Goal: Task Accomplishment & Management: Manage account settings

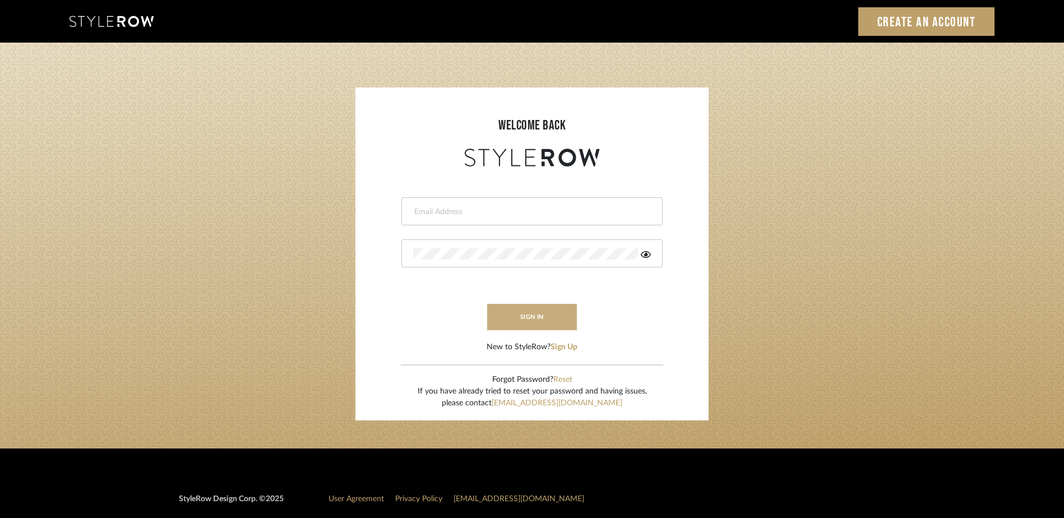
type input "[PERSON_NAME][EMAIL_ADDRESS][DOMAIN_NAME]"
click at [537, 315] on button "sign in" at bounding box center [532, 317] width 90 height 26
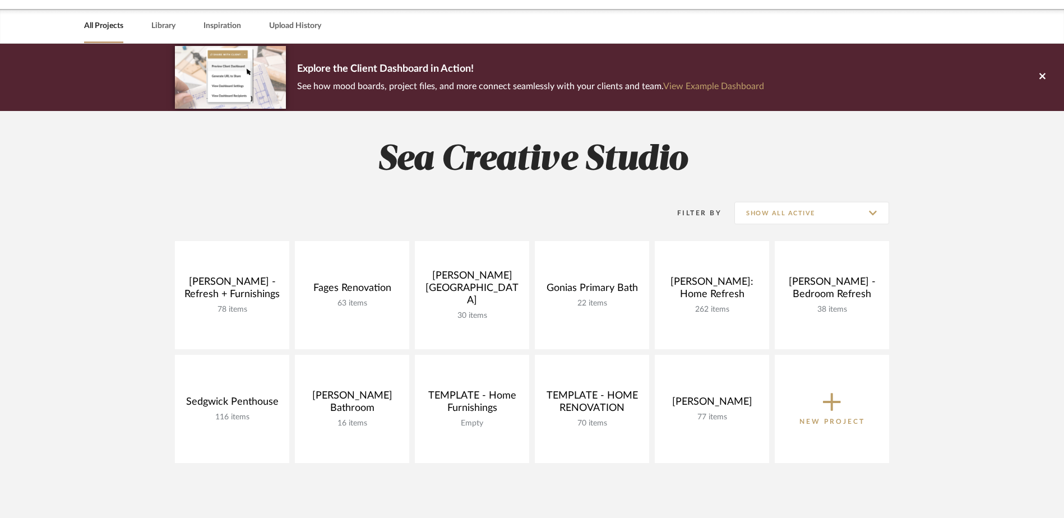
scroll to position [45, 0]
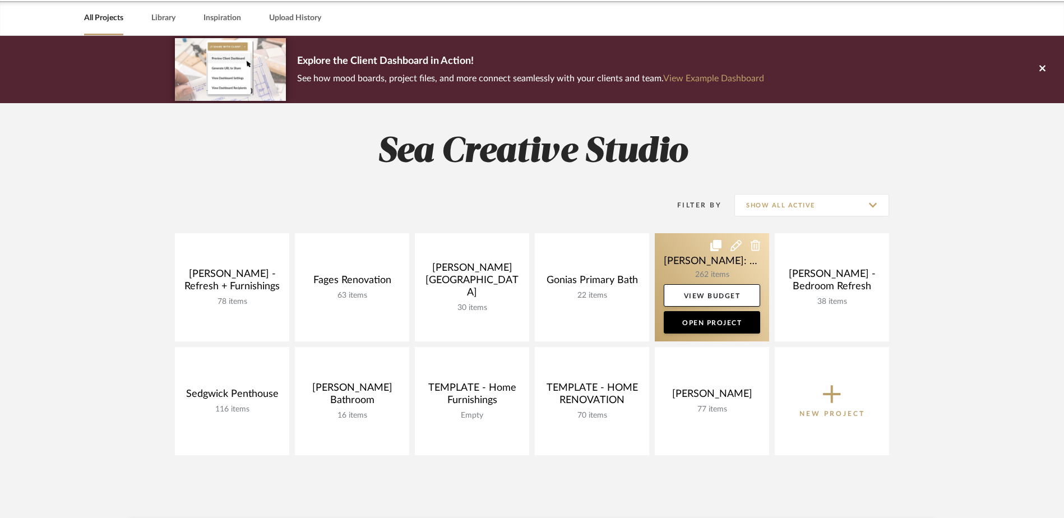
click at [739, 270] on link at bounding box center [712, 287] width 114 height 108
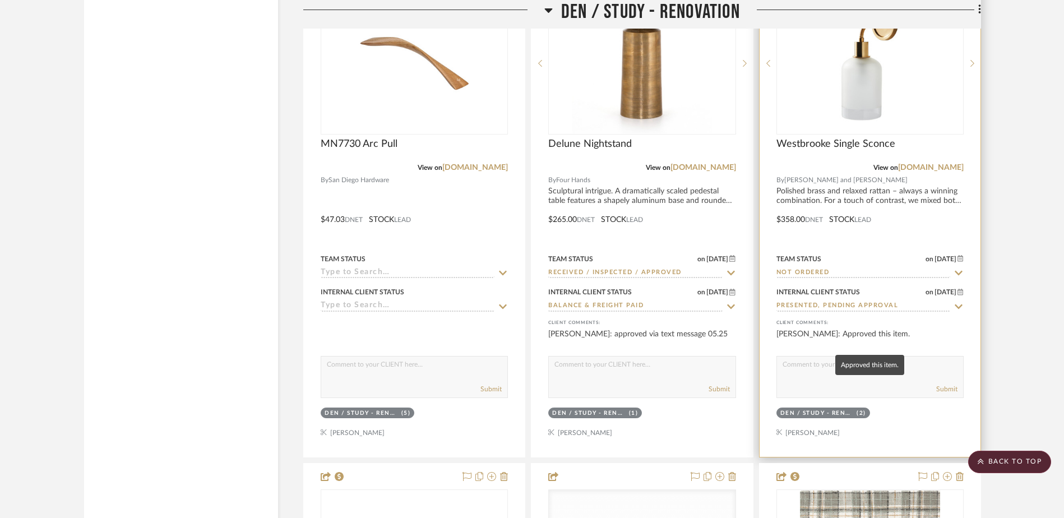
scroll to position [7249, 0]
click at [958, 306] on icon at bounding box center [959, 305] width 8 height 4
click at [958, 306] on icon at bounding box center [959, 306] width 6 height 6
type input "8/27/2025"
click at [938, 304] on input "return" at bounding box center [863, 305] width 174 height 11
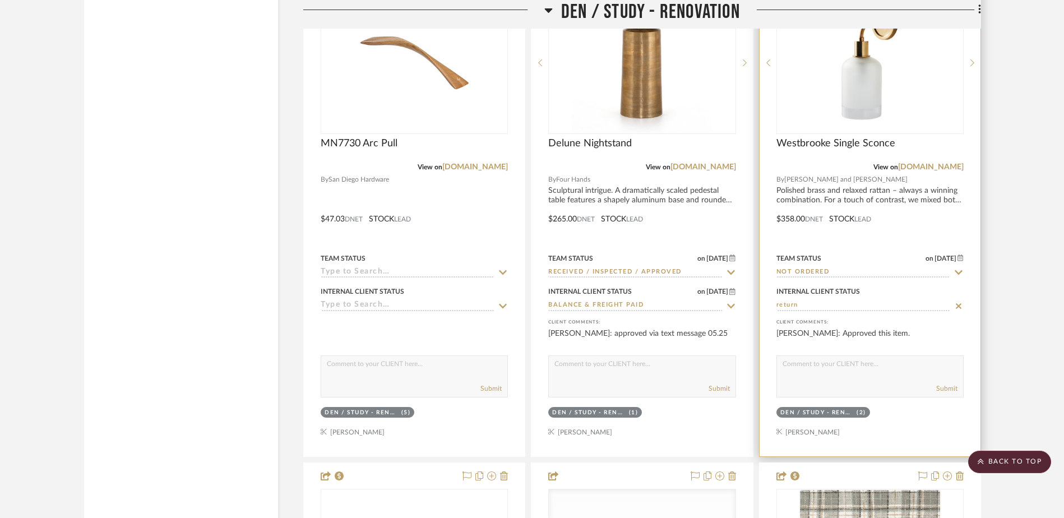
type input "return"
click at [967, 304] on div at bounding box center [870, 211] width 221 height 491
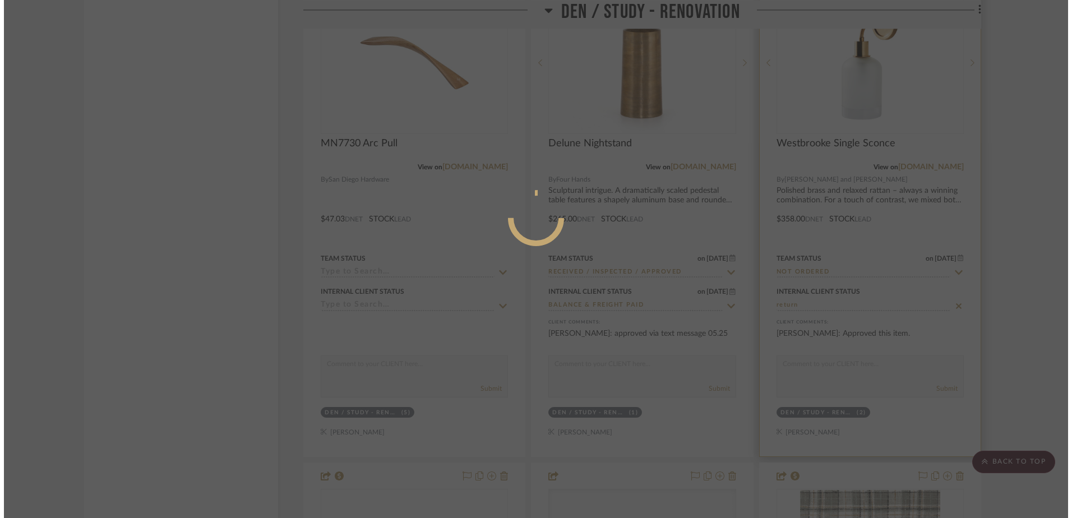
scroll to position [0, 0]
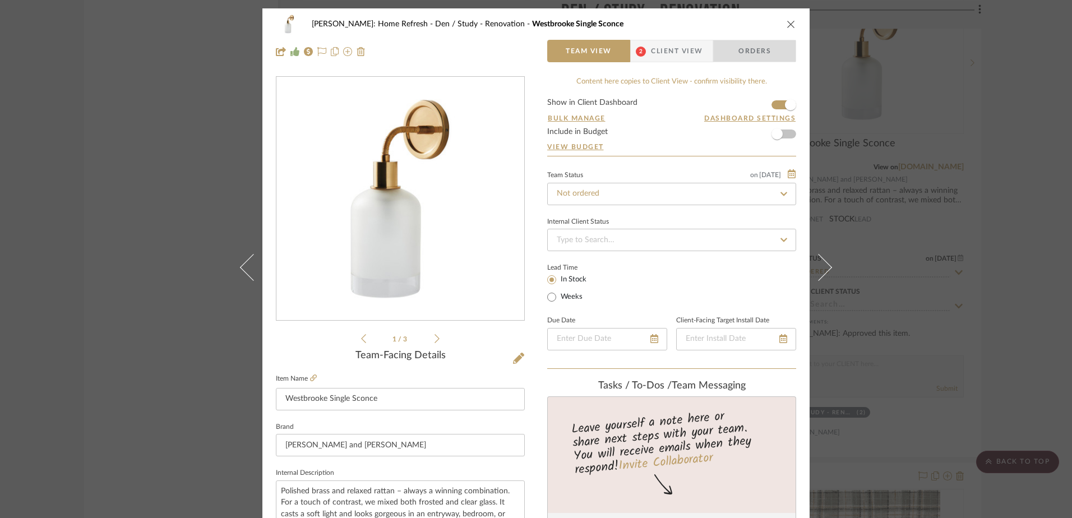
click at [733, 47] on span "Orders" at bounding box center [754, 51] width 57 height 22
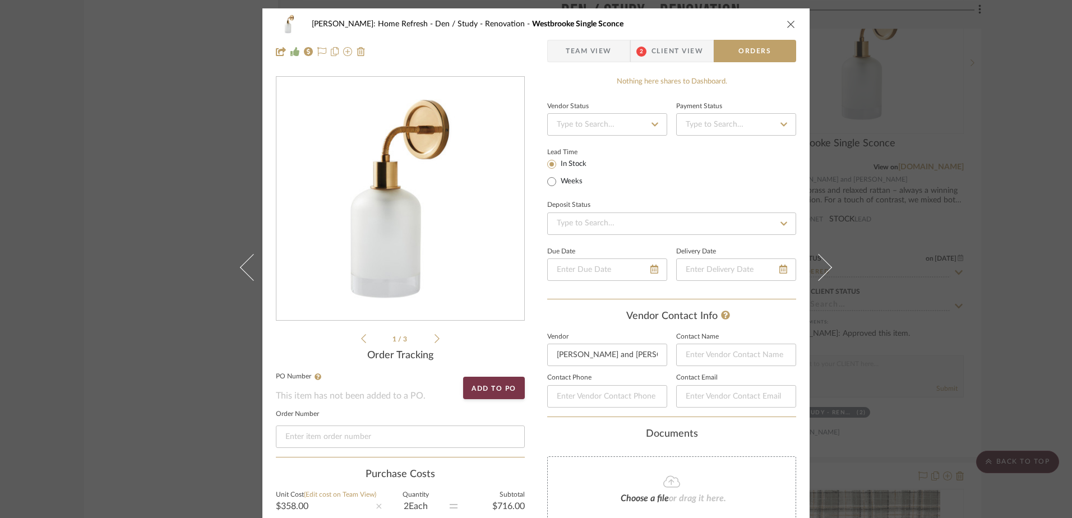
click at [654, 123] on icon at bounding box center [655, 125] width 10 height 8
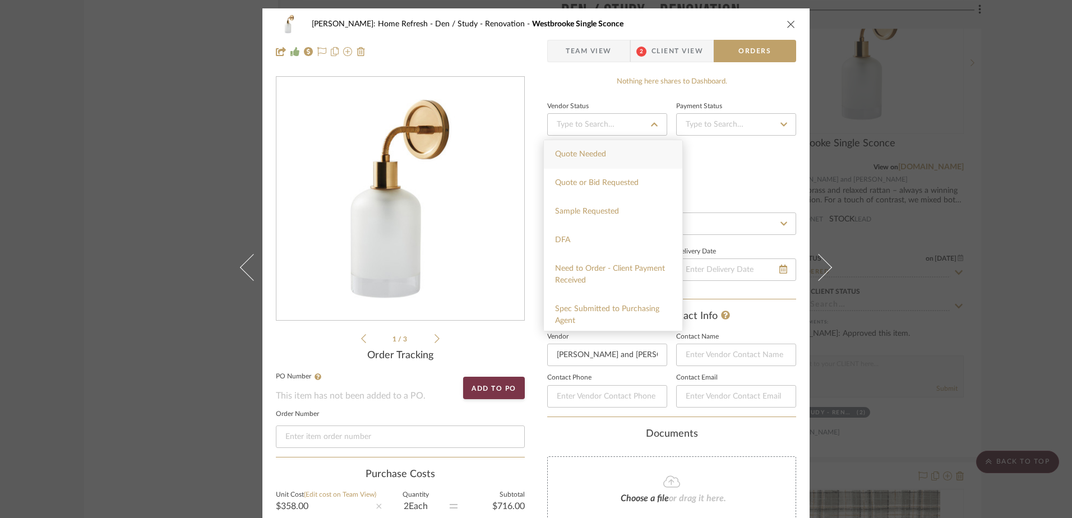
click at [734, 173] on div "Lead Time In Stock Weeks" at bounding box center [671, 167] width 249 height 44
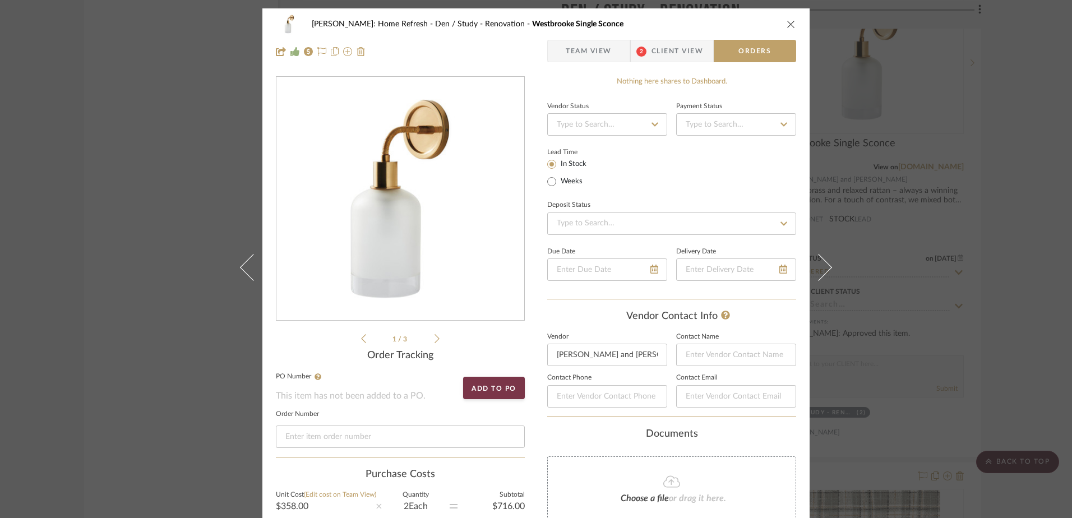
click at [672, 49] on span "Client View" at bounding box center [677, 51] width 52 height 22
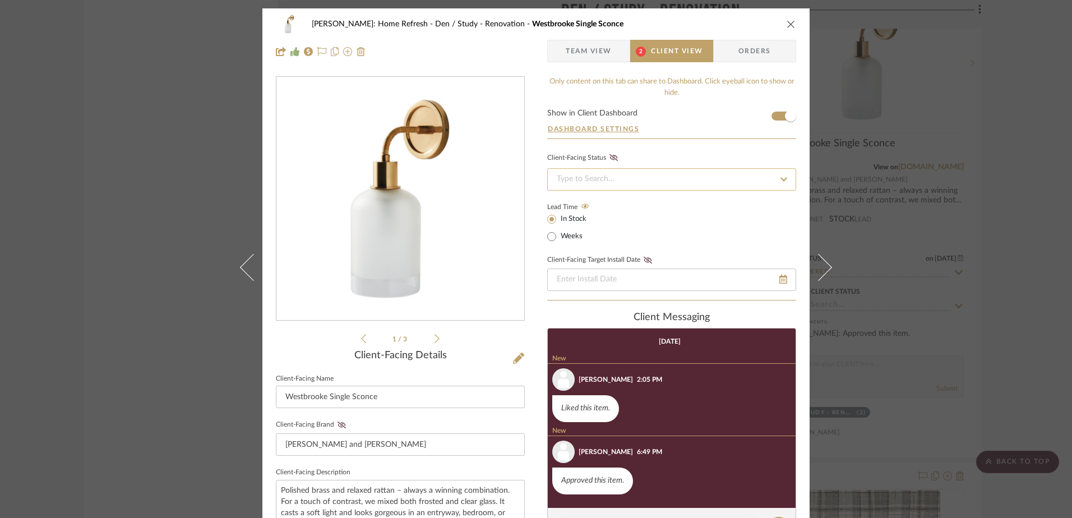
click at [660, 176] on input at bounding box center [671, 179] width 249 height 22
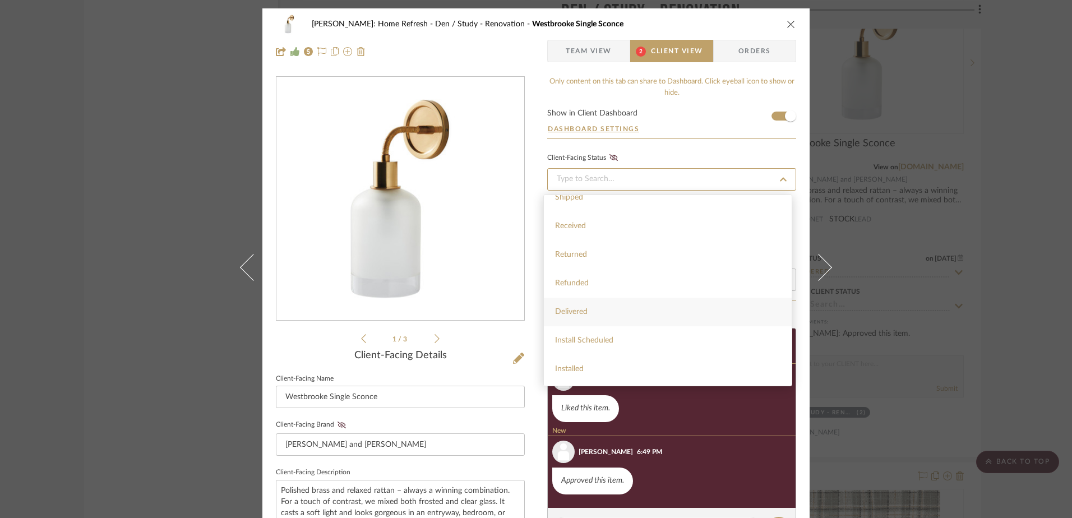
scroll to position [241, 0]
click at [595, 280] on div "Refunded" at bounding box center [668, 283] width 248 height 29
type input "8/27/2025"
type input "Refunded"
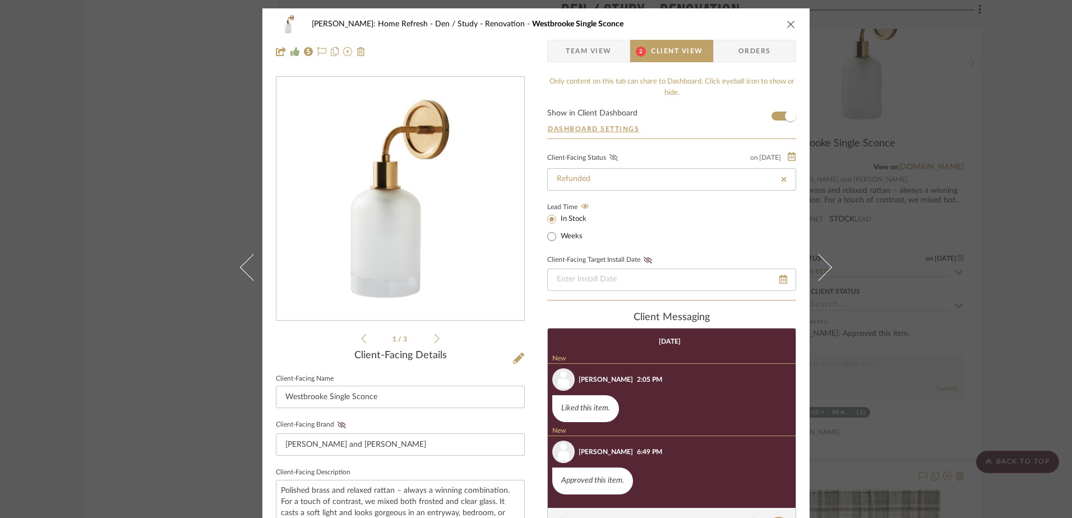
click at [609, 155] on icon at bounding box center [613, 157] width 8 height 7
click at [789, 21] on icon "close" at bounding box center [791, 24] width 9 height 9
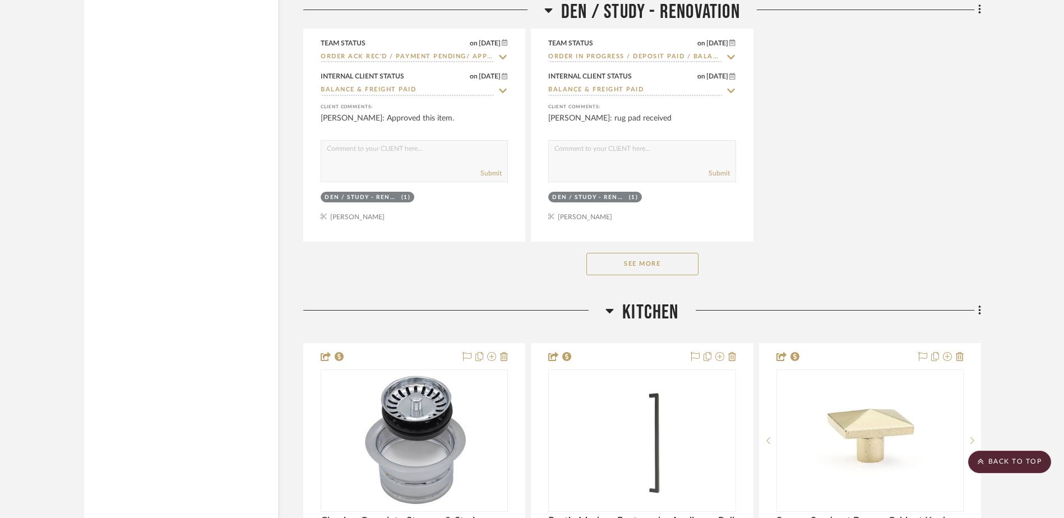
scroll to position [8482, 0]
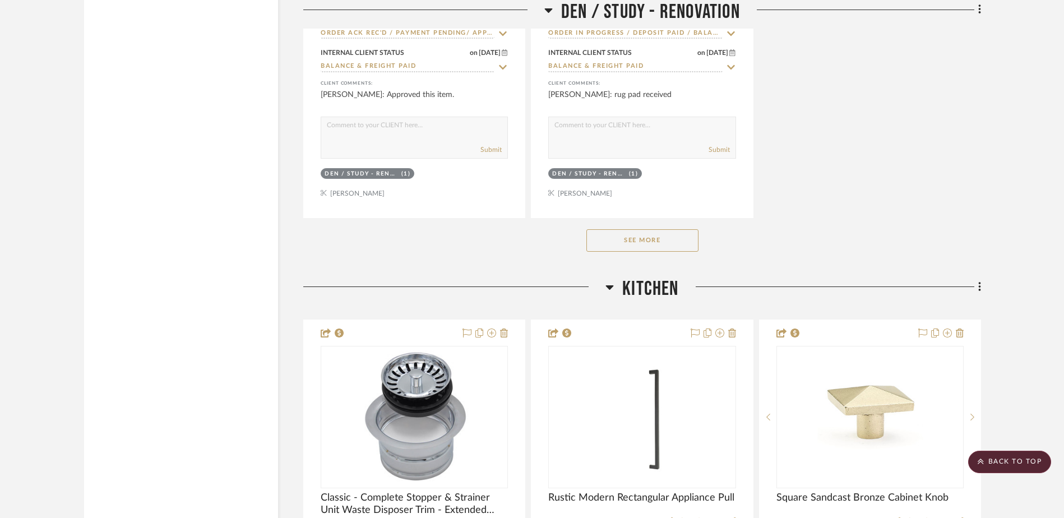
click at [650, 246] on button "See More" at bounding box center [642, 240] width 112 height 22
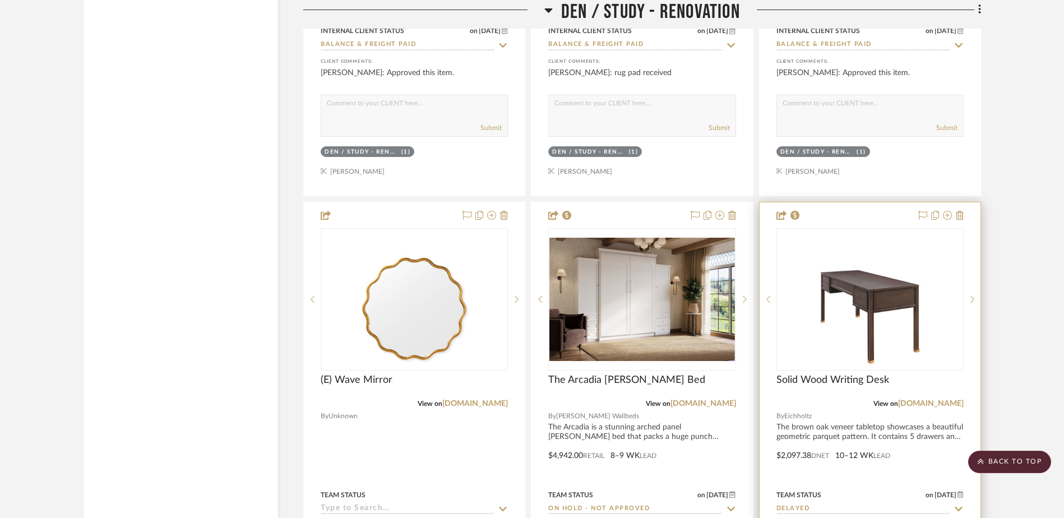
scroll to position [8579, 0]
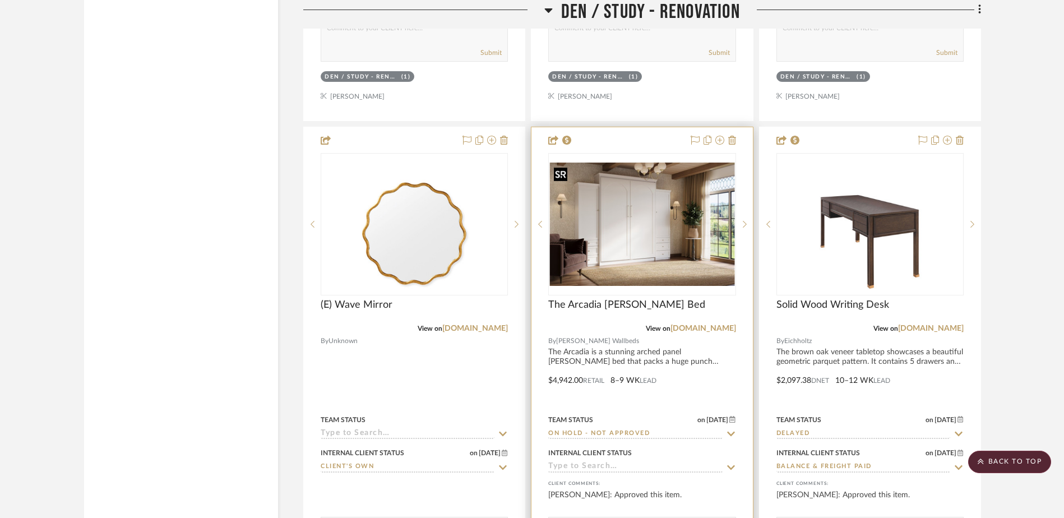
click at [662, 225] on img "0" at bounding box center [641, 224] width 185 height 123
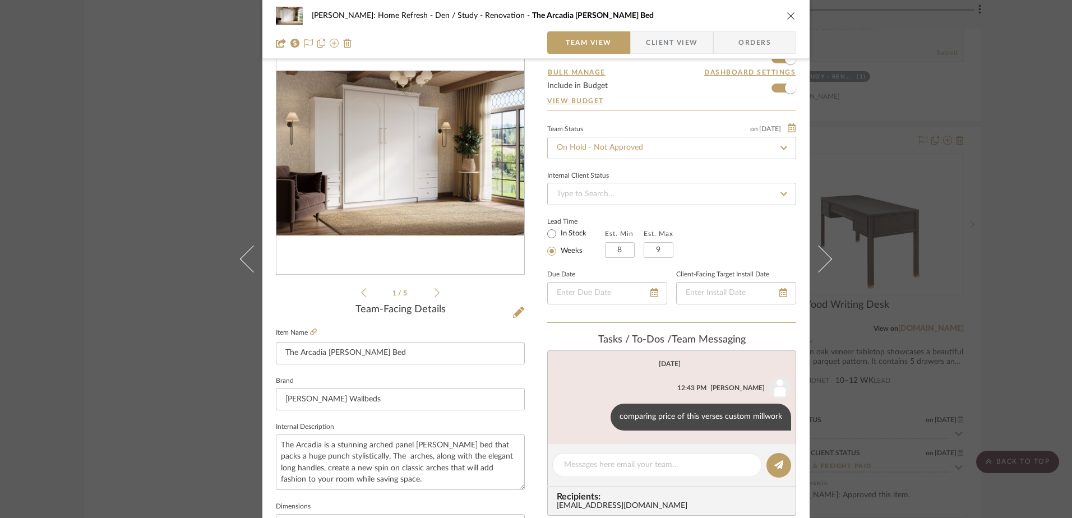
scroll to position [50, 0]
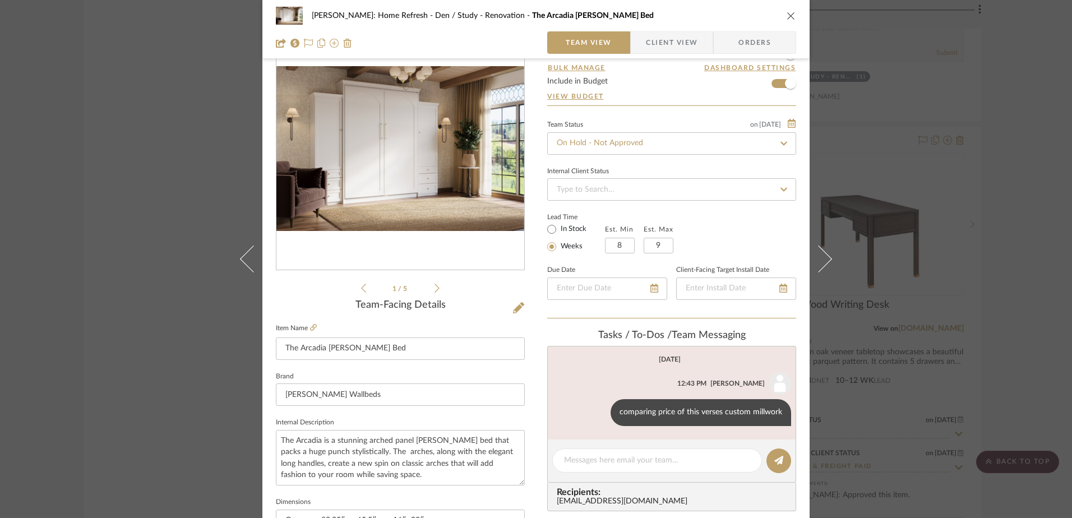
click at [781, 145] on icon at bounding box center [784, 144] width 10 height 8
click at [779, 144] on icon at bounding box center [784, 144] width 10 height 8
type input "8/27/2025"
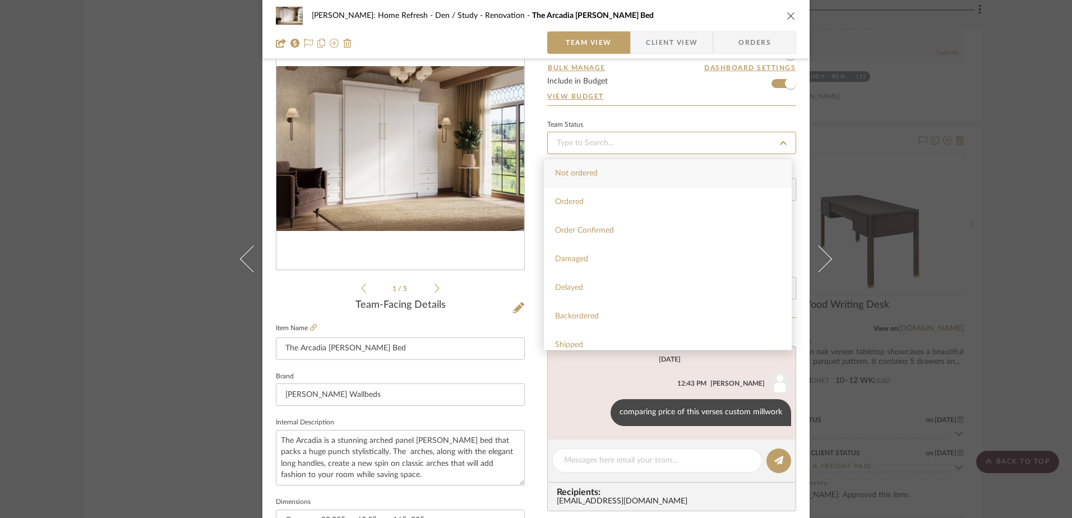
type input "8/27/2025"
click at [584, 210] on span "Order Confirmed" at bounding box center [584, 214] width 59 height 8
type input "8/27/2025"
type input "Order Confirmed"
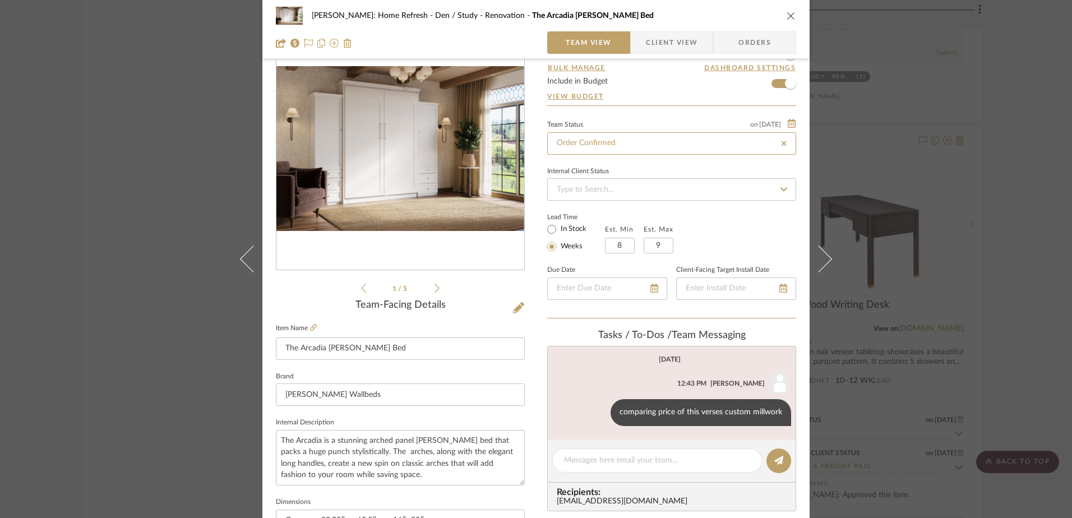
type input "Order Confirmed"
click at [630, 192] on input at bounding box center [671, 189] width 249 height 22
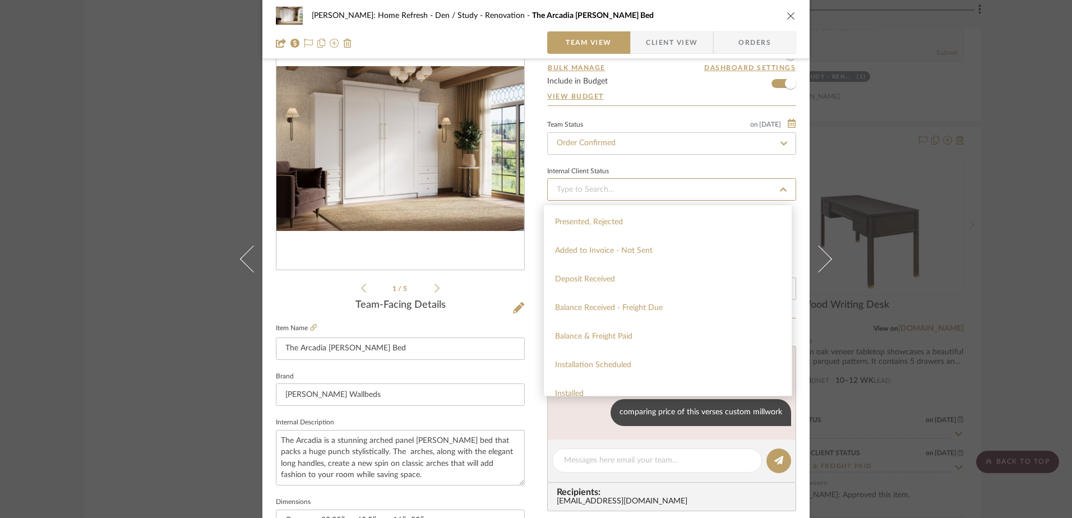
scroll to position [160, 0]
click at [614, 344] on span "Balance & Freight Paid" at bounding box center [593, 345] width 77 height 8
type input "8/27/2025"
type input "Balance & Freight Paid"
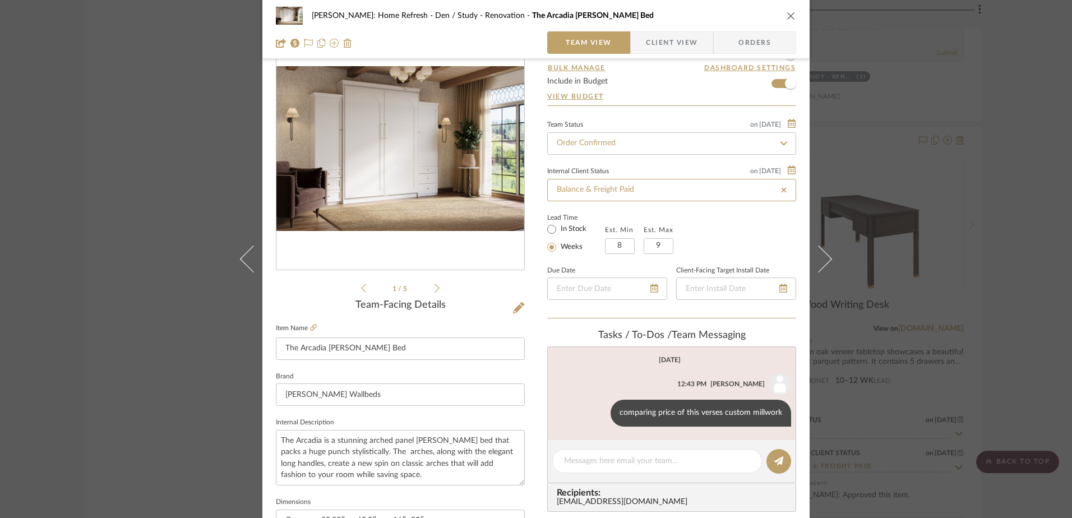
type input "8/27/2025"
type input "Balance & Freight Paid"
click at [659, 40] on span "Client View" at bounding box center [672, 42] width 52 height 22
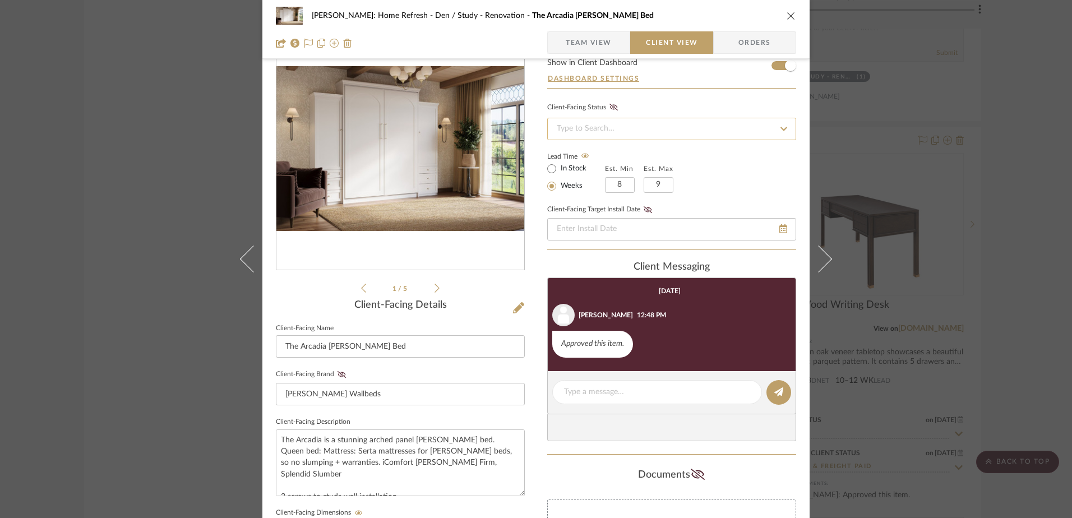
click at [672, 127] on input at bounding box center [671, 129] width 249 height 22
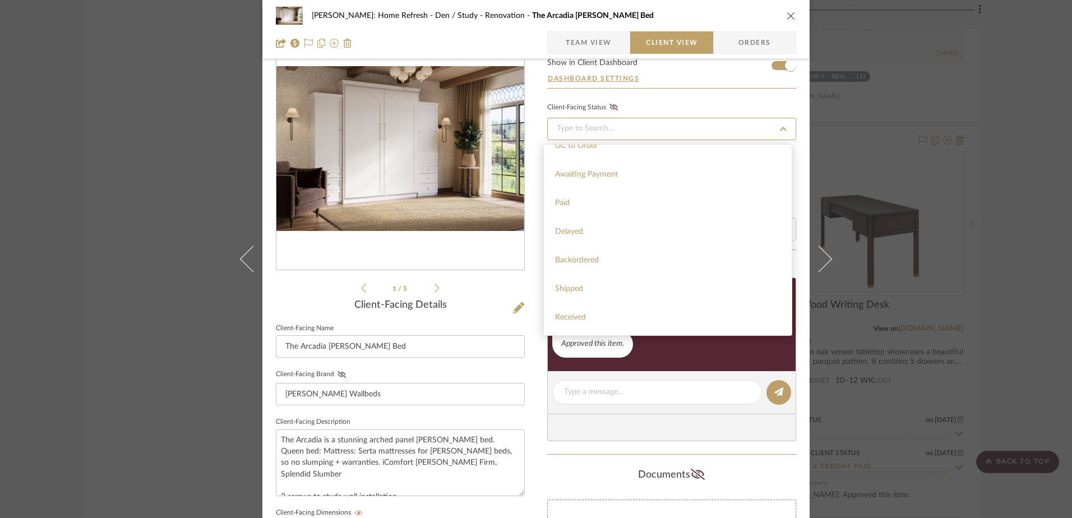
scroll to position [123, 0]
click at [564, 178] on span "Paid" at bounding box center [562, 178] width 15 height 8
type input "8/27/2025"
type input "Paid"
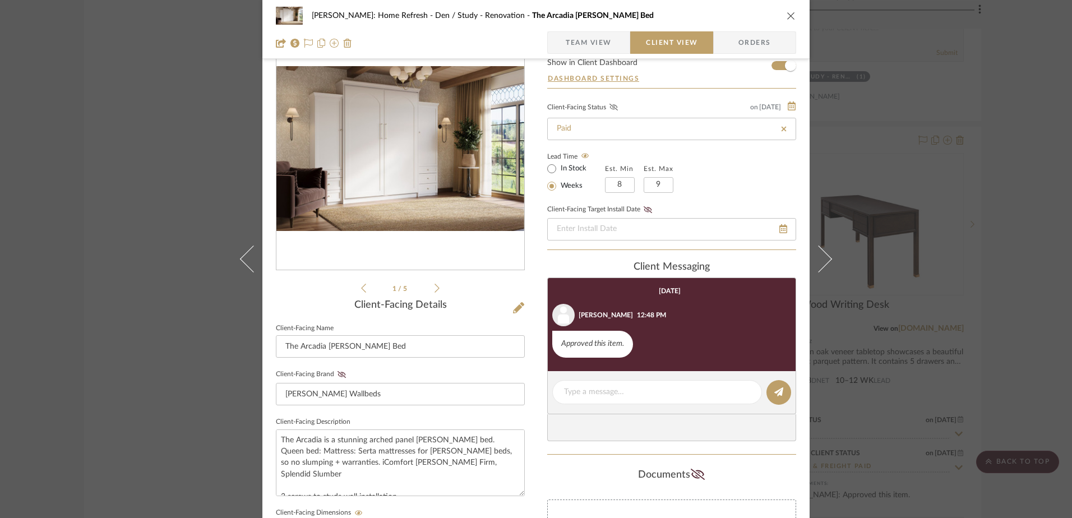
click at [610, 106] on icon at bounding box center [613, 107] width 8 height 7
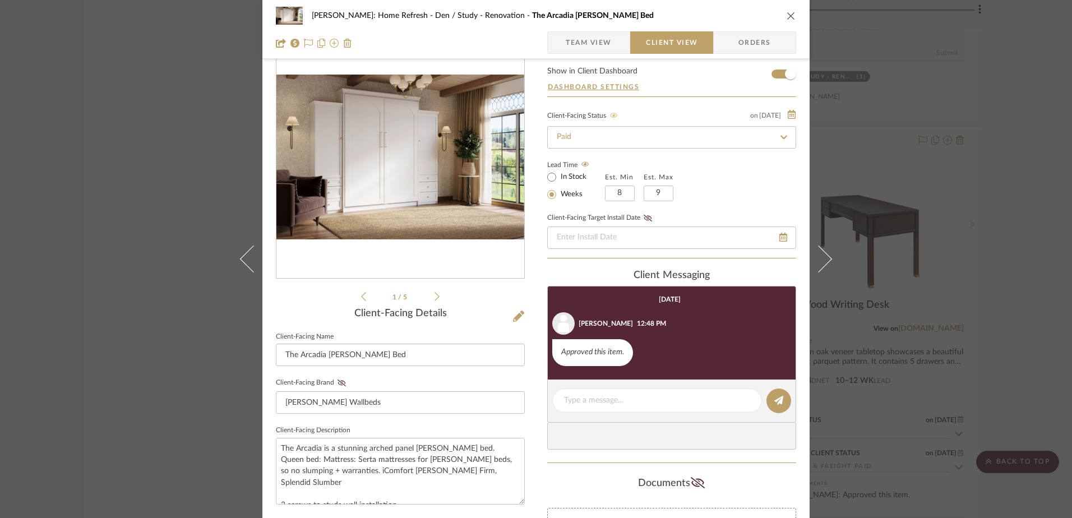
scroll to position [14, 0]
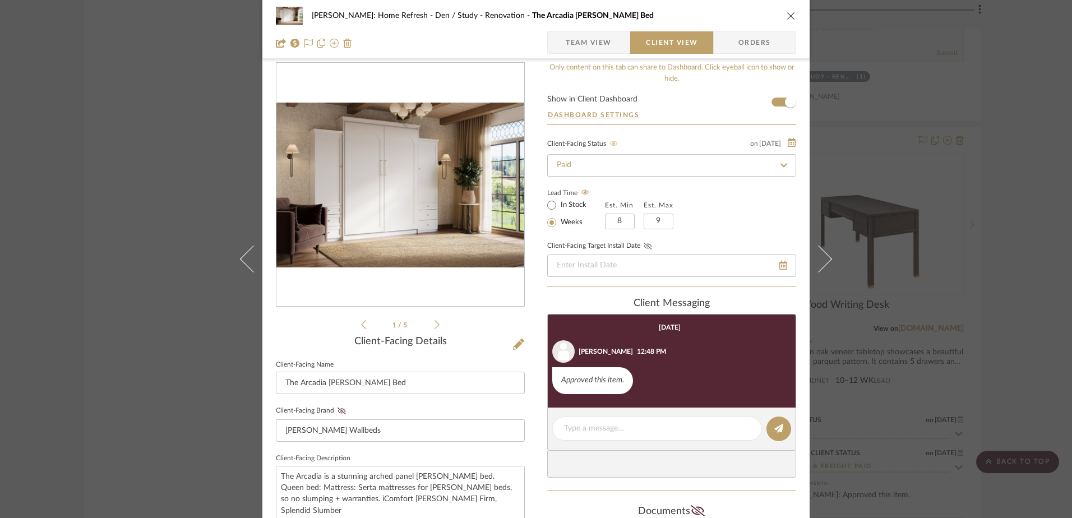
click at [644, 247] on icon at bounding box center [648, 246] width 8 height 7
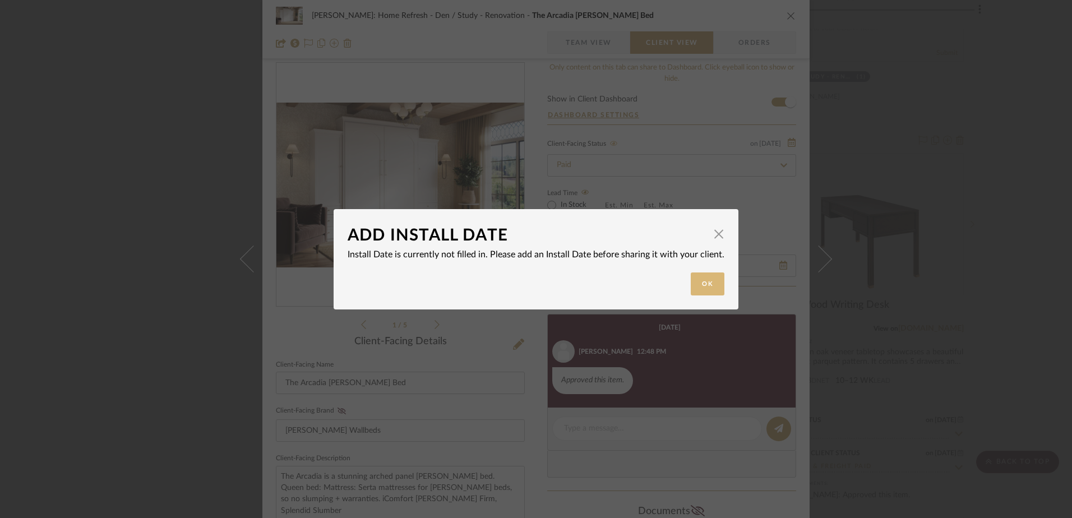
click at [696, 281] on button "Ok" at bounding box center [708, 283] width 34 height 23
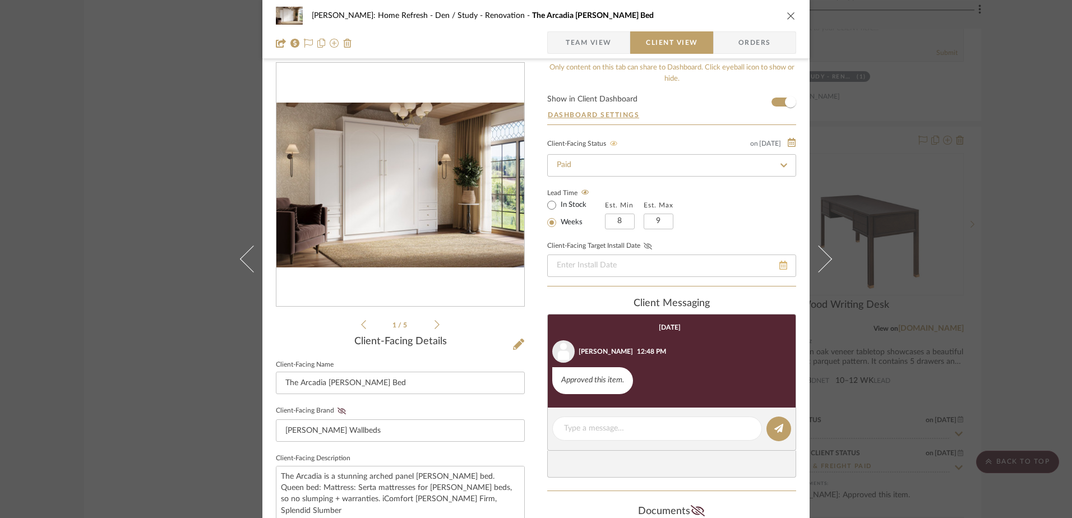
click at [779, 265] on icon at bounding box center [783, 265] width 8 height 9
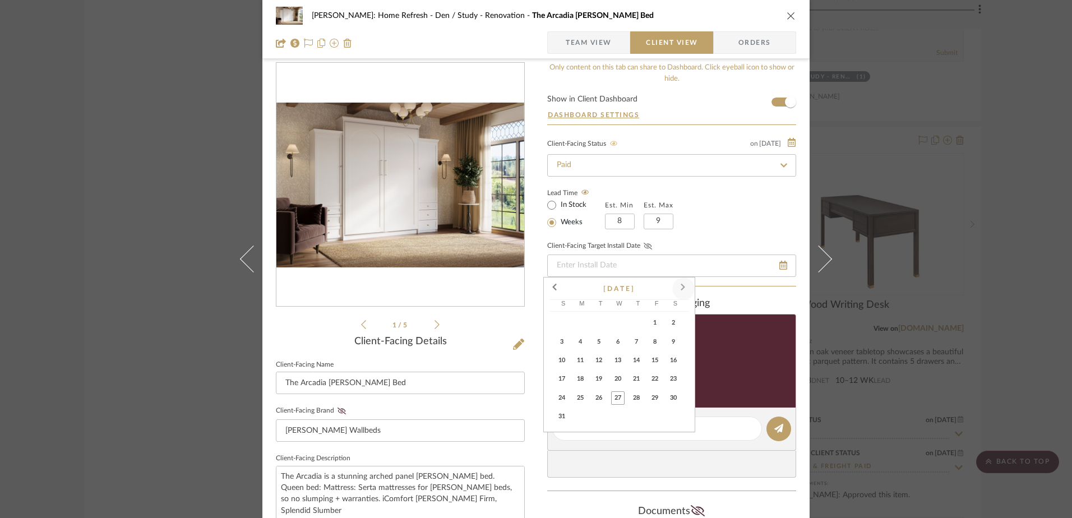
click at [681, 290] on span at bounding box center [683, 288] width 27 height 27
click at [617, 359] on span "17" at bounding box center [617, 360] width 13 height 13
type input "9/17/2025"
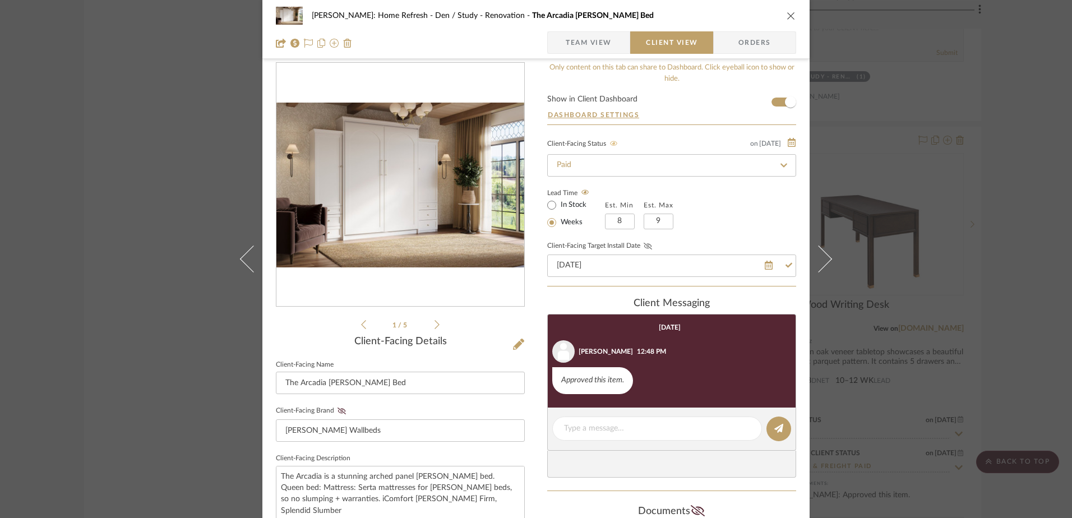
click at [787, 19] on icon "close" at bounding box center [791, 15] width 9 height 9
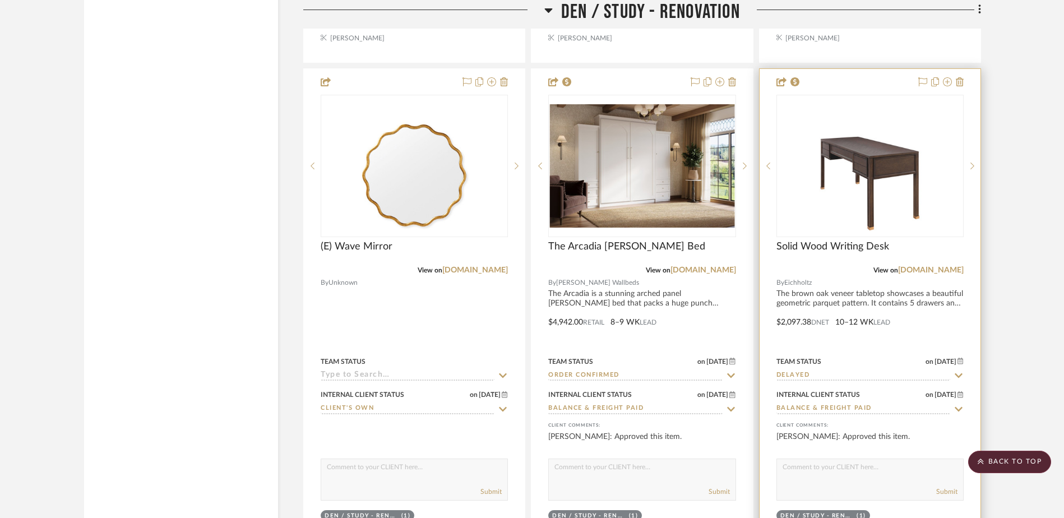
scroll to position [8655, 0]
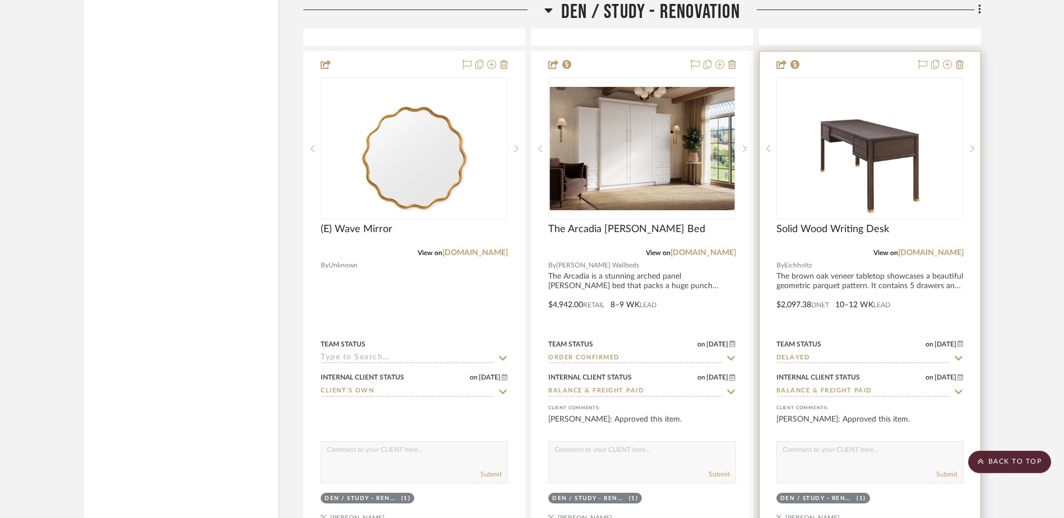
click at [859, 187] on img "0" at bounding box center [870, 148] width 140 height 140
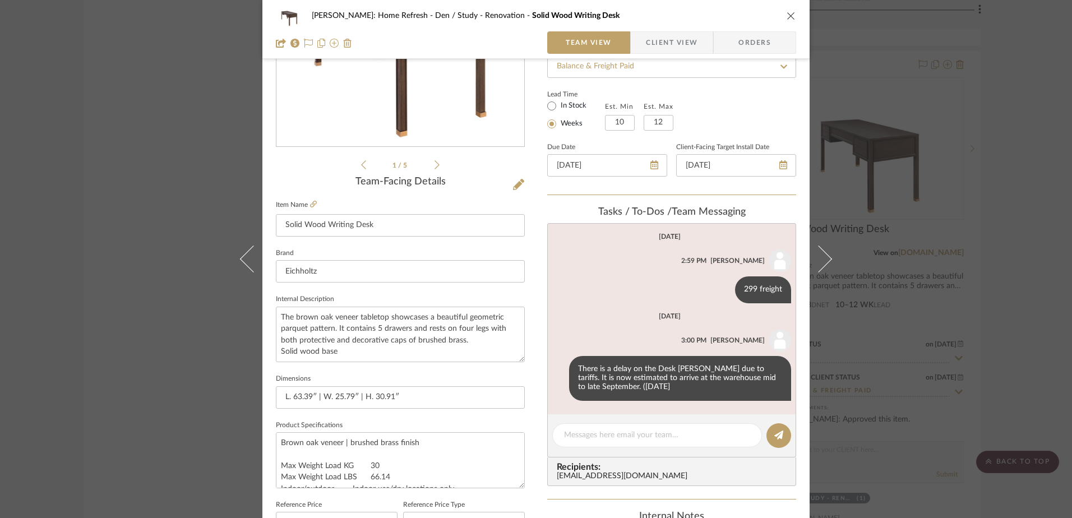
scroll to position [198, 0]
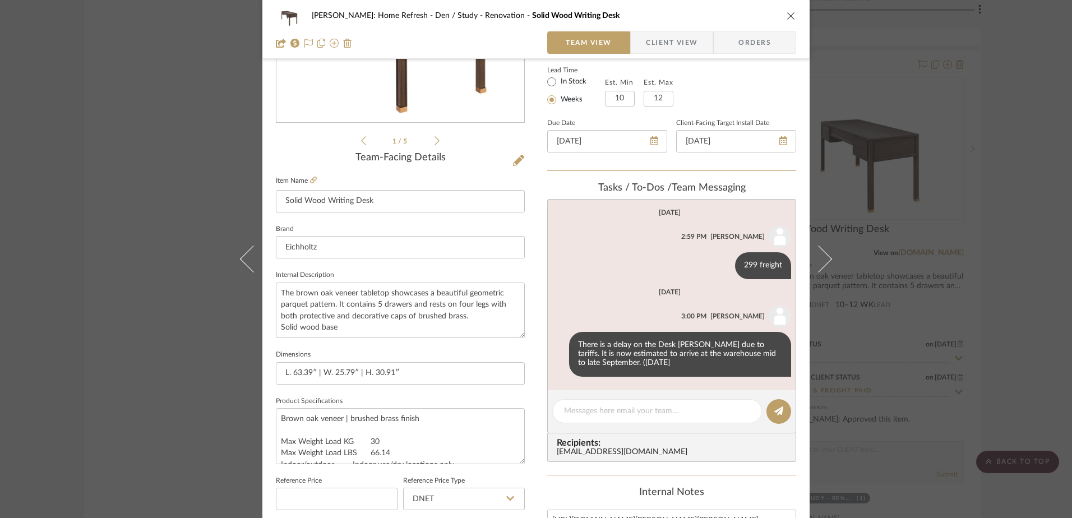
click at [151, 164] on div "Hines: Home Refresh Den / Study - Renovation Solid Wood Writing Desk Team View …" at bounding box center [536, 259] width 1072 height 518
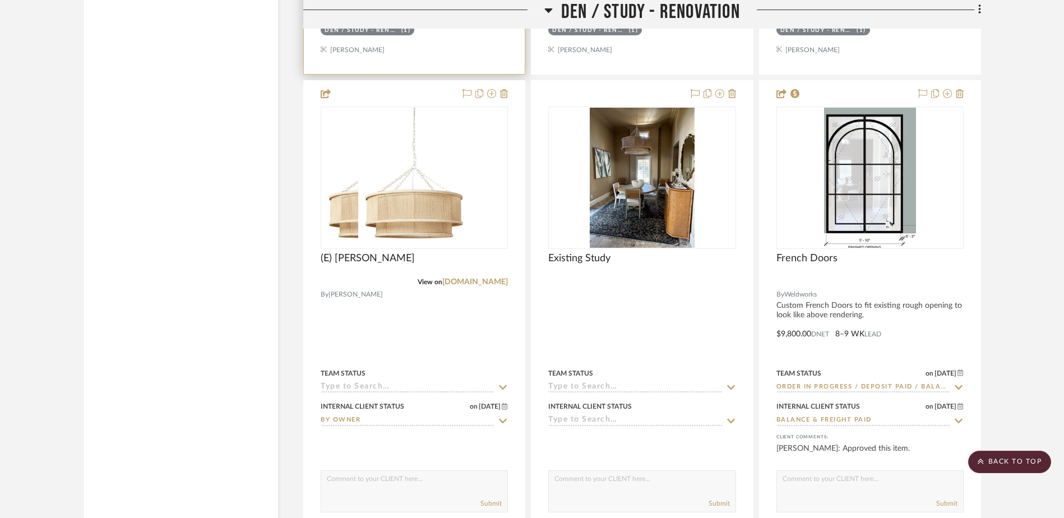
scroll to position [9129, 0]
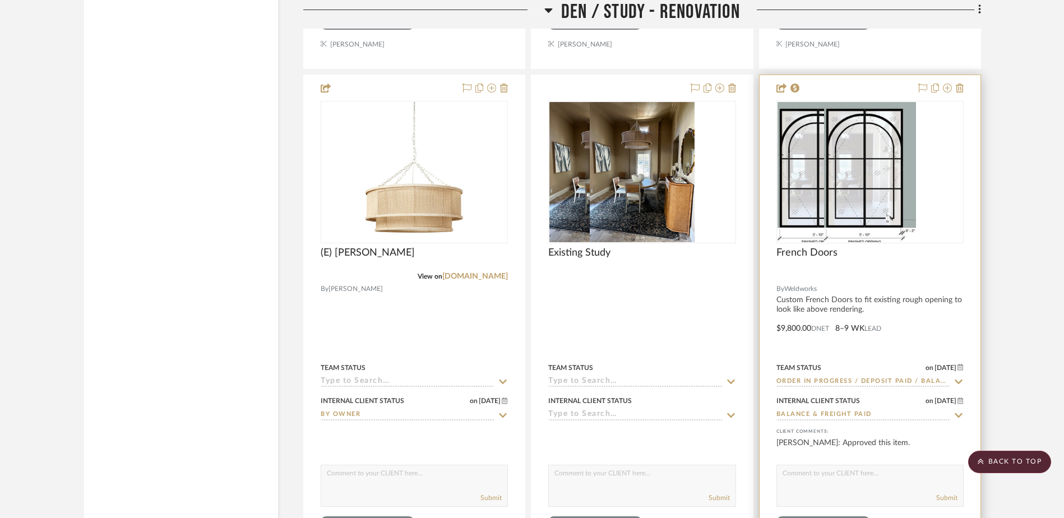
click at [848, 168] on div at bounding box center [869, 172] width 187 height 142
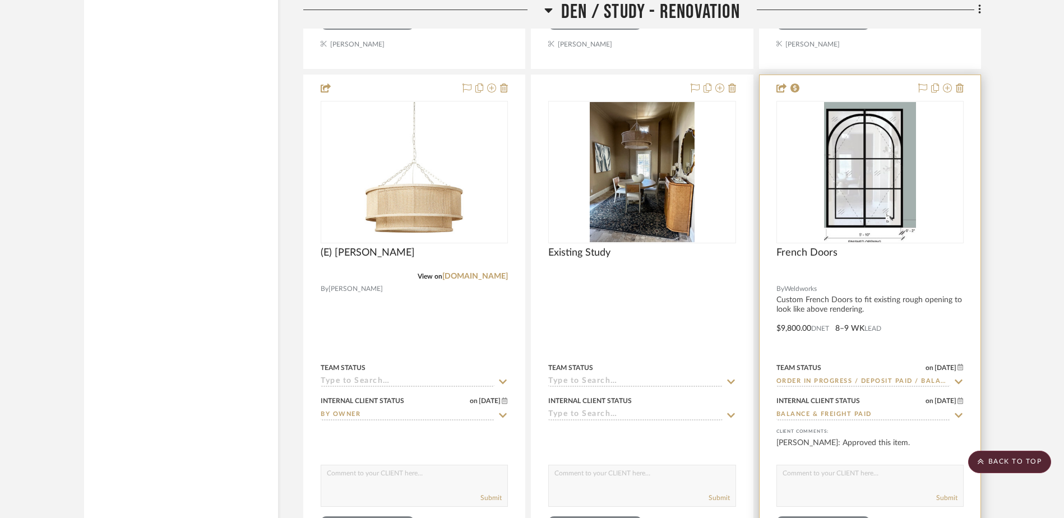
click at [848, 168] on img "0" at bounding box center [870, 172] width 92 height 140
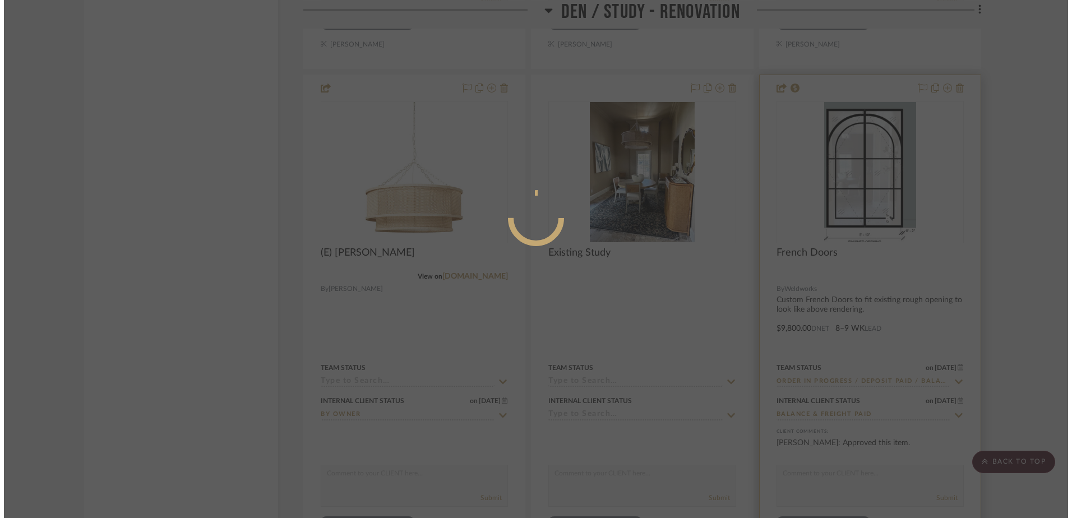
scroll to position [0, 0]
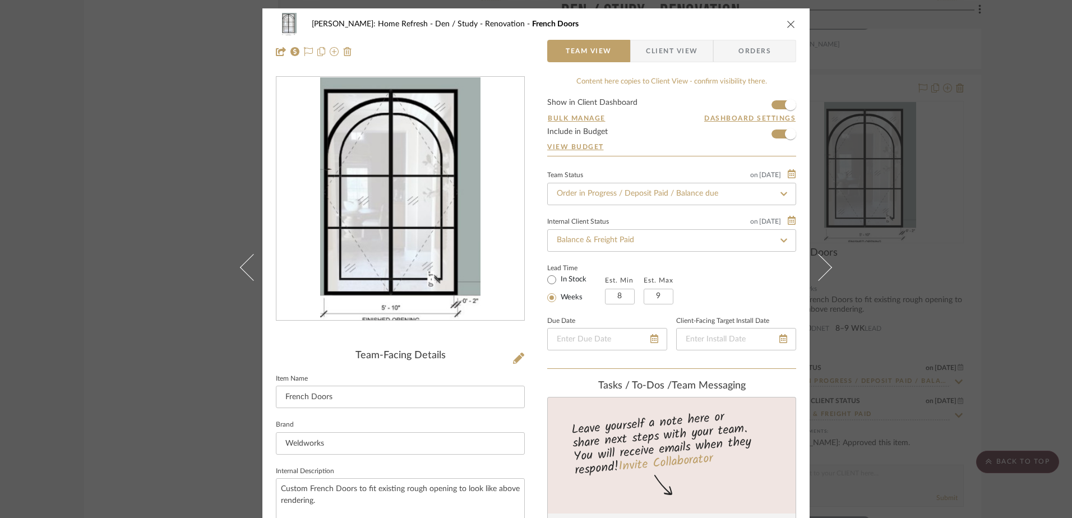
click at [649, 45] on span "Client View" at bounding box center [672, 51] width 52 height 22
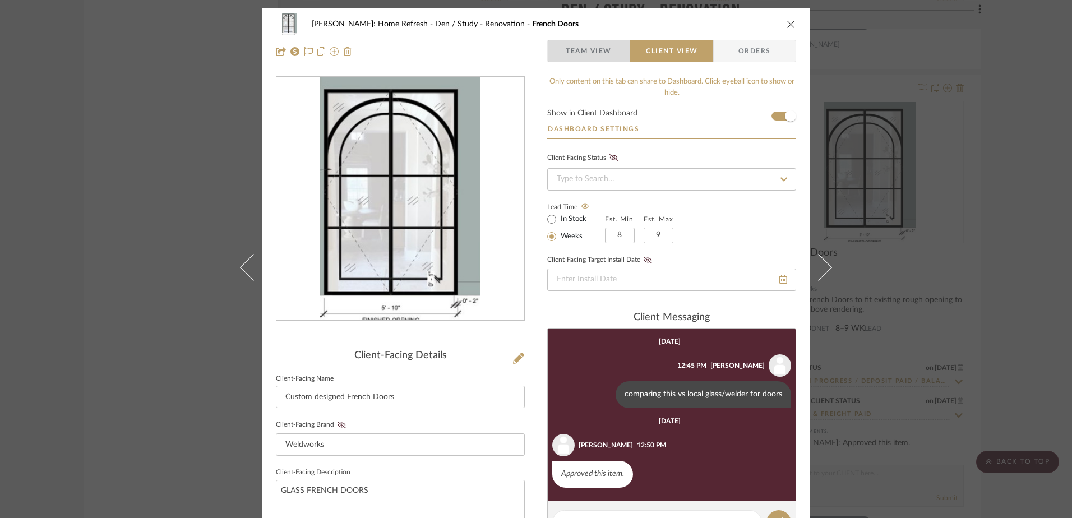
click at [570, 61] on span "Team View" at bounding box center [589, 51] width 46 height 22
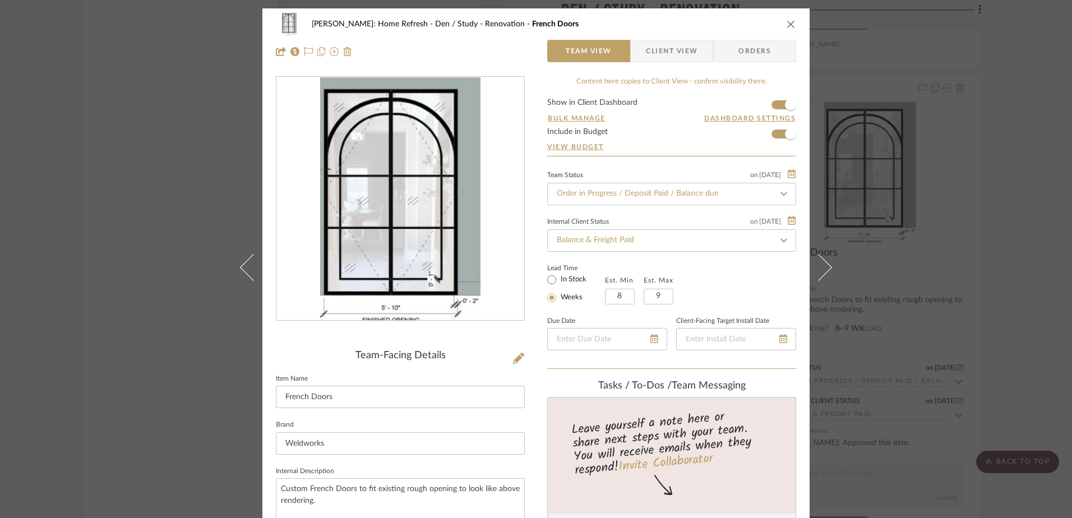
click at [166, 123] on div "Hines: Home Refresh Den / Study - Renovation French Doors Team View Client View…" at bounding box center [536, 259] width 1072 height 518
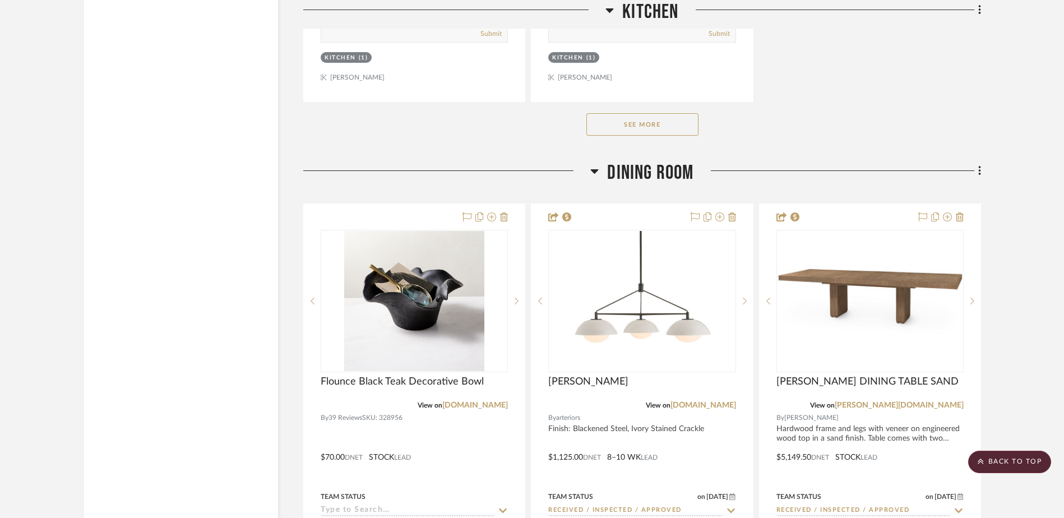
scroll to position [11182, 0]
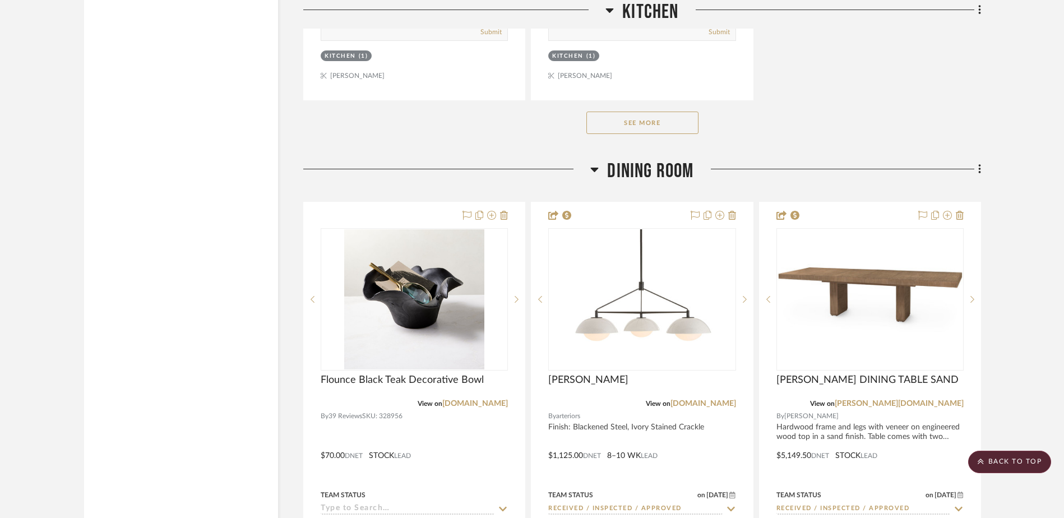
click at [645, 119] on button "See More" at bounding box center [642, 123] width 112 height 22
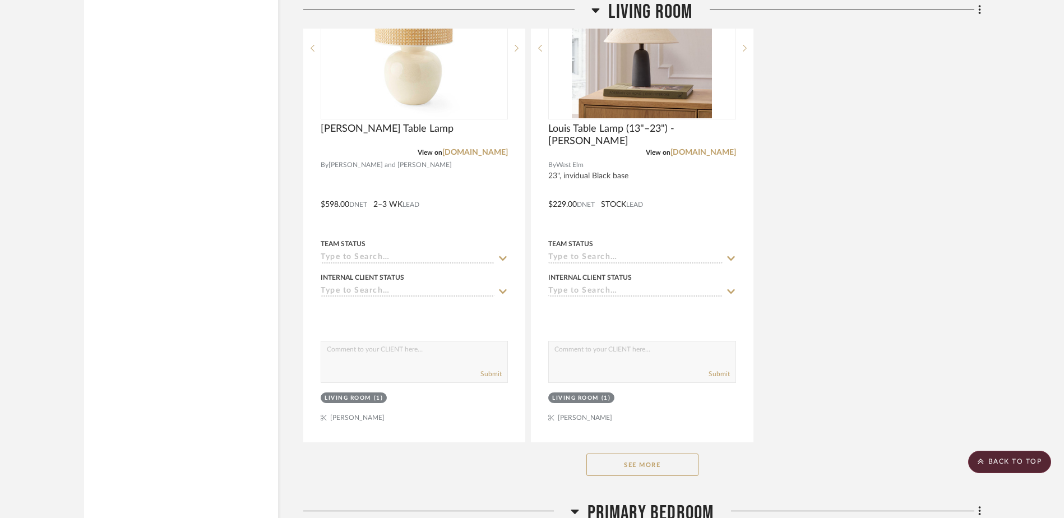
scroll to position [15493, 0]
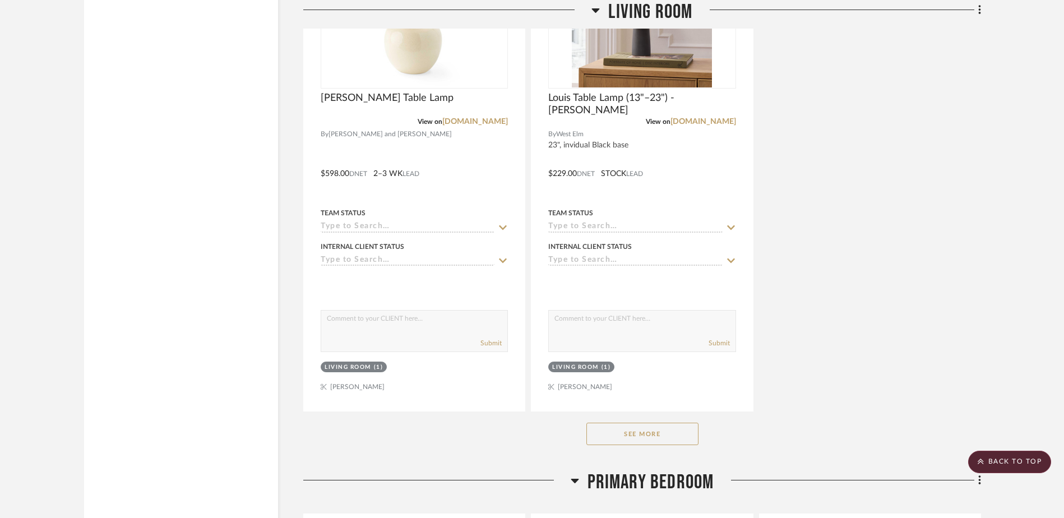
click at [635, 440] on button "See More" at bounding box center [642, 434] width 112 height 22
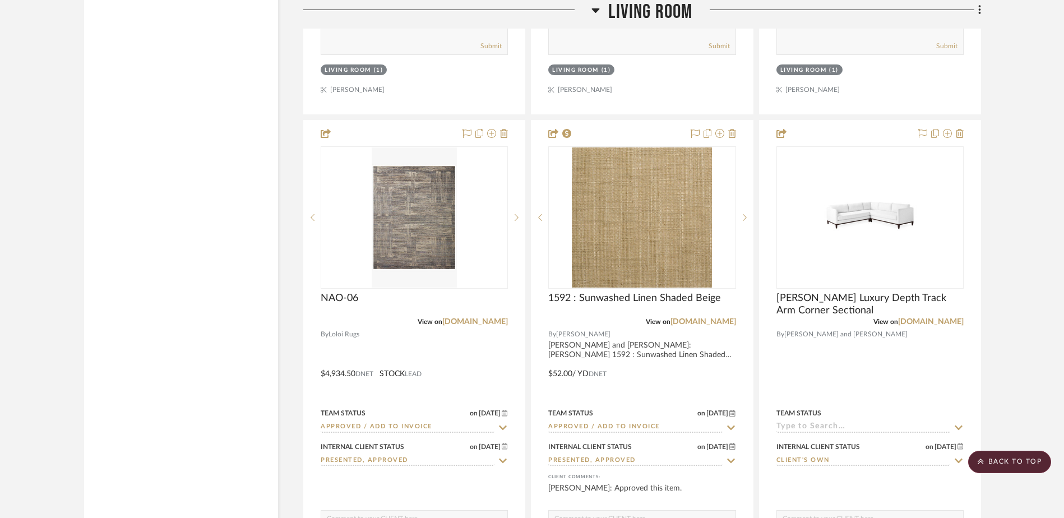
scroll to position [16792, 0]
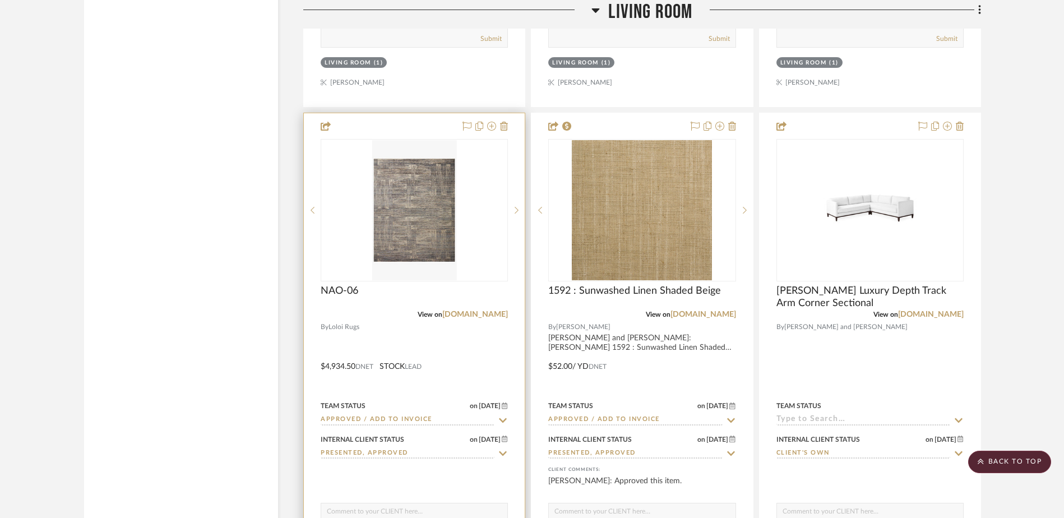
click at [503, 421] on icon at bounding box center [504, 420] width 8 height 4
click at [503, 420] on icon at bounding box center [503, 421] width 6 height 6
type input "8/27/2025"
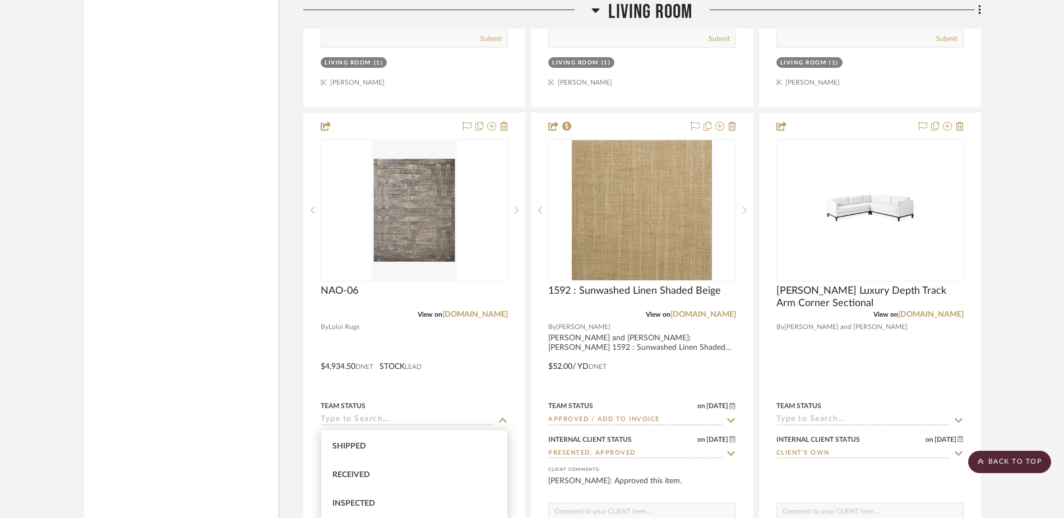
scroll to position [170, 0]
click at [377, 470] on div "Received" at bounding box center [414, 474] width 186 height 29
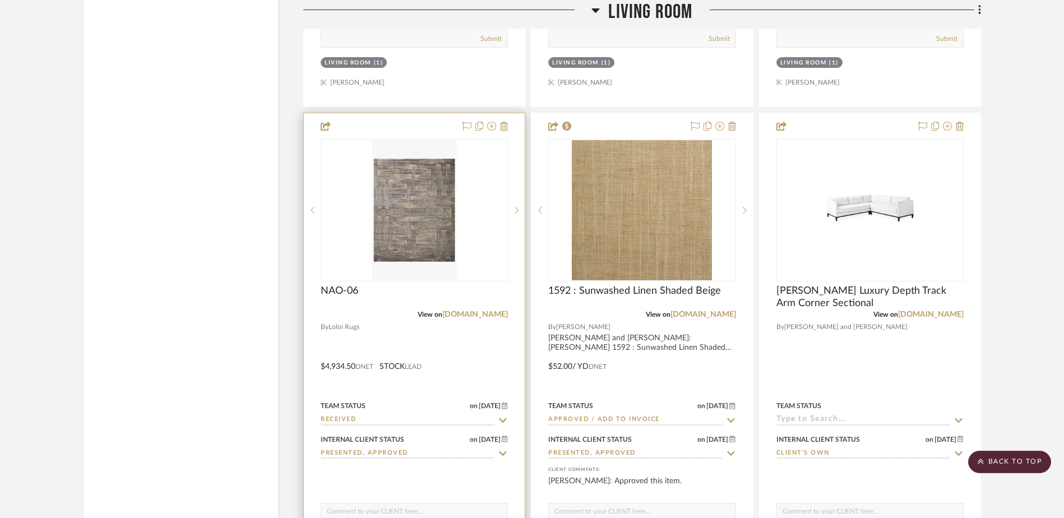
click at [498, 422] on icon at bounding box center [503, 420] width 10 height 9
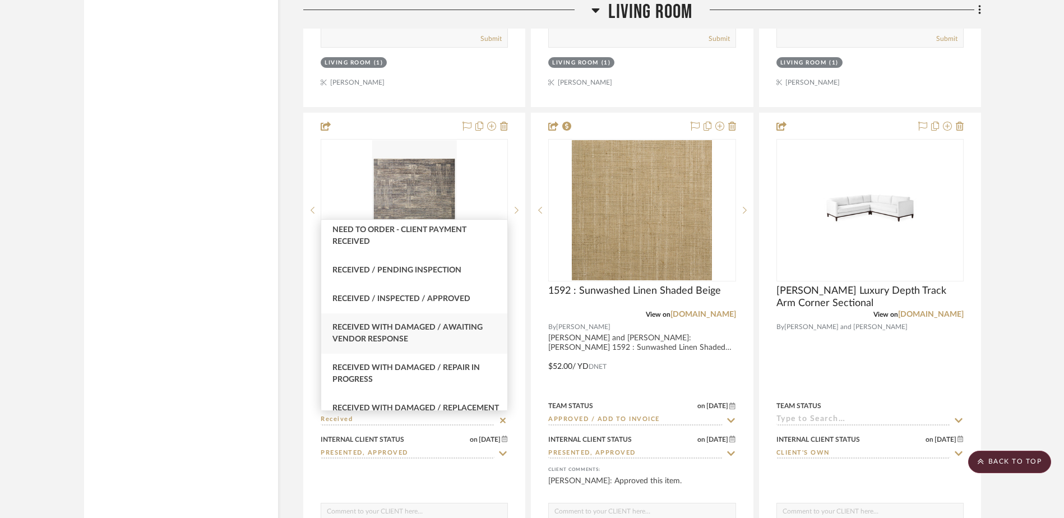
scroll to position [55, 0]
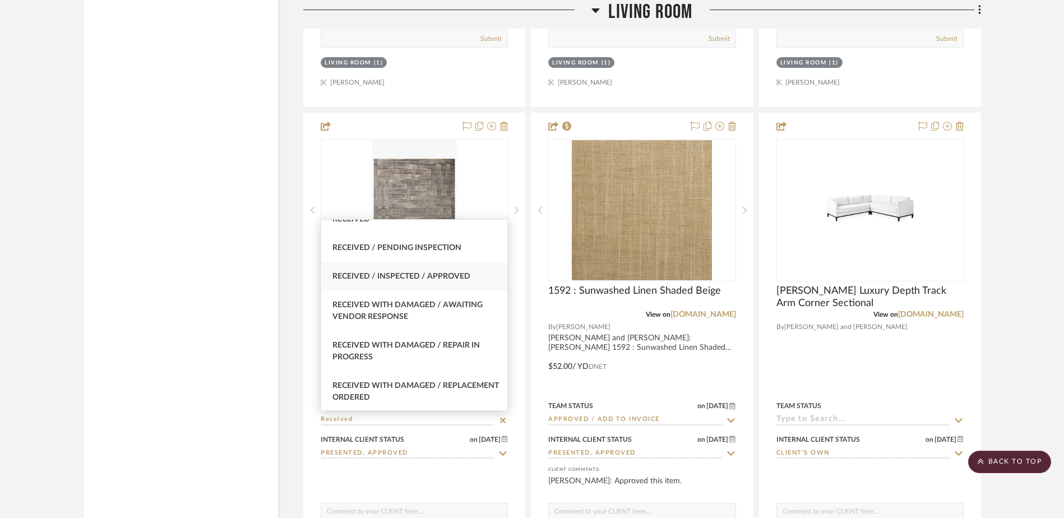
click at [428, 275] on span "Received / Inspected / Approved" at bounding box center [401, 276] width 138 height 8
type input "Received / Inspected / Approved"
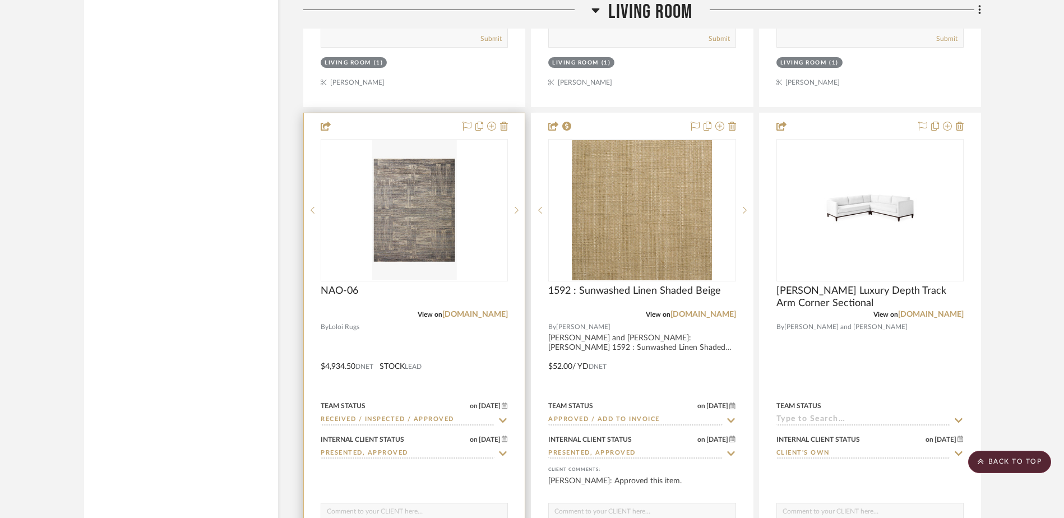
click at [499, 454] on icon at bounding box center [503, 453] width 10 height 9
click at [506, 454] on icon at bounding box center [503, 453] width 10 height 9
type input "8/27/2025"
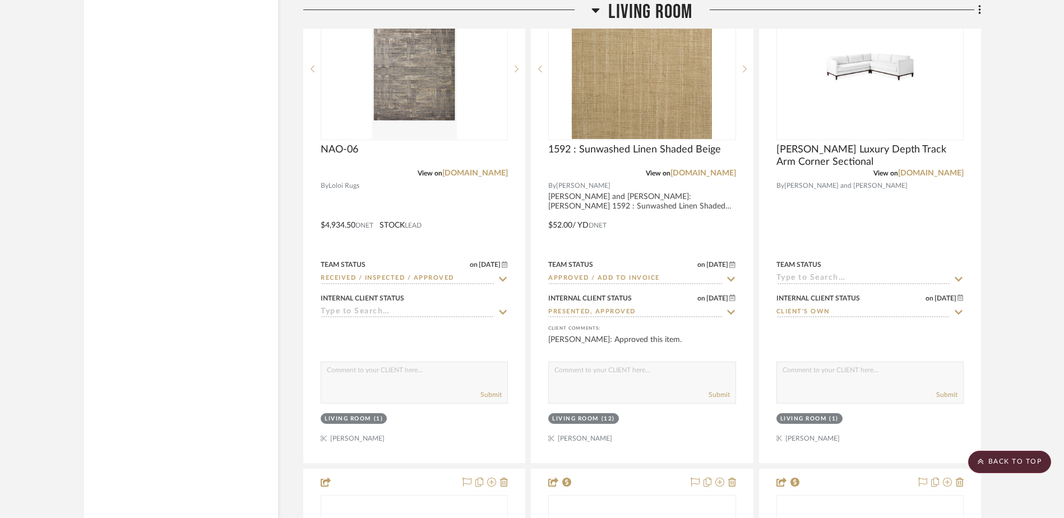
scroll to position [16965, 0]
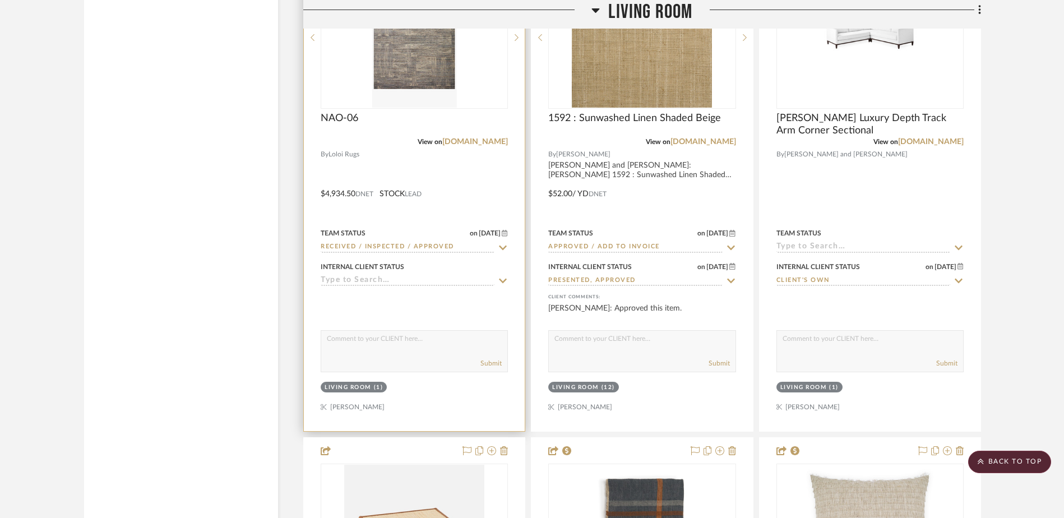
click at [498, 279] on icon at bounding box center [503, 280] width 10 height 9
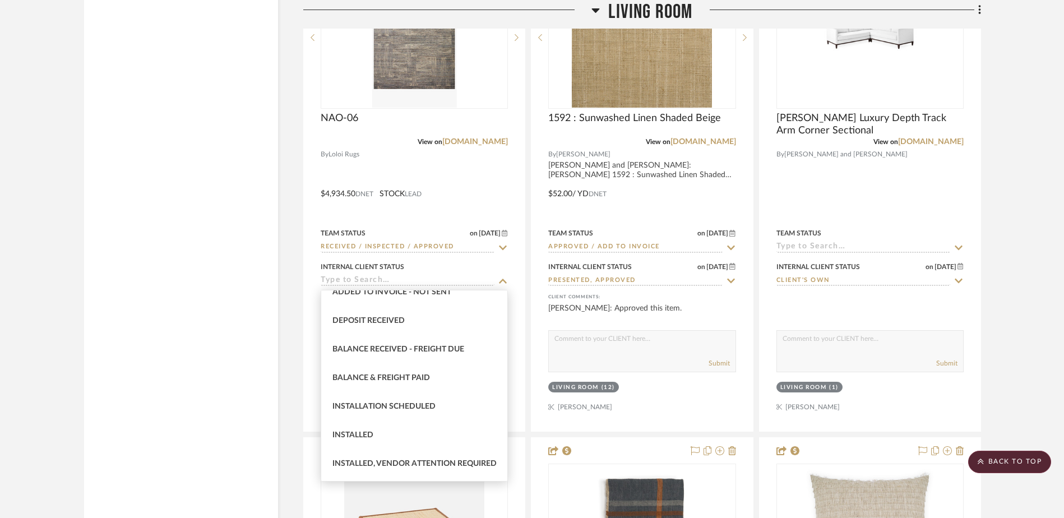
scroll to position [213, 0]
click at [408, 403] on span "Installation Scheduled" at bounding box center [383, 406] width 103 height 8
type input "Installation Scheduled"
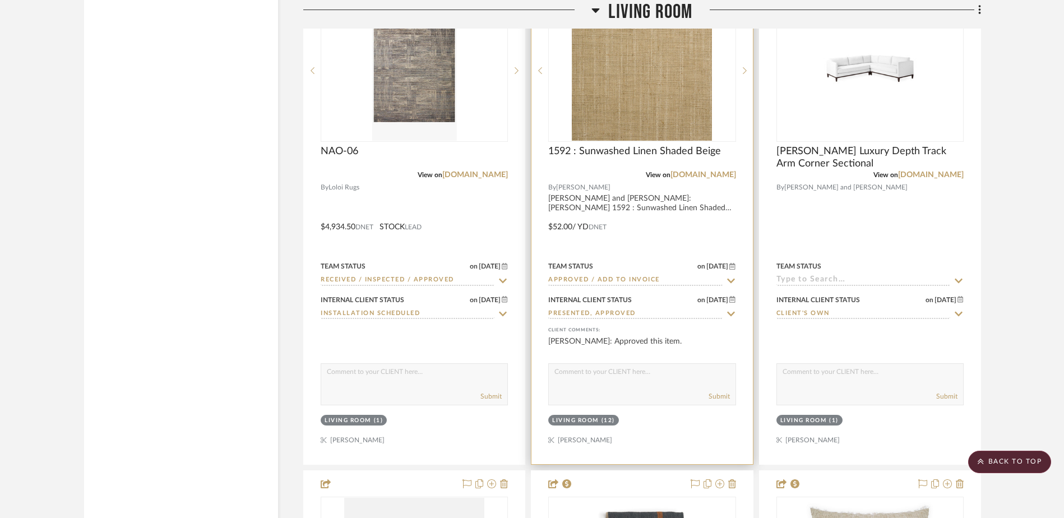
scroll to position [16931, 0]
click at [729, 281] on icon at bounding box center [731, 281] width 8 height 4
click at [729, 281] on icon at bounding box center [731, 281] width 10 height 9
type input "8/27/2025"
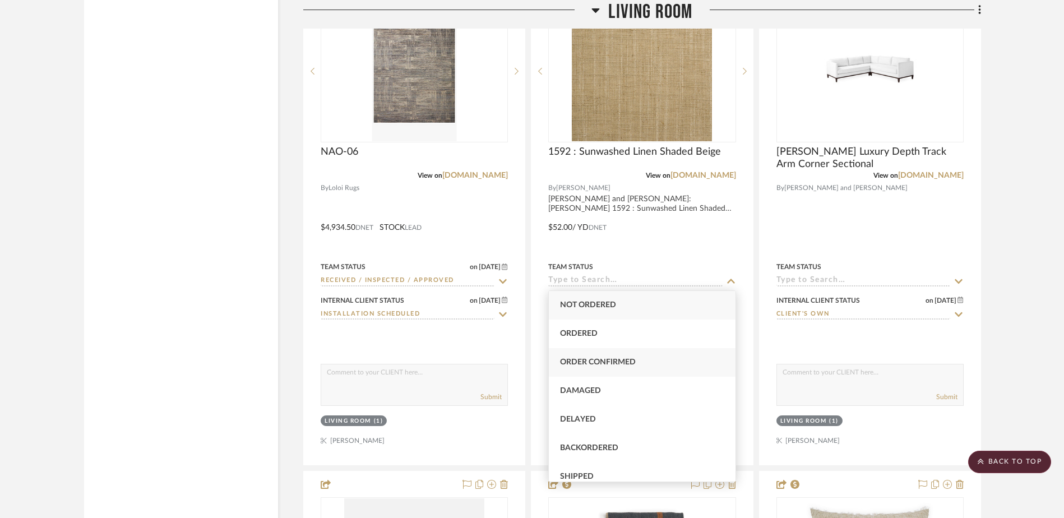
click at [651, 363] on div "Order Confirmed" at bounding box center [642, 362] width 186 height 29
type input "Order Confirmed"
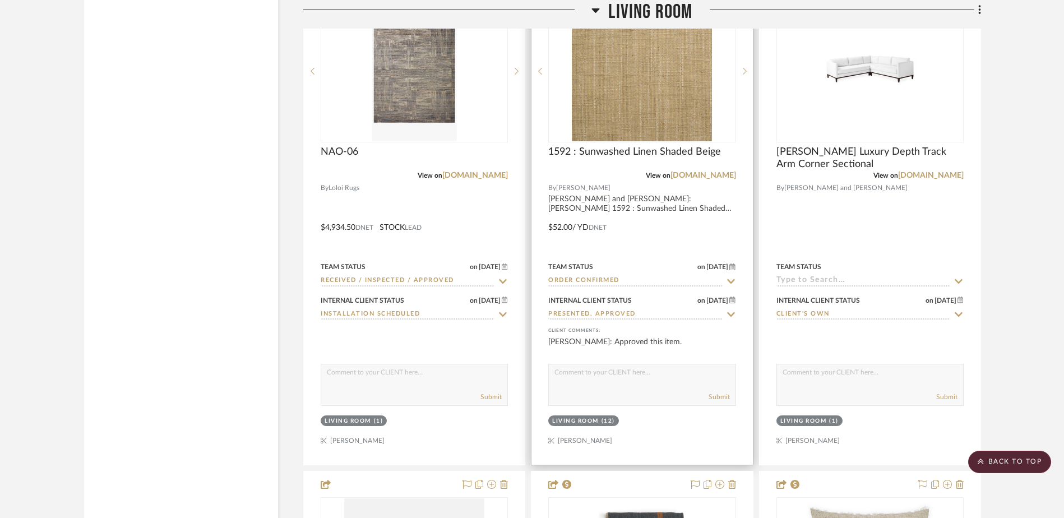
click at [730, 313] on icon at bounding box center [731, 314] width 10 height 9
click at [730, 313] on icon at bounding box center [731, 315] width 6 height 6
type input "8/27/2025"
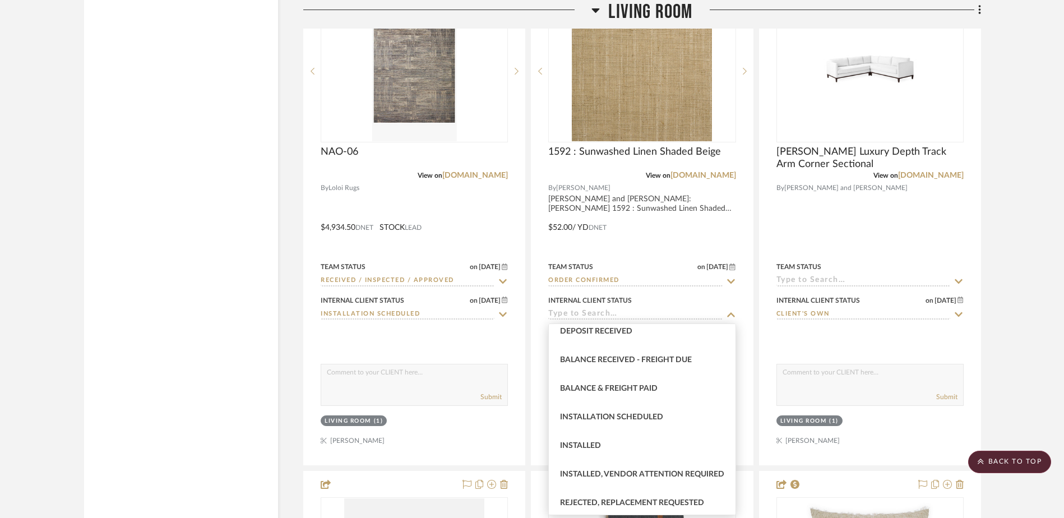
scroll to position [212, 0]
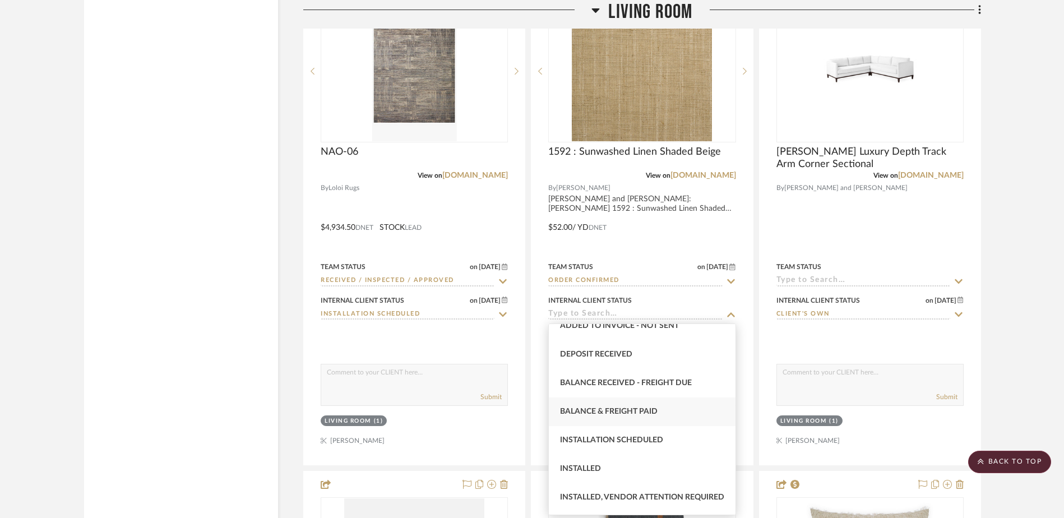
click at [620, 411] on span "Balance & Freight Paid" at bounding box center [609, 412] width 98 height 8
type input "Balance & Freight Paid"
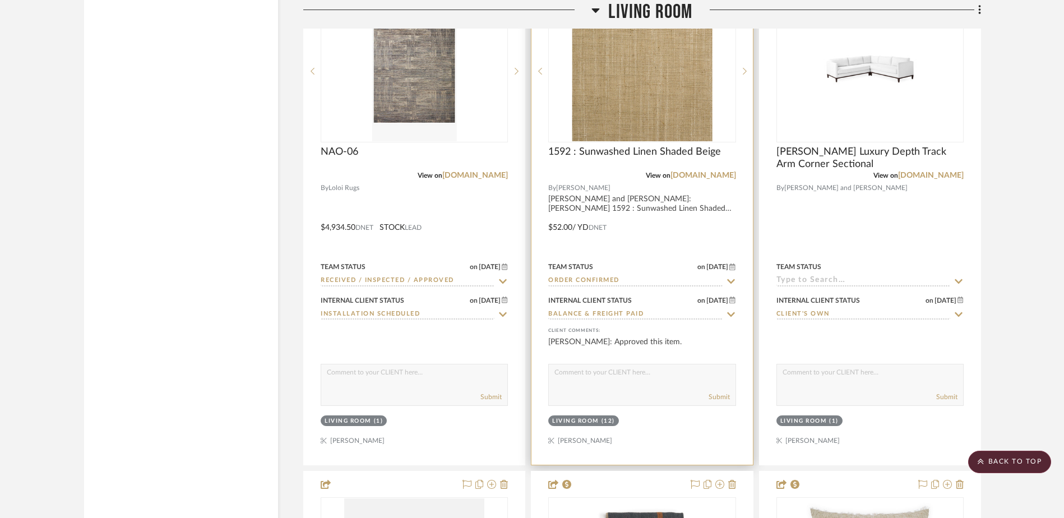
click at [729, 280] on icon at bounding box center [731, 281] width 8 height 4
click at [671, 242] on div at bounding box center [641, 219] width 221 height 491
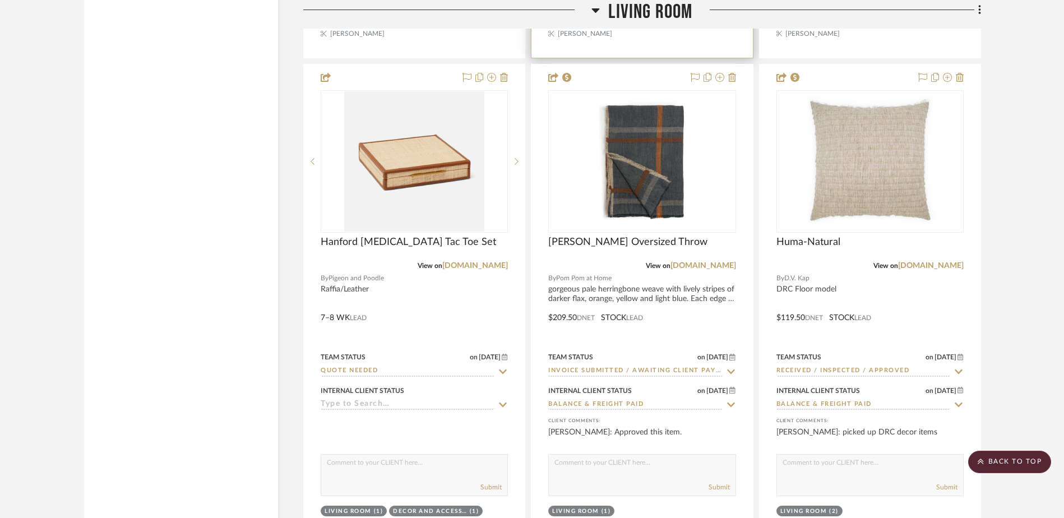
scroll to position [17347, 0]
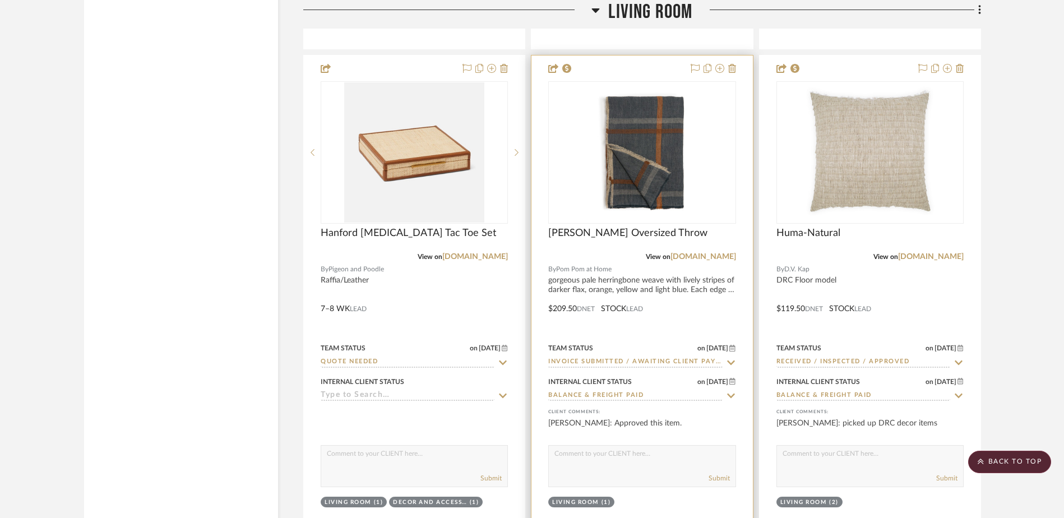
click at [730, 359] on icon at bounding box center [731, 362] width 10 height 9
type input "recieved"
click at [730, 361] on icon at bounding box center [731, 362] width 10 height 9
type input "8/27/2025"
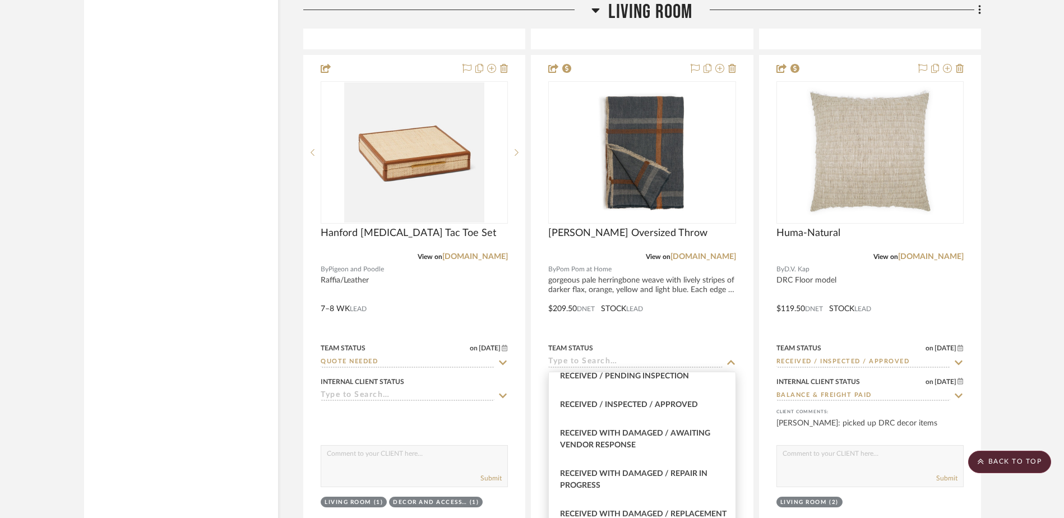
scroll to position [1804, 0]
click at [655, 409] on span "Received / Inspected / Approved" at bounding box center [629, 405] width 138 height 8
type input "Received / Inspected / Approved"
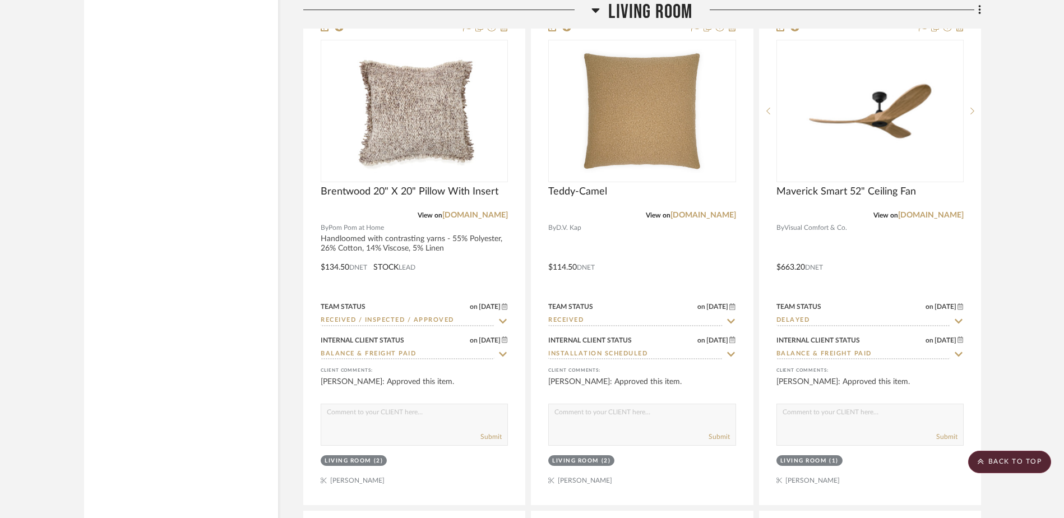
scroll to position [17896, 0]
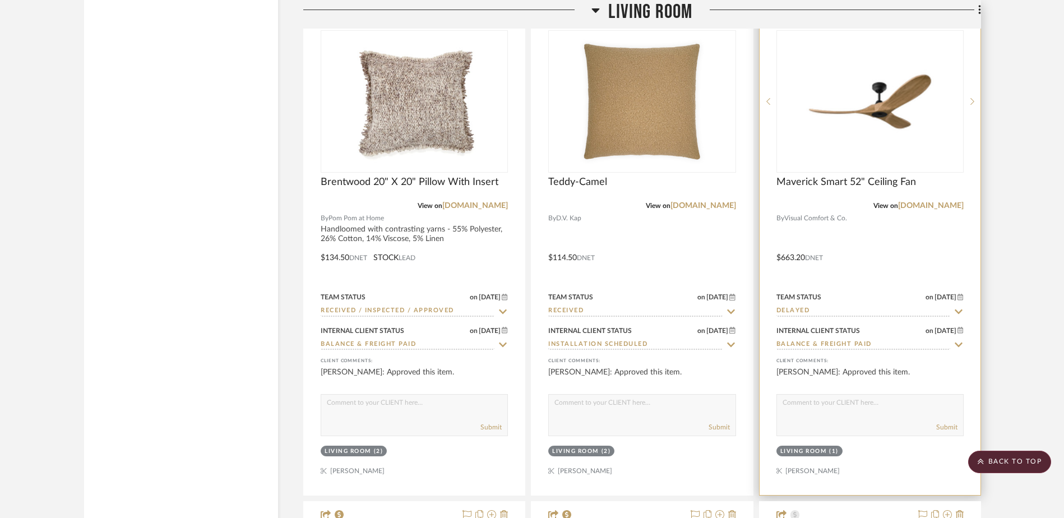
click at [0, 0] on img at bounding box center [0, 0] width 0 height 0
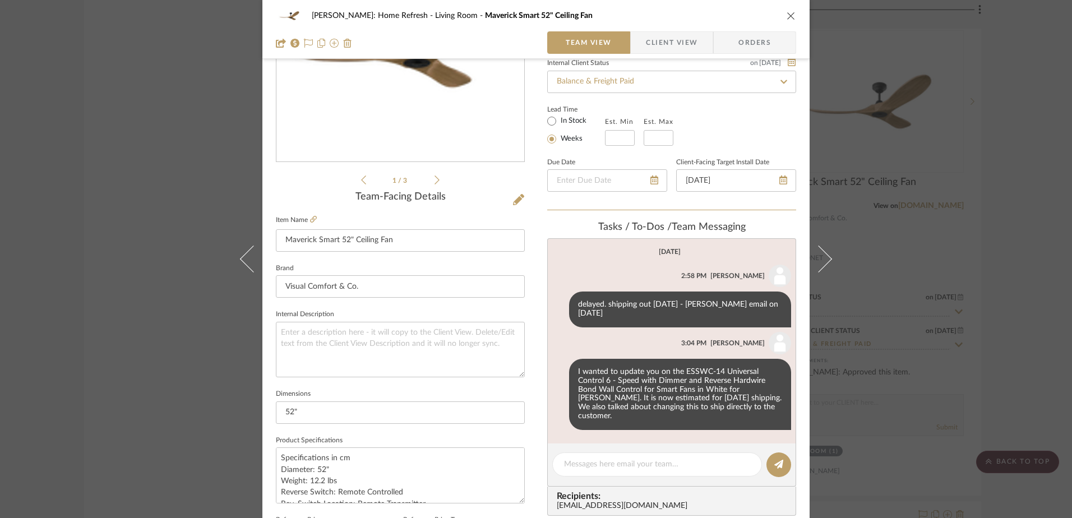
scroll to position [241, 0]
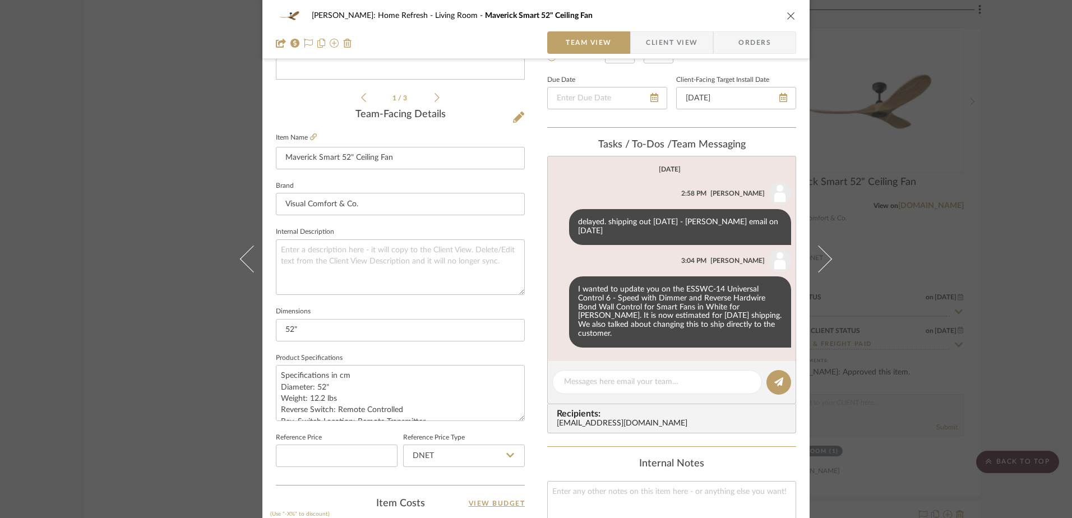
click at [198, 177] on div "Hines: Home Refresh Living Room Maverick Smart 52" Ceiling Fan Team View Client…" at bounding box center [536, 259] width 1072 height 518
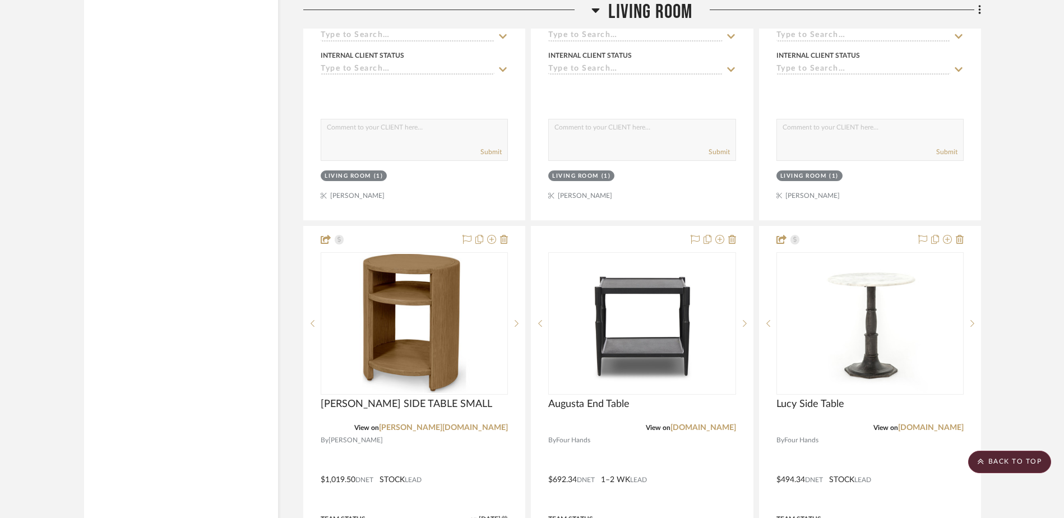
scroll to position [15700, 0]
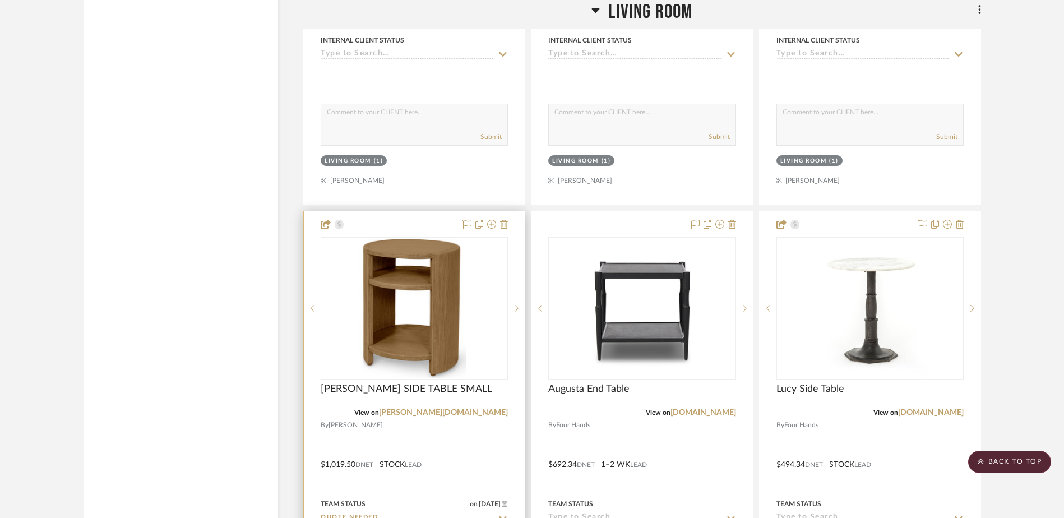
click at [0, 0] on img at bounding box center [0, 0] width 0 height 0
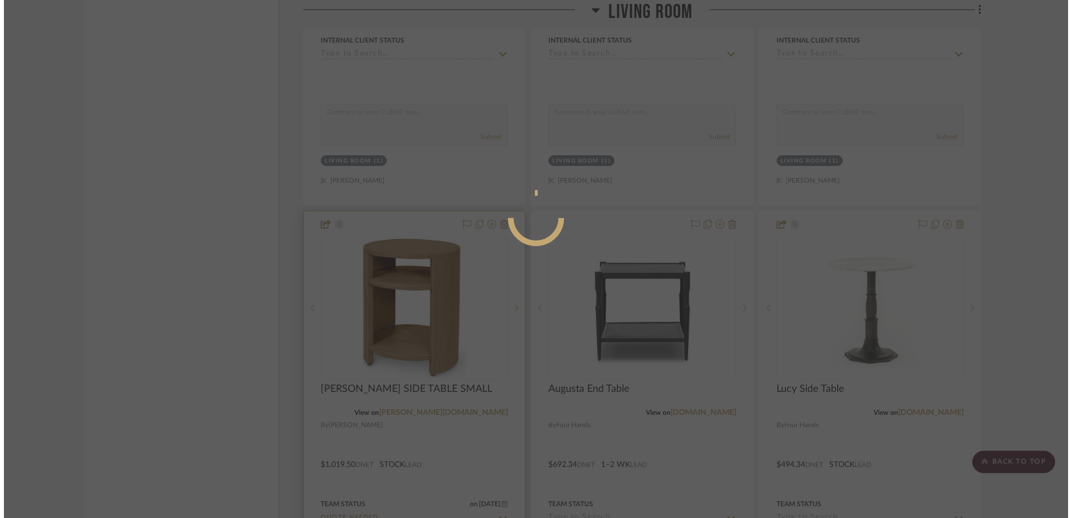
scroll to position [0, 0]
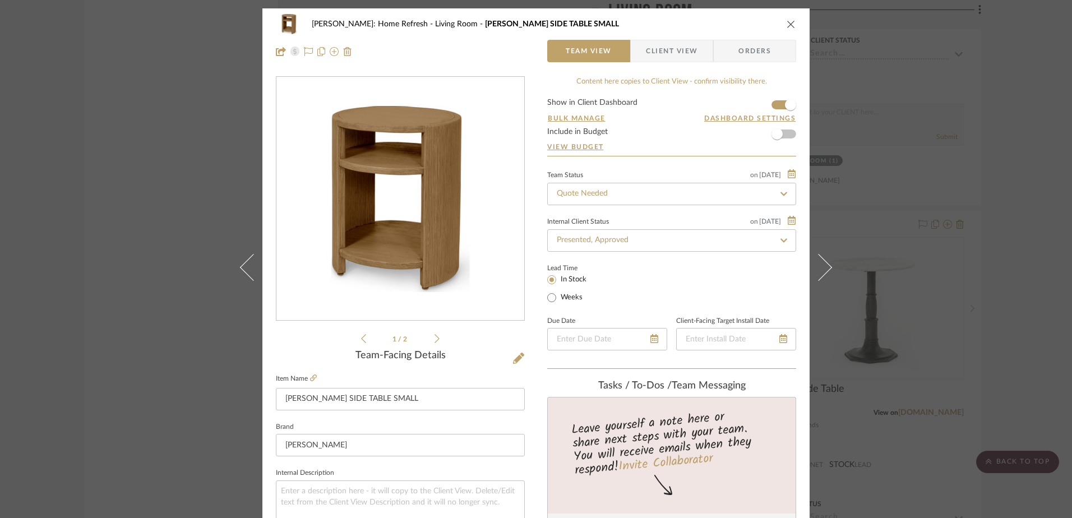
click at [782, 193] on icon at bounding box center [783, 194] width 7 height 4
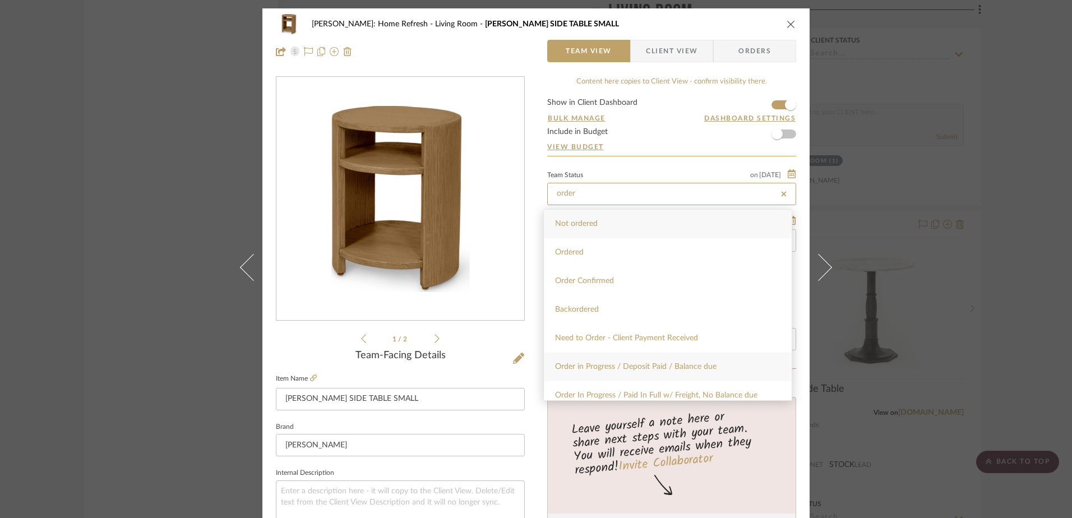
type input "order"
click at [635, 367] on span "Order in Progress / Deposit Paid / Balance due" at bounding box center [635, 367] width 161 height 8
type input "8/27/2025"
type input "Order in Progress / Deposit Paid / Balance due"
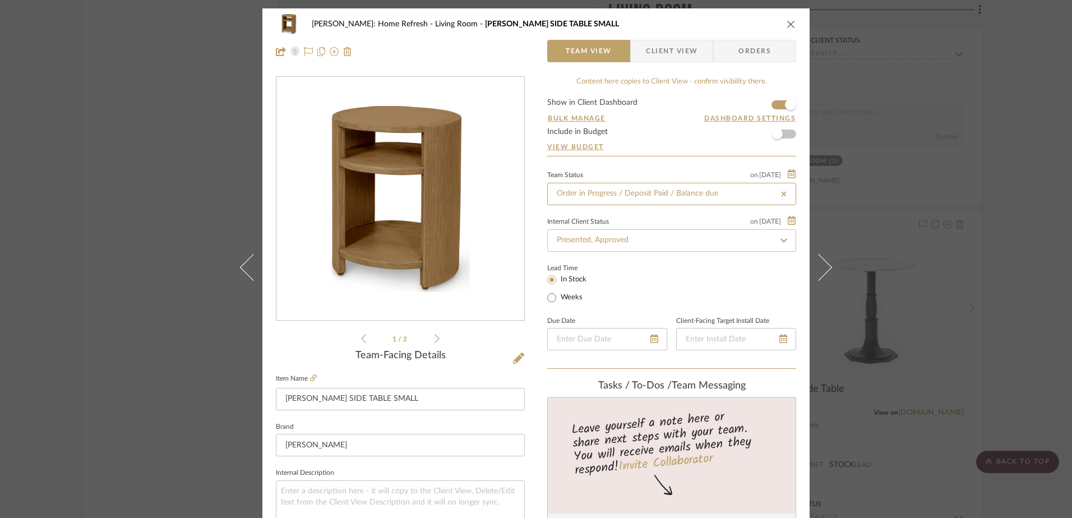
type input "8/27/2025"
type input "Order in Progress / Deposit Paid / Balance due"
click at [187, 159] on div "Hines: Home Refresh Living Room LEONARDO SIDE TABLE SMALL Team View Client View…" at bounding box center [536, 259] width 1072 height 518
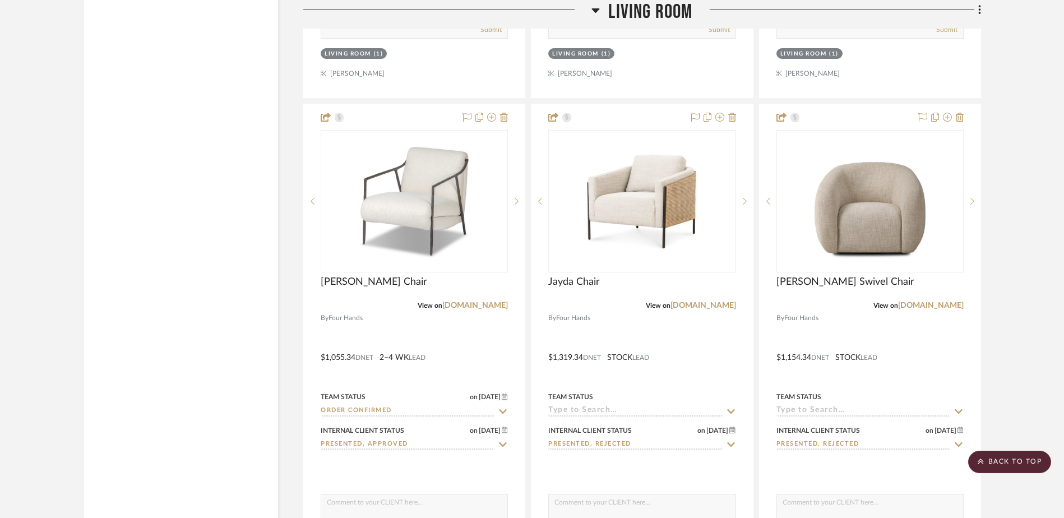
scroll to position [14779, 0]
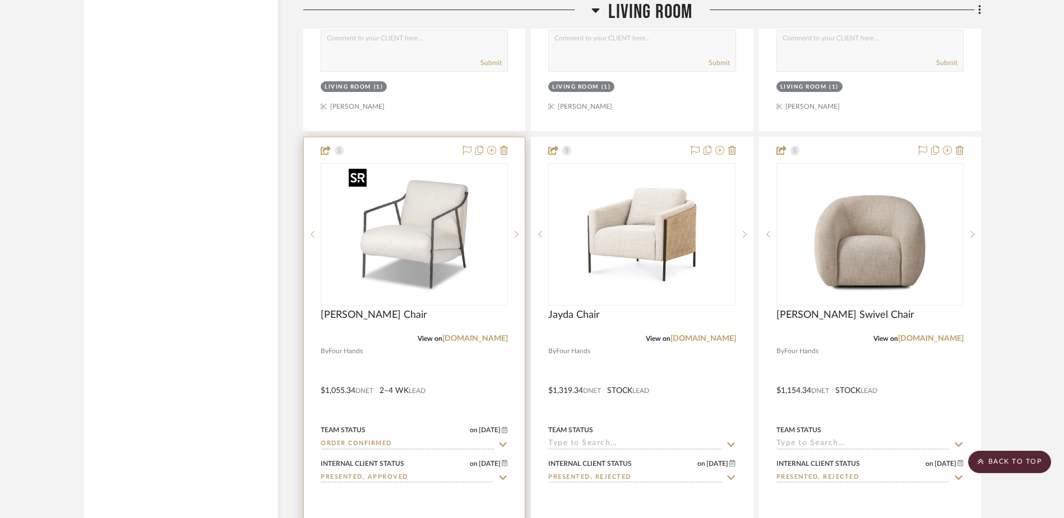
click at [0, 0] on img at bounding box center [0, 0] width 0 height 0
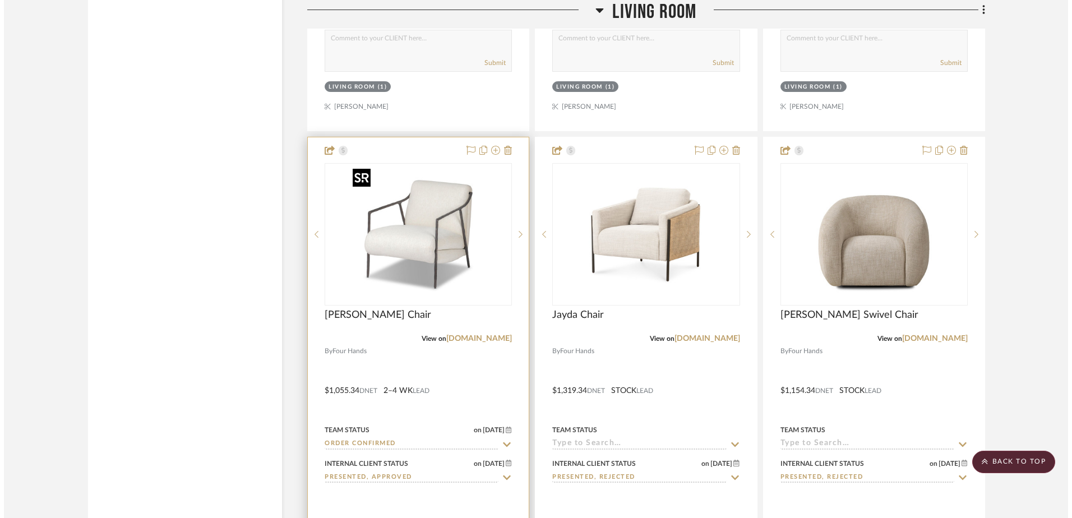
scroll to position [0, 0]
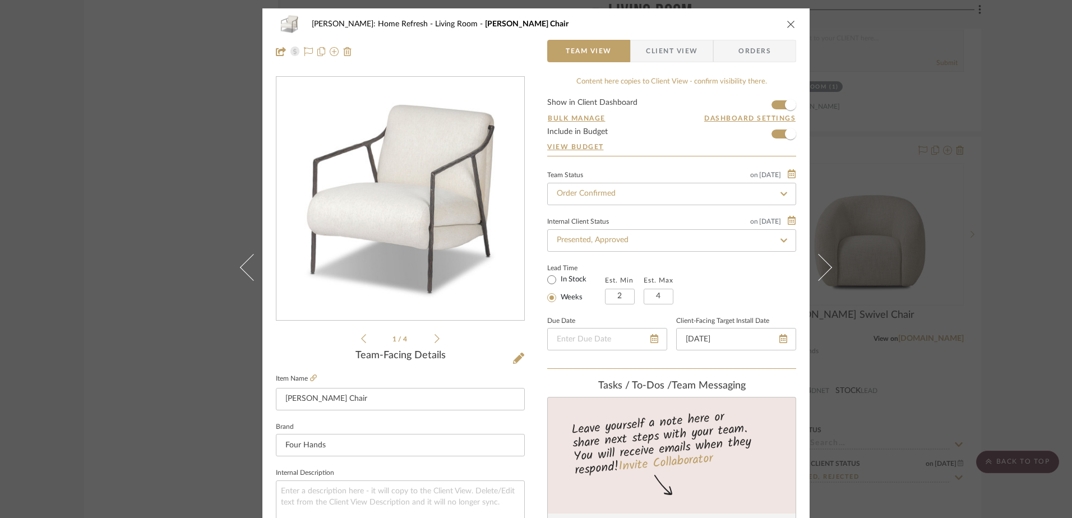
click at [779, 192] on icon at bounding box center [784, 194] width 10 height 8
type input "shipped"
click at [585, 245] on div "Shipped / In Transit" at bounding box center [668, 252] width 248 height 29
type input "8/27/2025"
type input "Shipped / In Transit"
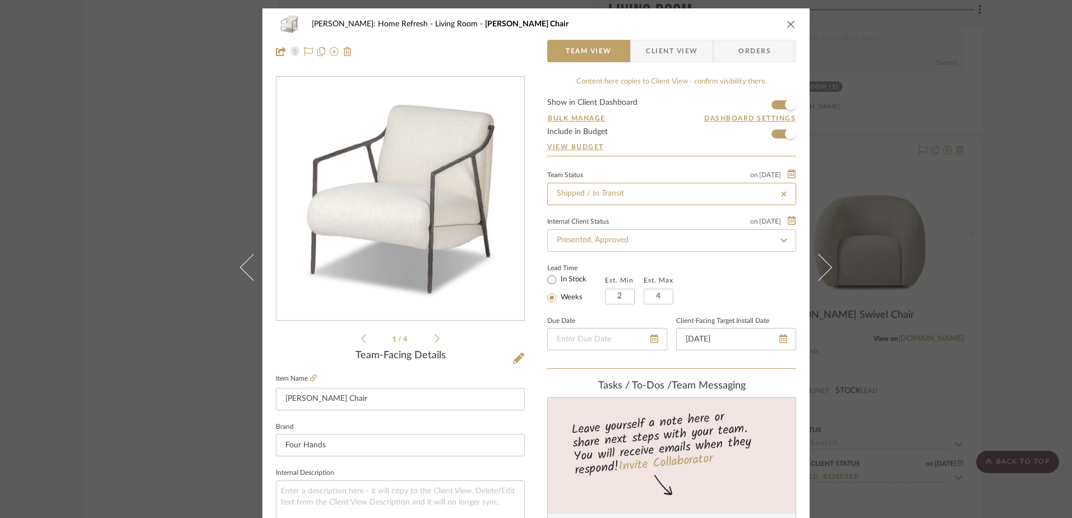
type input "8/27/2025"
type input "Shipped / In Transit"
click at [632, 242] on input "Presented, Approved" at bounding box center [671, 240] width 249 height 22
click at [783, 238] on icon at bounding box center [784, 241] width 10 height 8
type input "8/27/2025"
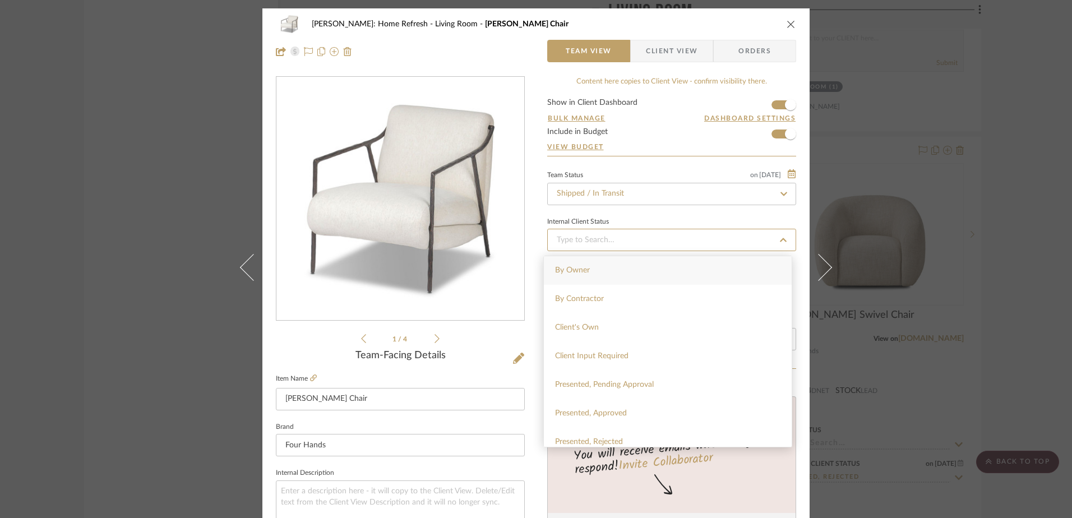
type input "8/27/2025"
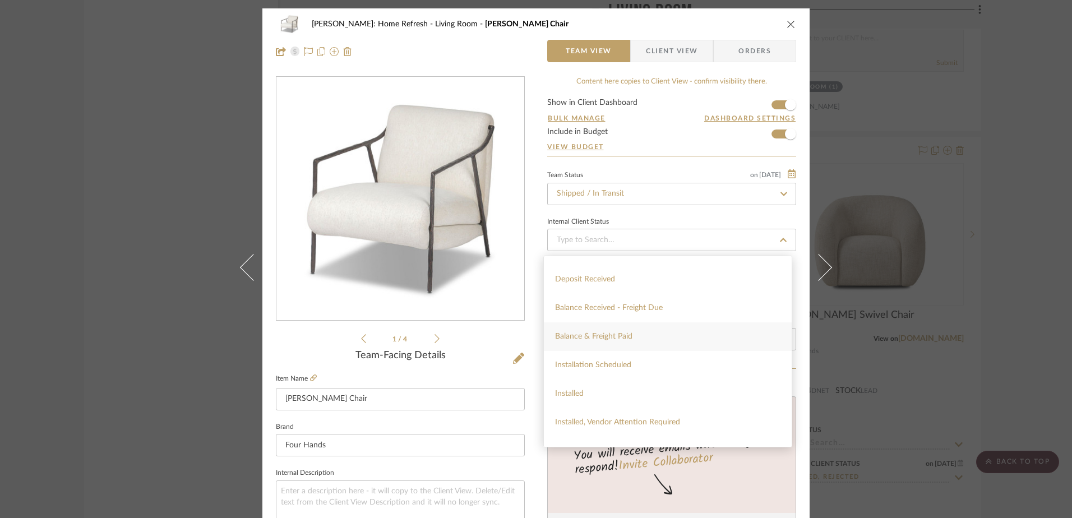
click at [636, 335] on div "Balance & Freight Paid" at bounding box center [668, 336] width 248 height 29
type input "8/27/2025"
type input "Balance & Freight Paid"
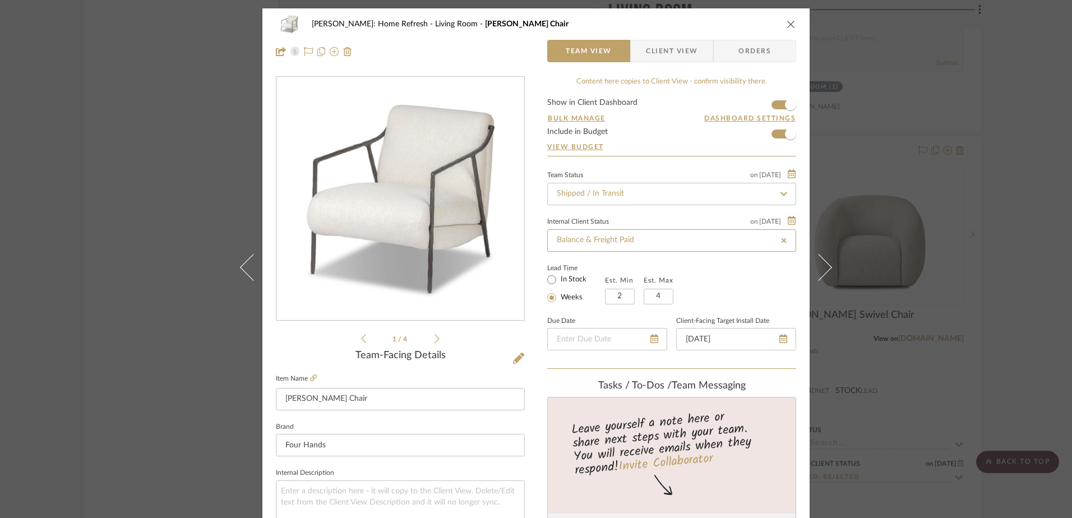
type input "Balance & Freight Paid"
click at [660, 51] on span "Client View" at bounding box center [672, 51] width 52 height 22
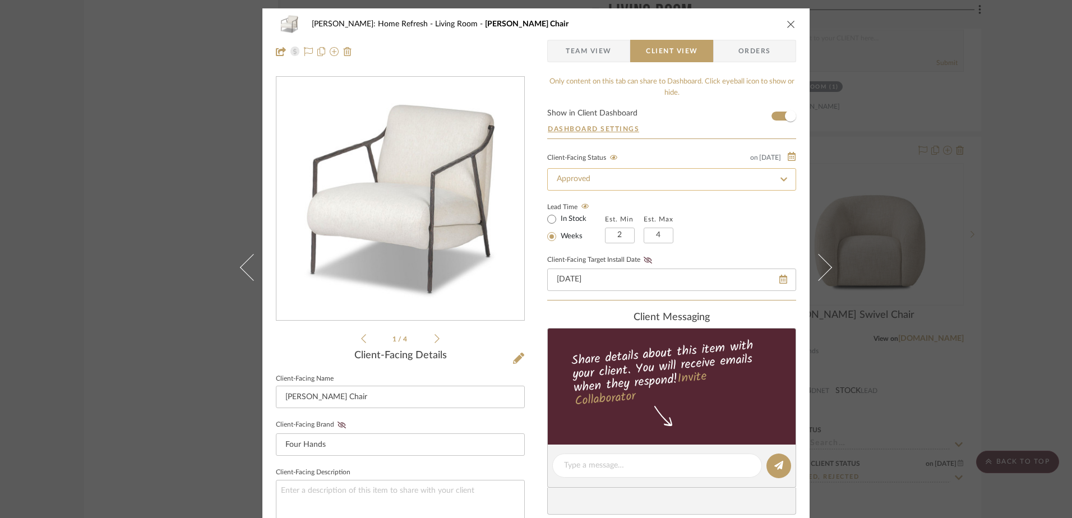
click at [731, 186] on input "Approved" at bounding box center [671, 179] width 249 height 22
click at [781, 181] on icon at bounding box center [783, 179] width 5 height 5
type input "8/27/2025"
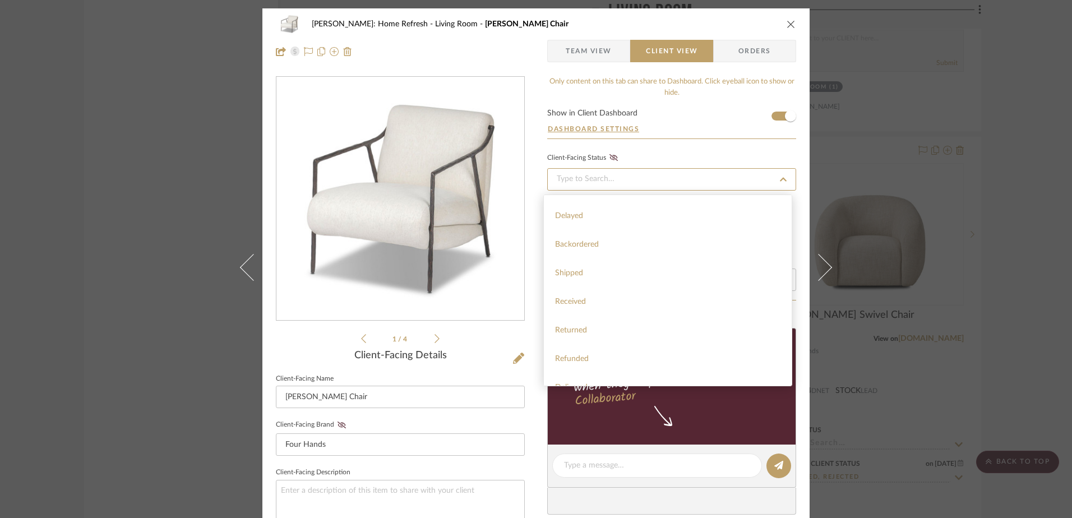
scroll to position [210, 0]
click at [674, 226] on div "Shipped" at bounding box center [668, 228] width 248 height 29
type input "8/27/2025"
type input "Shipped"
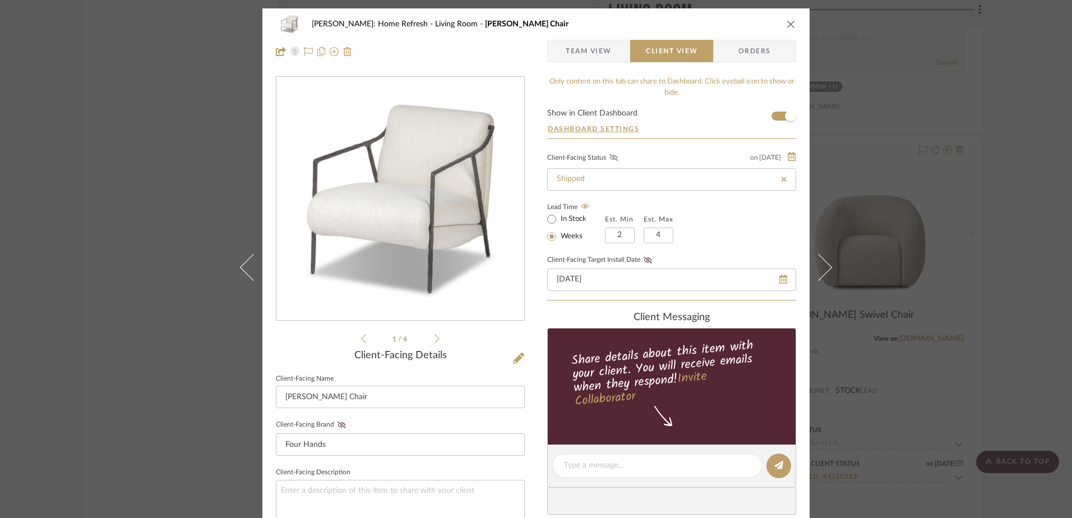
click at [610, 157] on icon at bounding box center [613, 157] width 8 height 7
click at [644, 258] on icon at bounding box center [648, 260] width 8 height 7
click at [787, 21] on icon "close" at bounding box center [791, 24] width 9 height 9
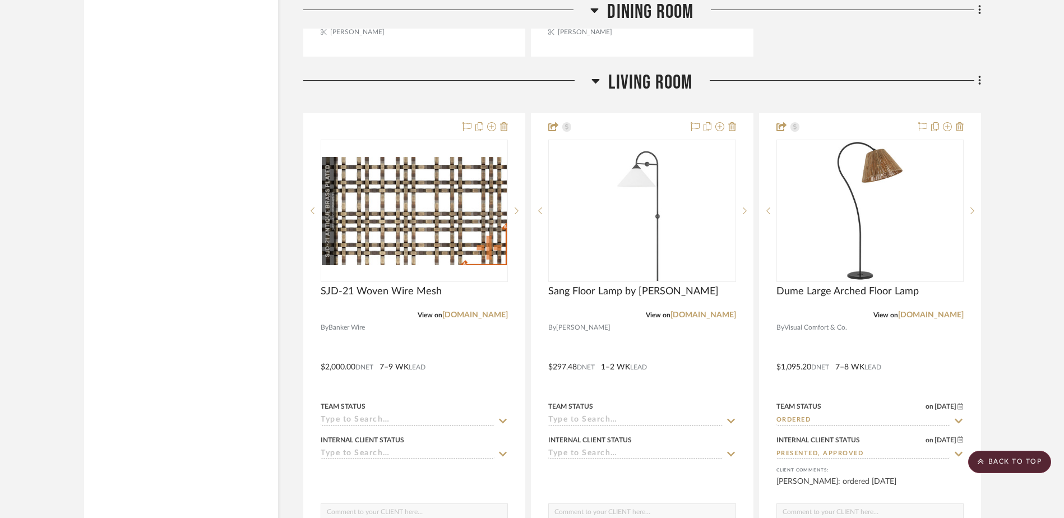
scroll to position [14307, 0]
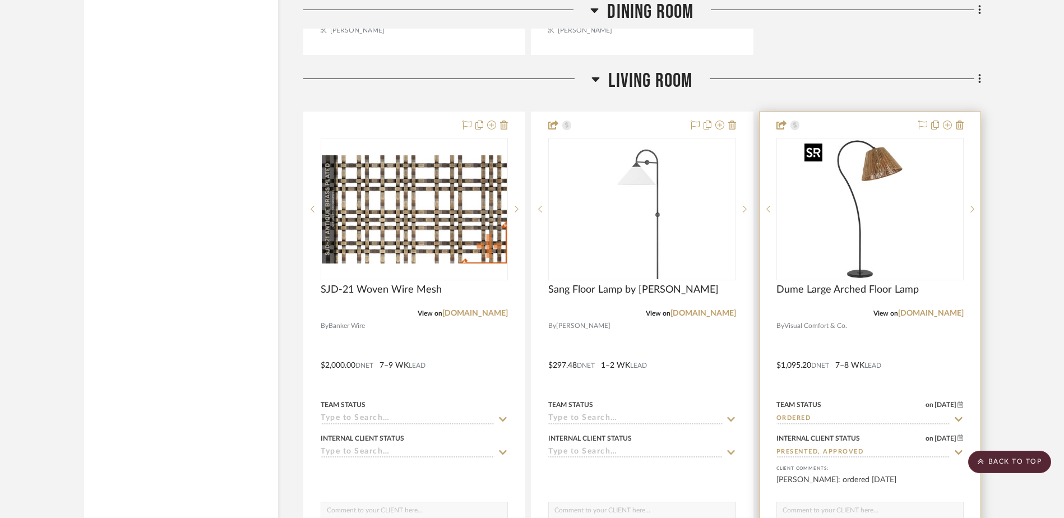
click at [876, 214] on img "0" at bounding box center [870, 209] width 140 height 140
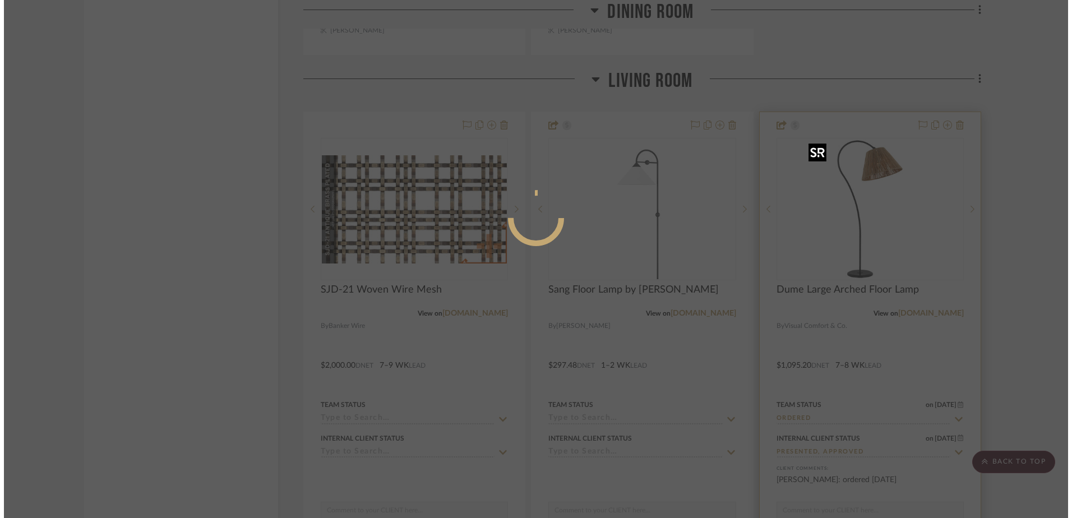
scroll to position [0, 0]
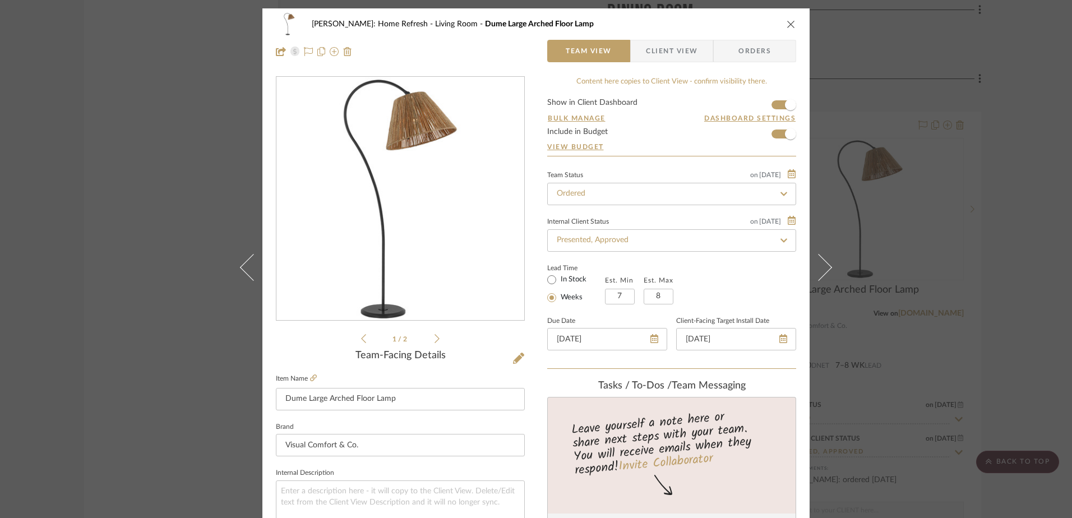
click at [165, 229] on div "Hines: Home Refresh Living Room Dume Large Arched Floor Lamp Team View Client V…" at bounding box center [536, 259] width 1072 height 518
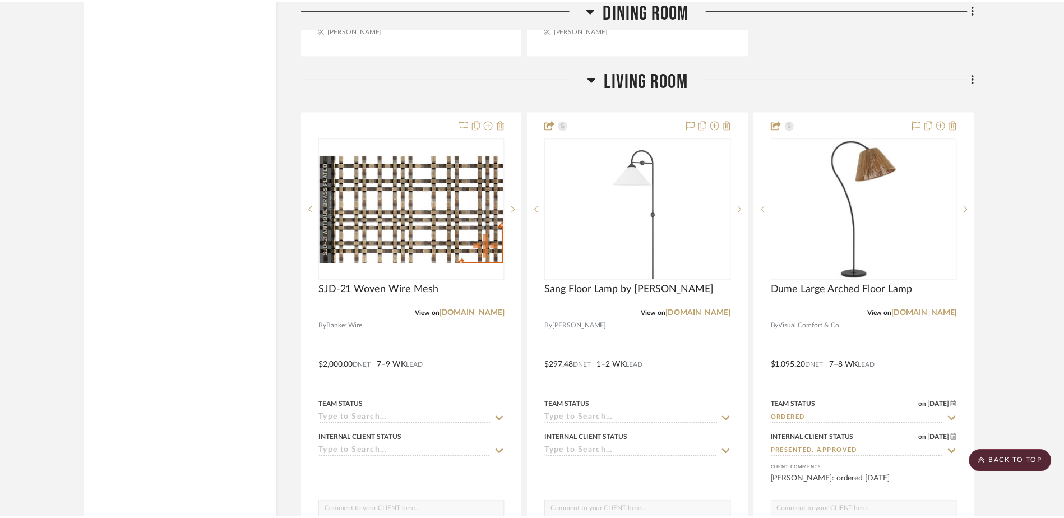
scroll to position [14307, 0]
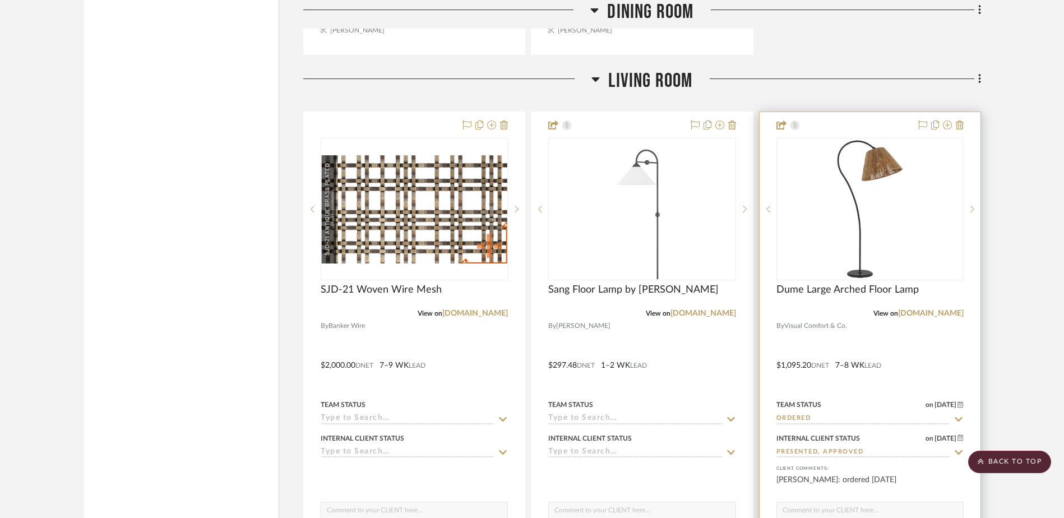
click at [943, 445] on div "Internal Client Status on 8/15/2025 8/15/2025 Presented, Approved" at bounding box center [869, 444] width 187 height 27
click at [955, 450] on icon at bounding box center [959, 452] width 10 height 9
click at [954, 454] on icon at bounding box center [959, 452] width 10 height 9
type input "8/27/2025"
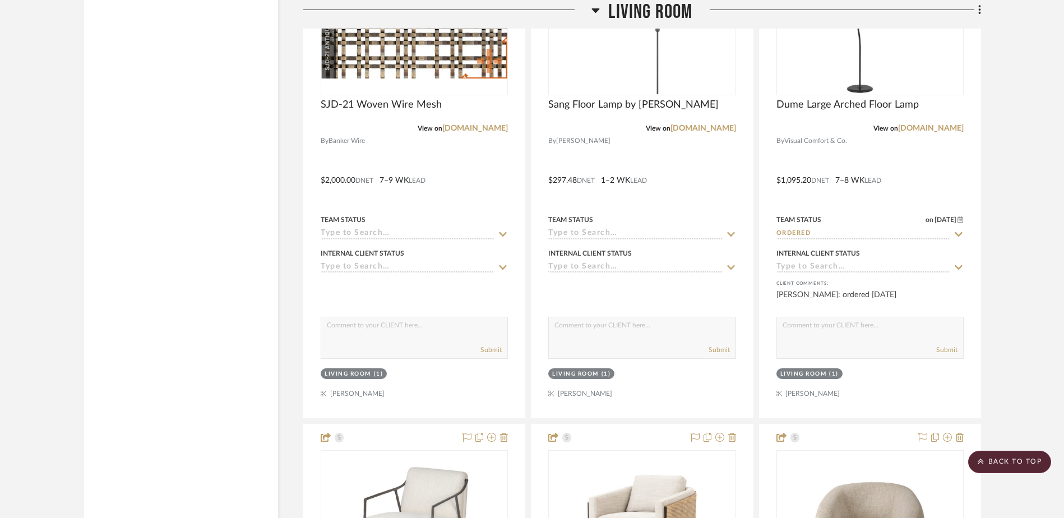
scroll to position [14499, 0]
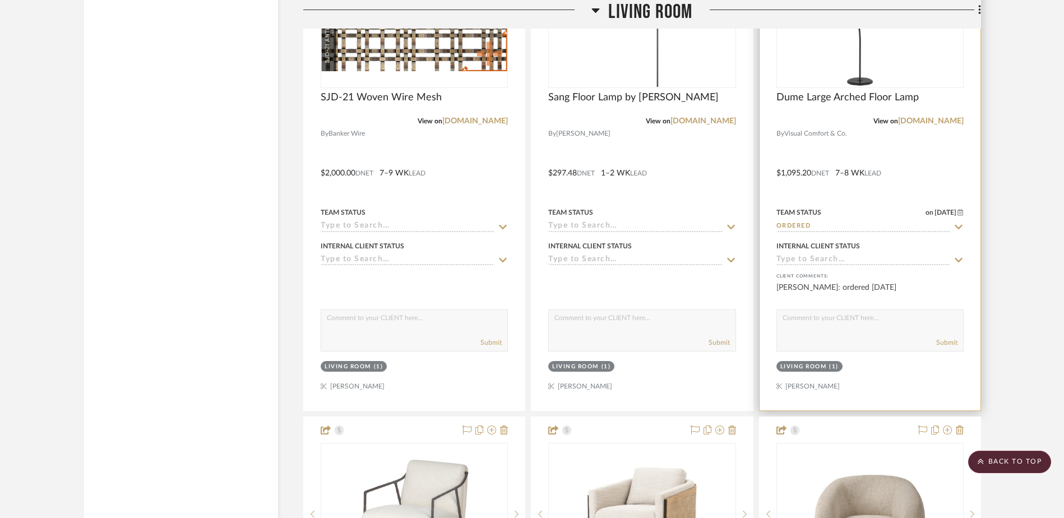
click at [960, 261] on icon at bounding box center [959, 260] width 8 height 4
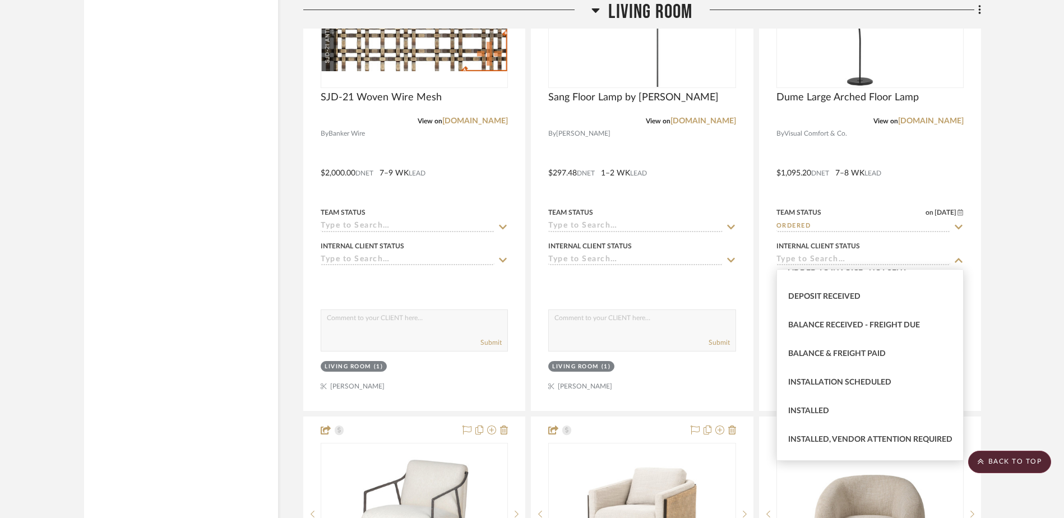
scroll to position [218, 0]
click at [867, 348] on span "Balance & Freight Paid" at bounding box center [837, 352] width 98 height 8
type input "Balance & Freight Paid"
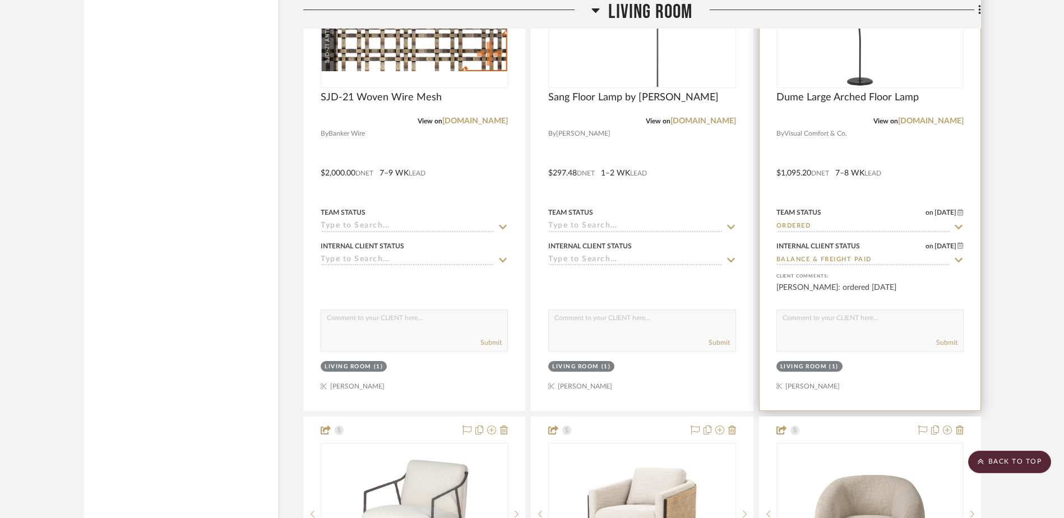
click at [956, 261] on icon at bounding box center [959, 260] width 10 height 9
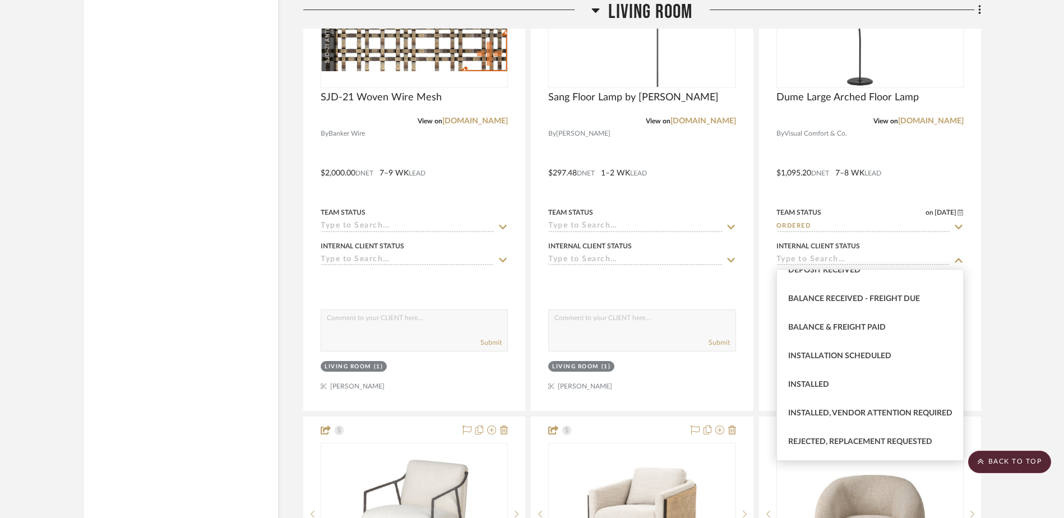
scroll to position [243, 0]
click at [897, 327] on div "Balance & Freight Paid" at bounding box center [870, 327] width 186 height 29
type input "Balance & Freight Paid"
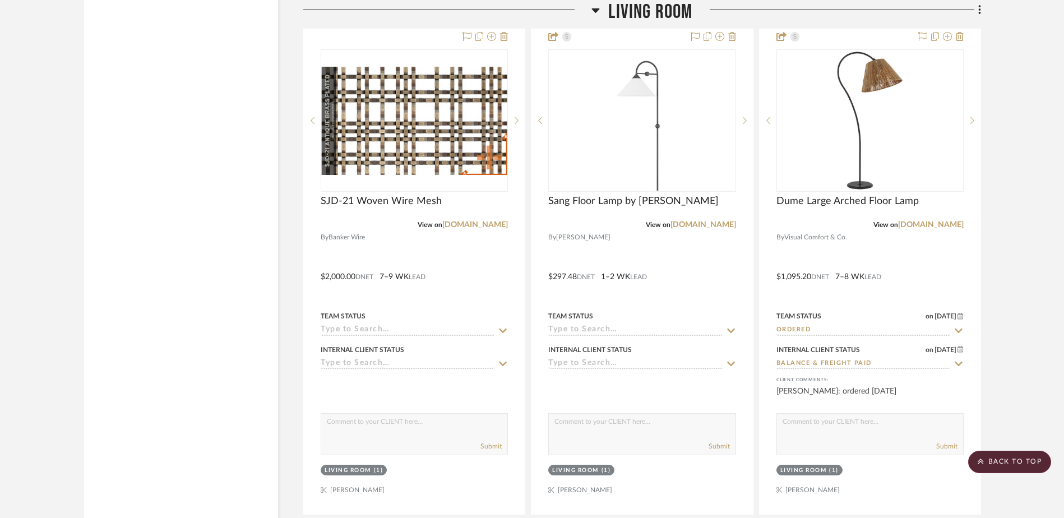
scroll to position [14394, 0]
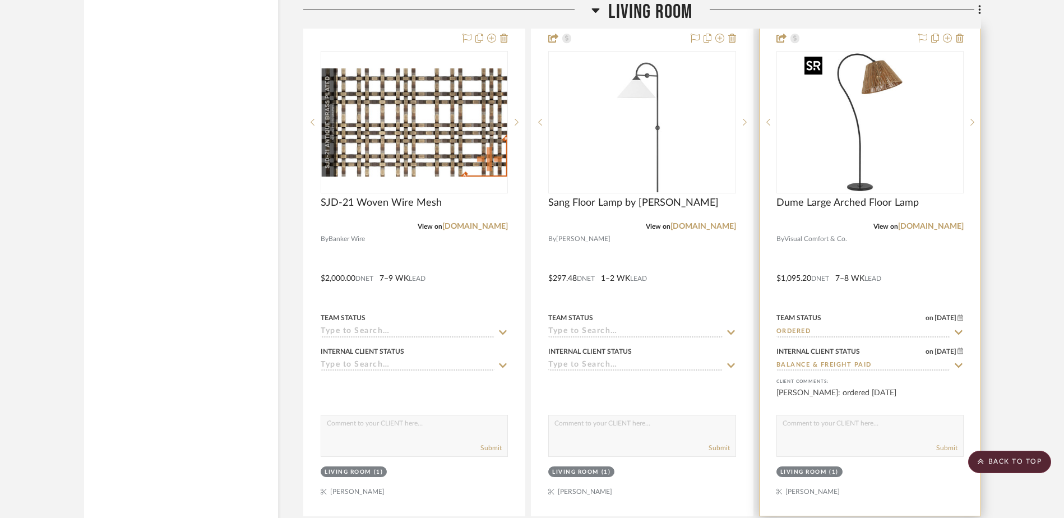
click at [857, 138] on img "0" at bounding box center [870, 122] width 140 height 140
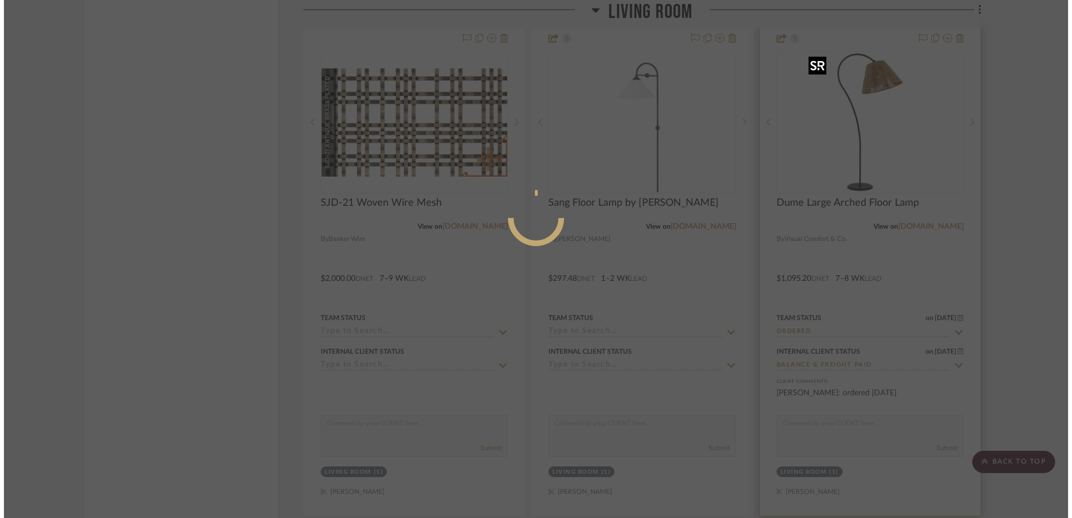
scroll to position [0, 0]
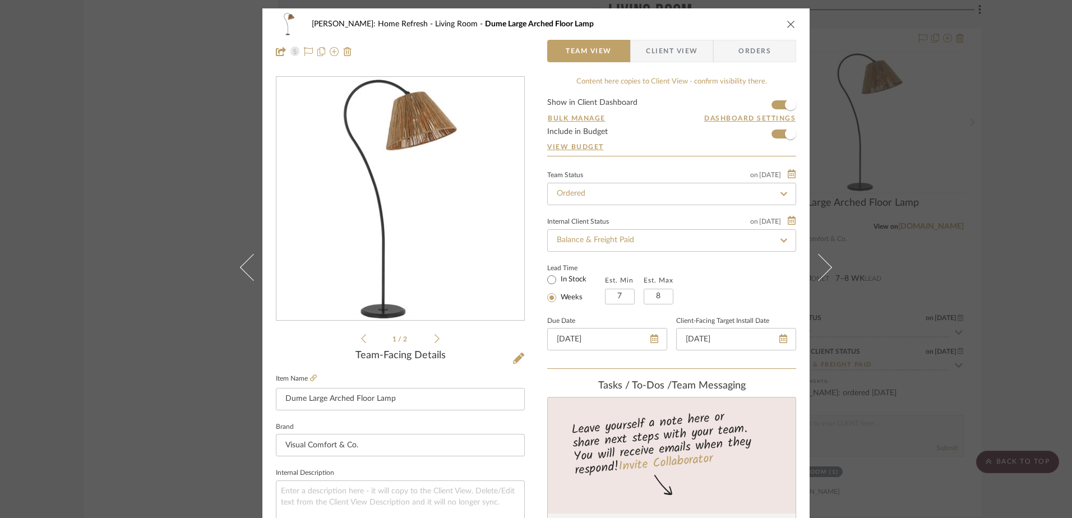
click at [665, 51] on span "Client View" at bounding box center [672, 51] width 52 height 22
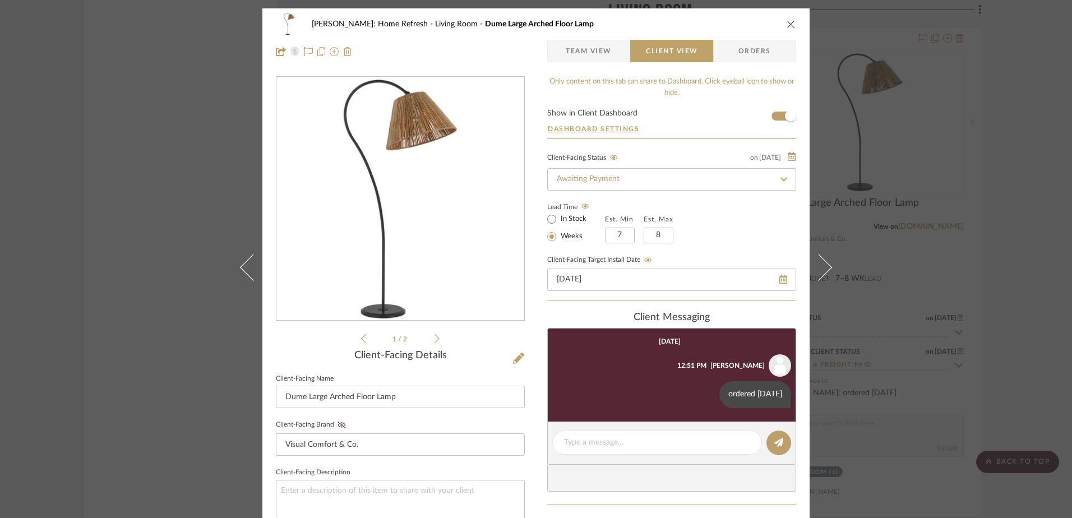
click at [788, 26] on icon "close" at bounding box center [791, 24] width 9 height 9
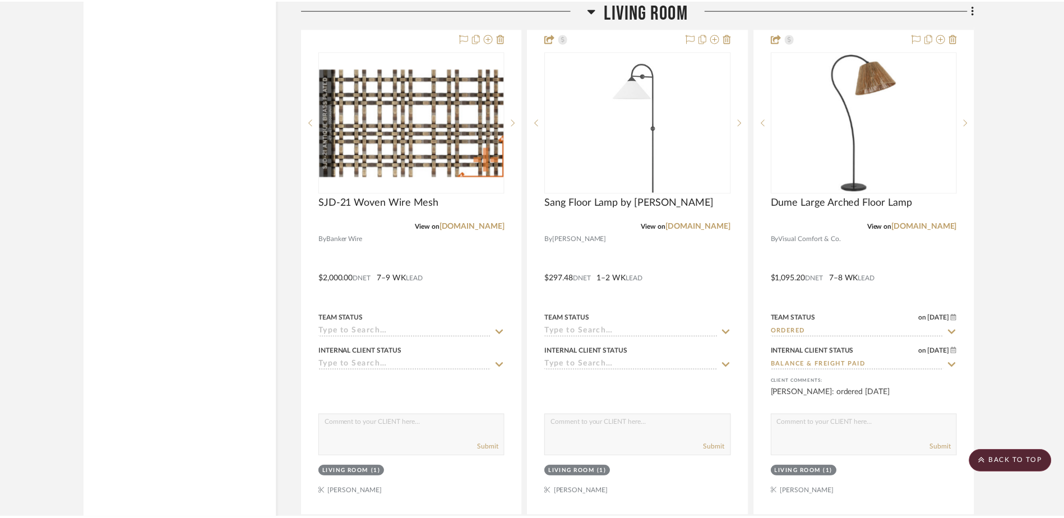
scroll to position [14394, 0]
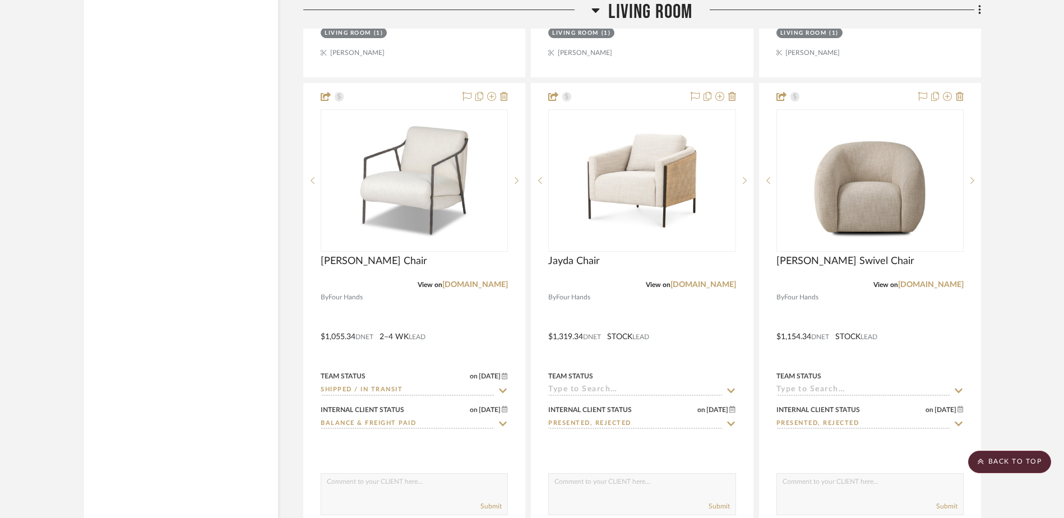
scroll to position [14847, 0]
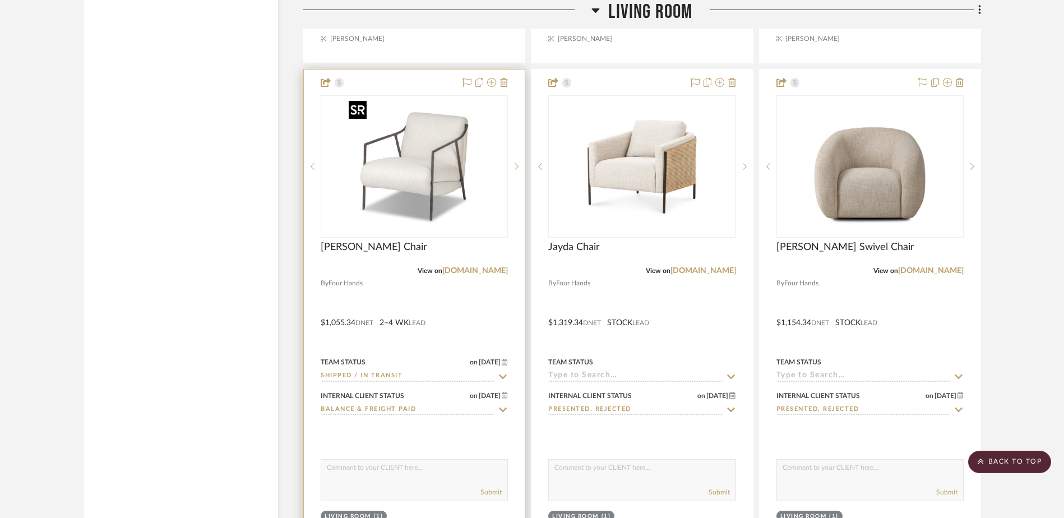
click at [436, 188] on img "0" at bounding box center [414, 166] width 140 height 140
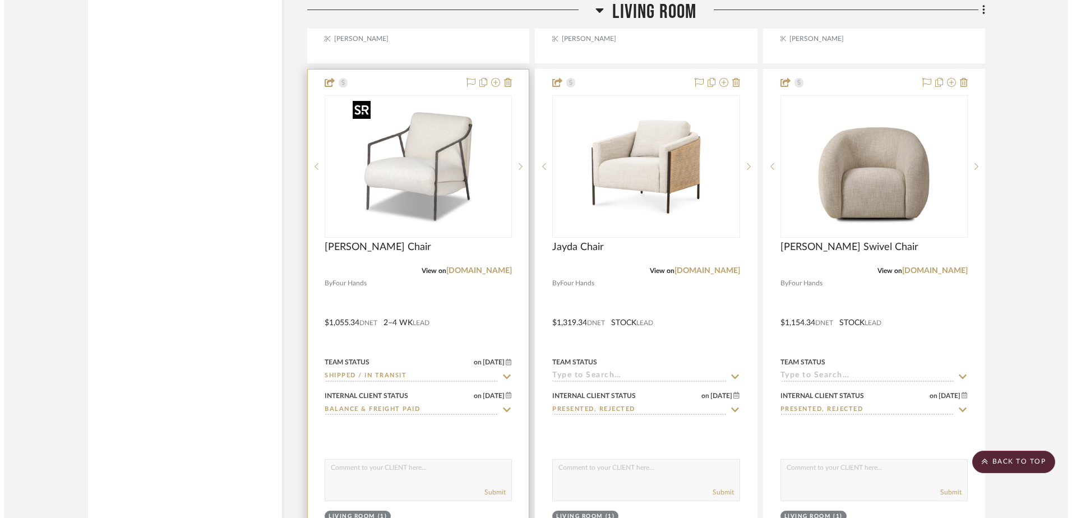
scroll to position [0, 0]
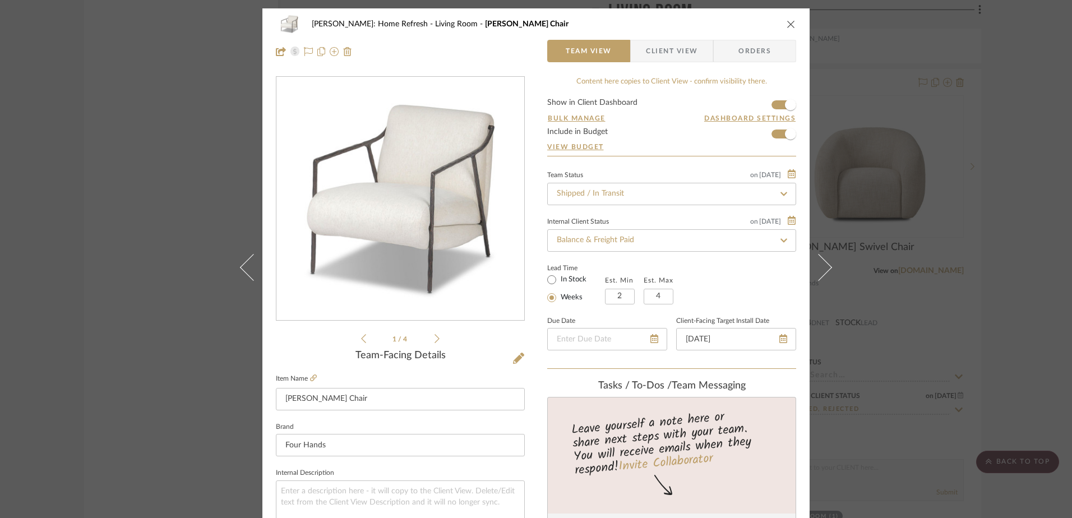
click at [779, 241] on icon at bounding box center [784, 241] width 10 height 8
click at [781, 241] on icon at bounding box center [783, 240] width 5 height 5
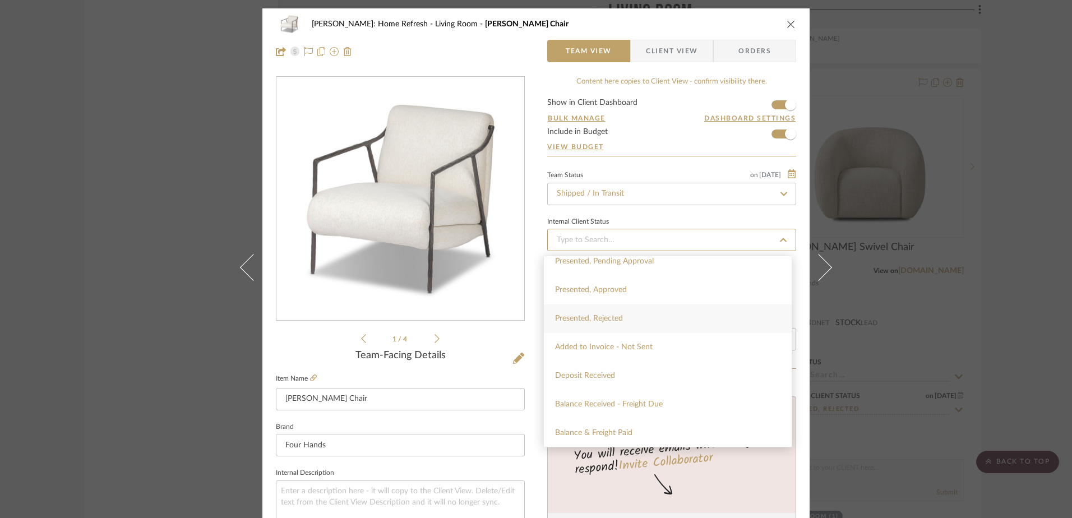
scroll to position [142, 0]
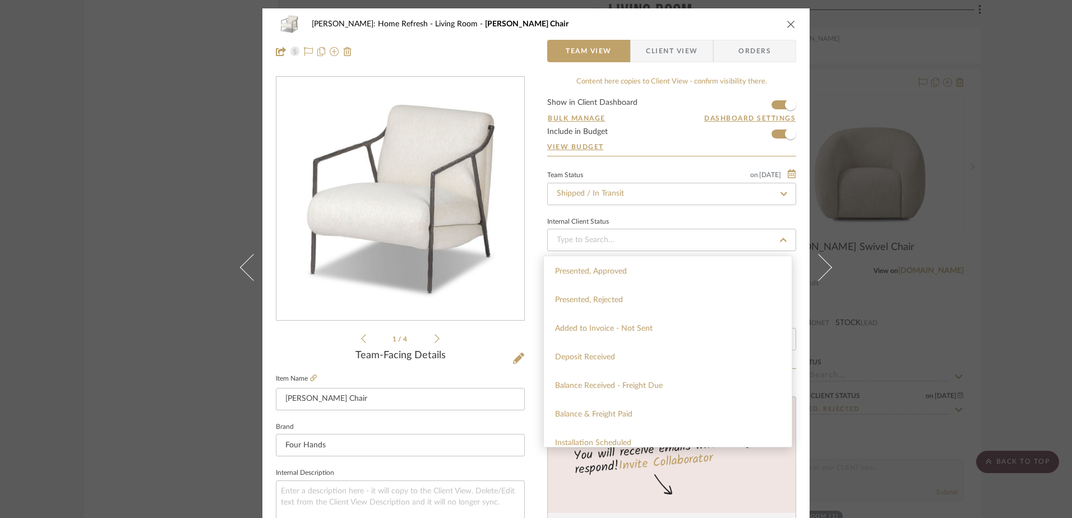
click at [671, 59] on span "Client View" at bounding box center [672, 51] width 52 height 22
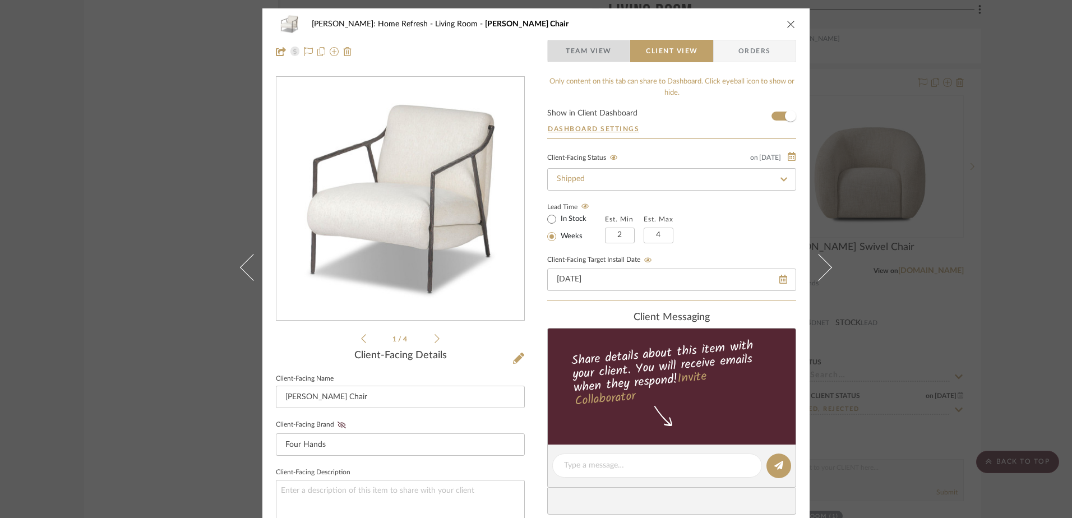
click at [594, 52] on span "Team View" at bounding box center [589, 51] width 46 height 22
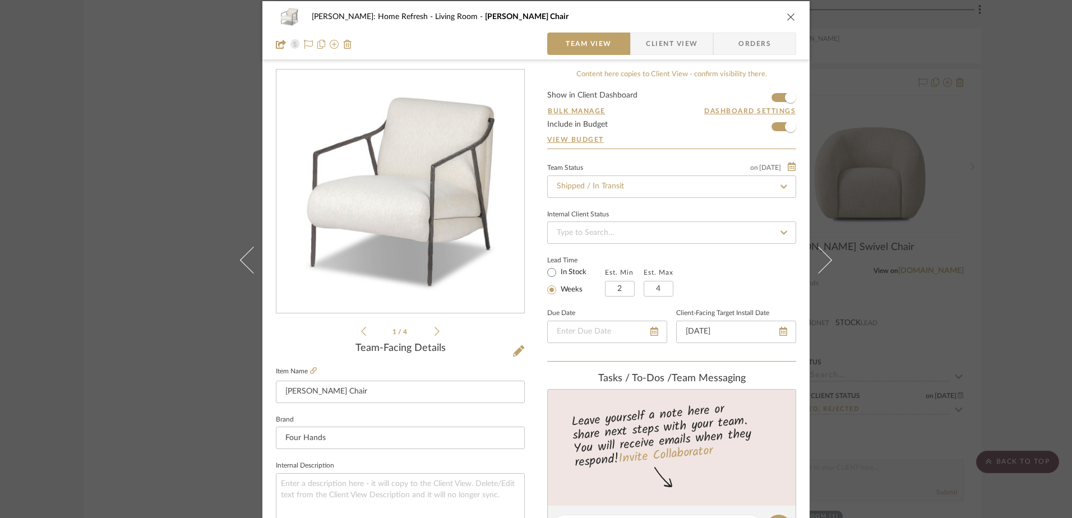
scroll to position [2, 0]
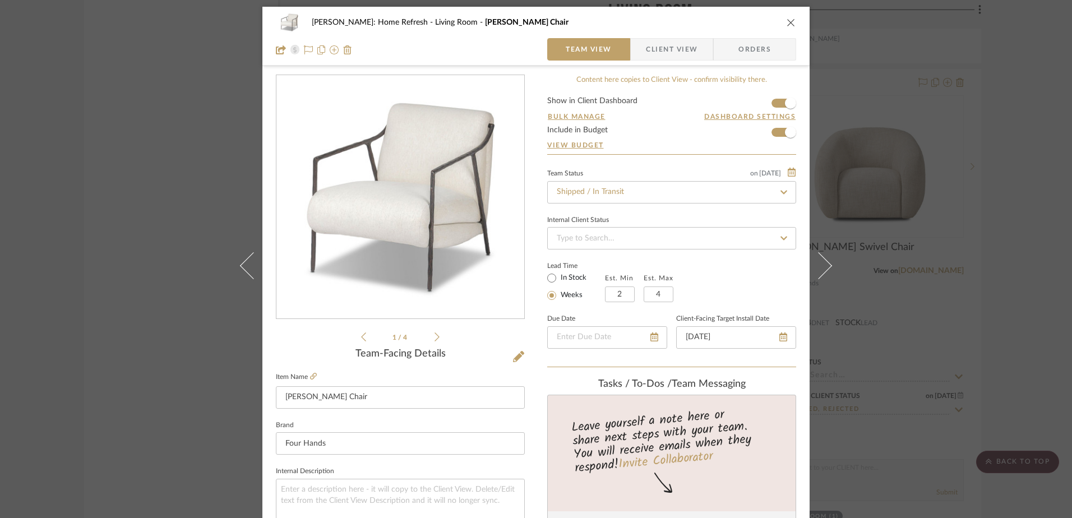
click at [655, 44] on span "Client View" at bounding box center [672, 49] width 52 height 22
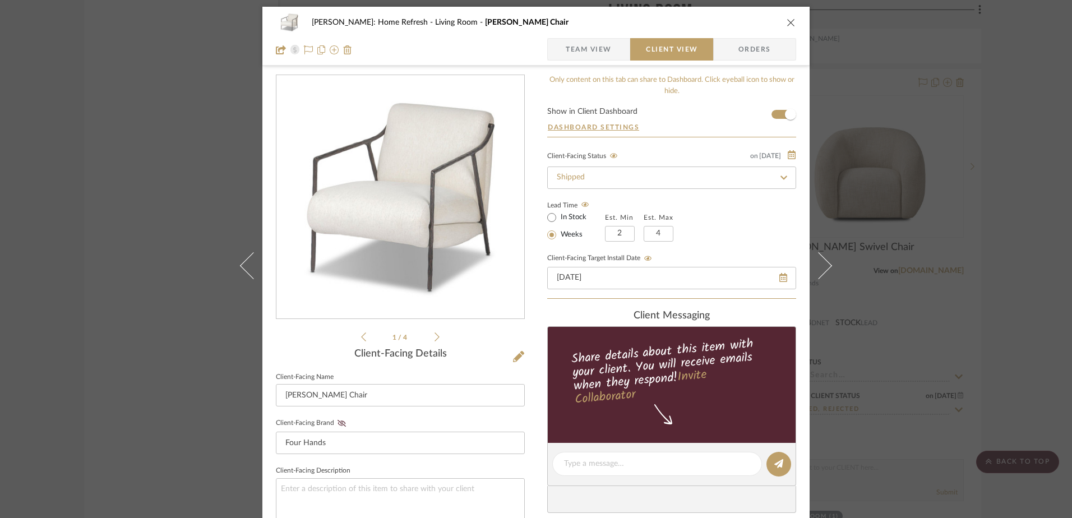
click at [780, 177] on icon at bounding box center [784, 178] width 10 height 8
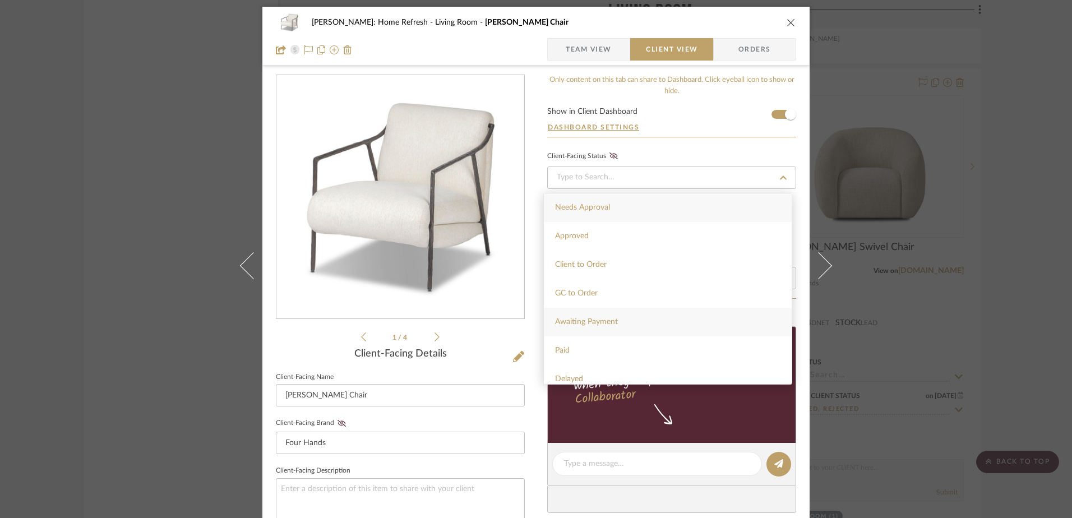
click at [682, 316] on div "Awaiting Payment" at bounding box center [668, 322] width 248 height 29
type input "8/27/2025"
type input "Awaiting Payment"
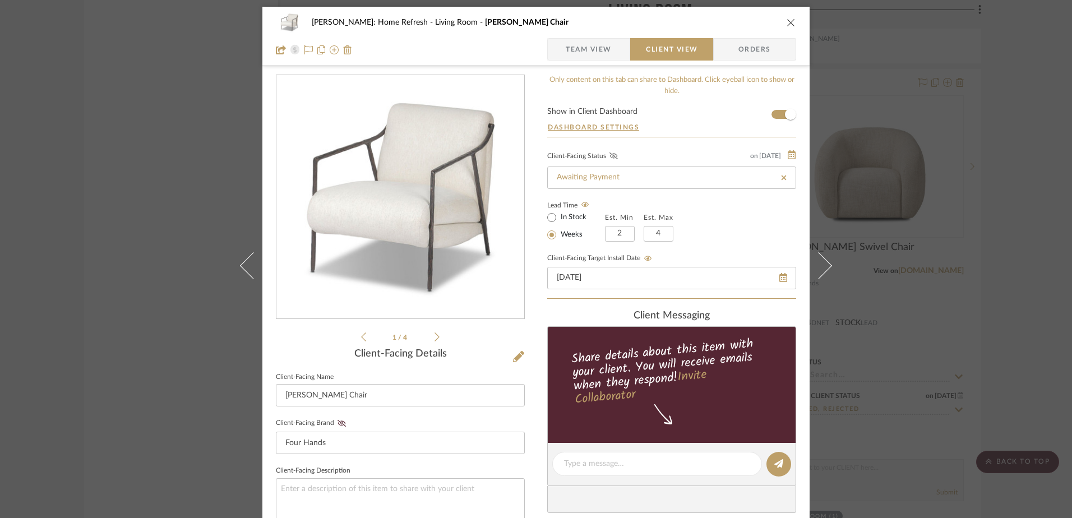
click at [612, 156] on icon at bounding box center [613, 155] width 8 height 7
click at [583, 53] on span "Team View" at bounding box center [589, 49] width 46 height 22
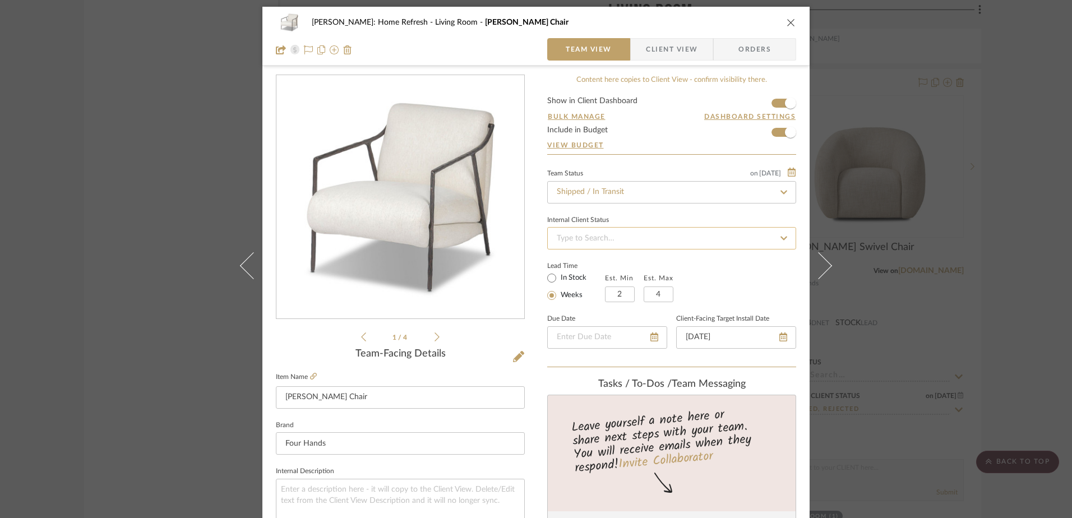
click at [715, 232] on input at bounding box center [671, 238] width 249 height 22
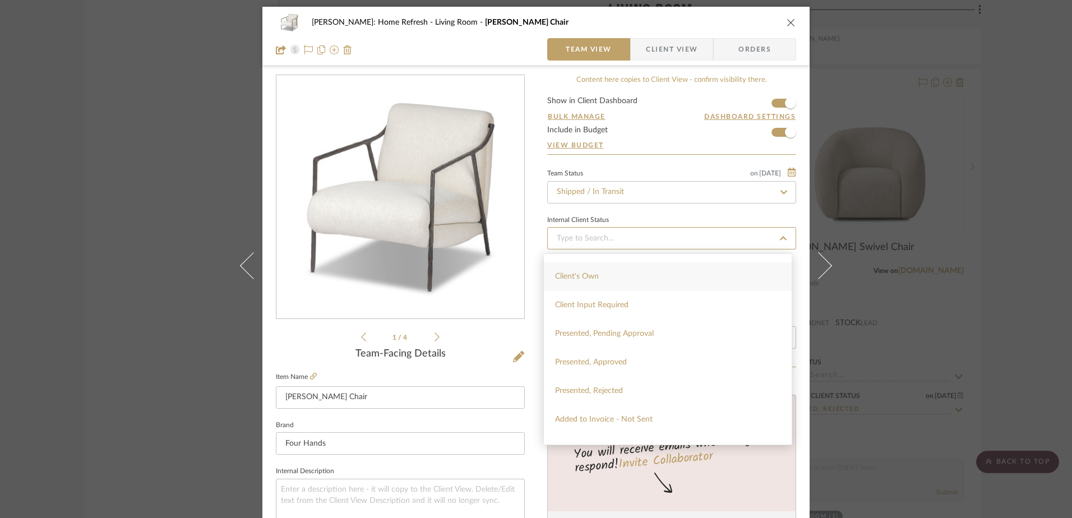
scroll to position [59, 0]
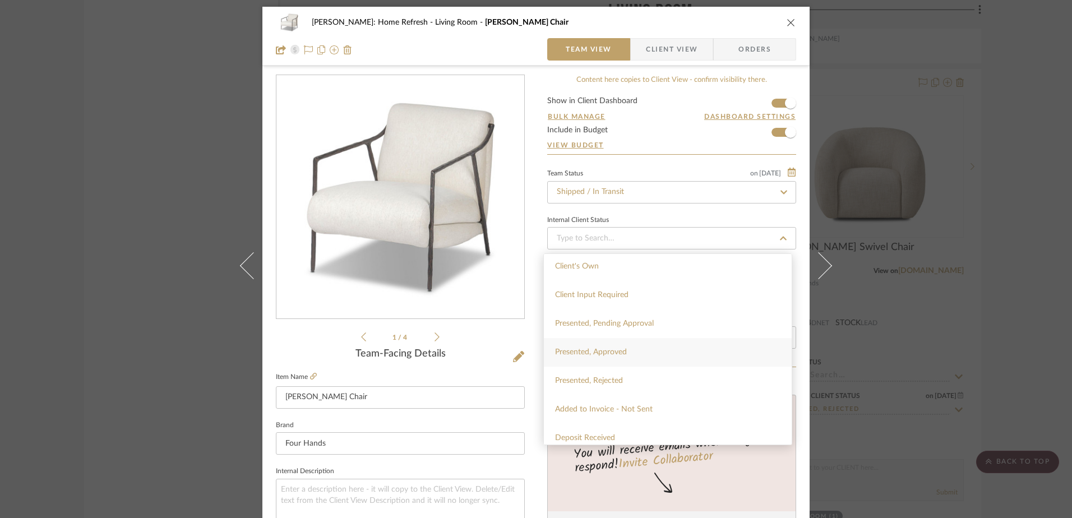
click at [633, 353] on div "Presented, Approved" at bounding box center [668, 352] width 248 height 29
type input "8/27/2025"
type input "Presented, Approved"
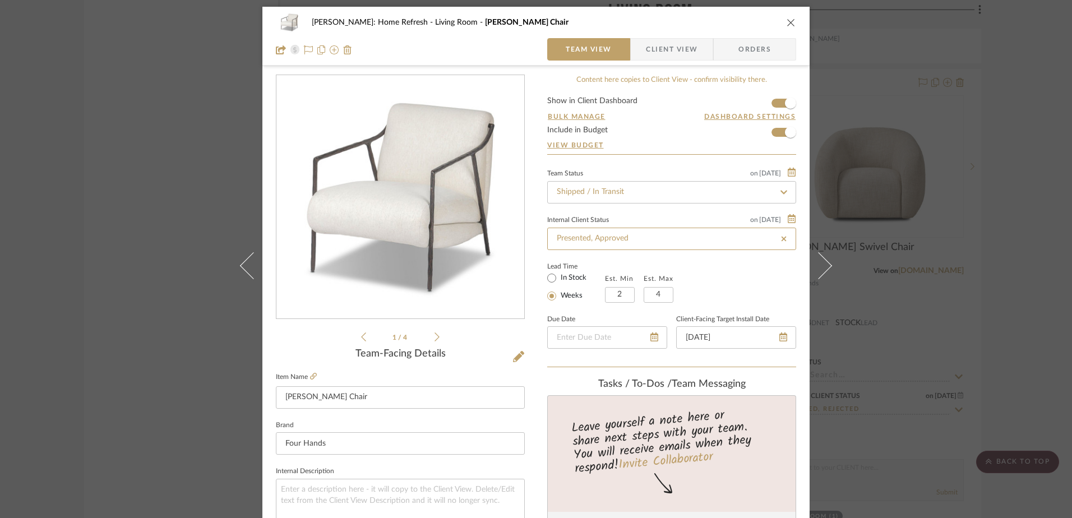
type input "Presented, Approved"
click at [749, 293] on div "Lead Time In Stock Weeks Est. Min 2 Est. Max 4" at bounding box center [671, 281] width 249 height 44
click at [787, 20] on icon "close" at bounding box center [791, 22] width 9 height 9
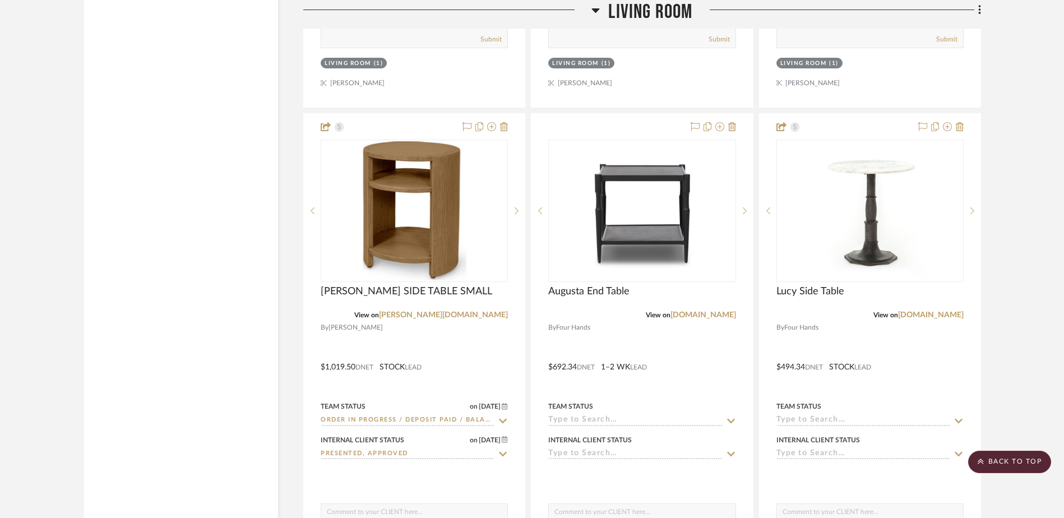
scroll to position [15803, 0]
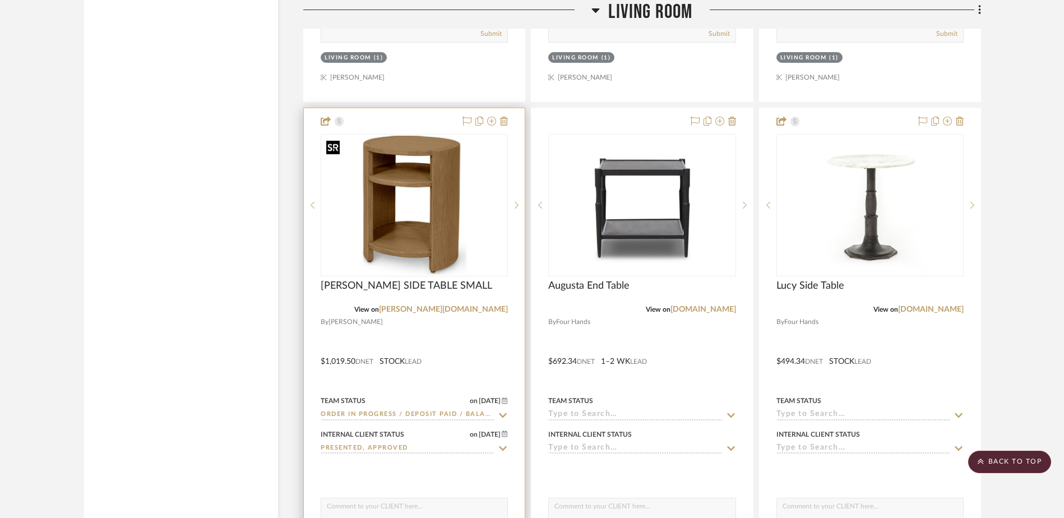
click at [401, 204] on img "0" at bounding box center [414, 205] width 185 height 139
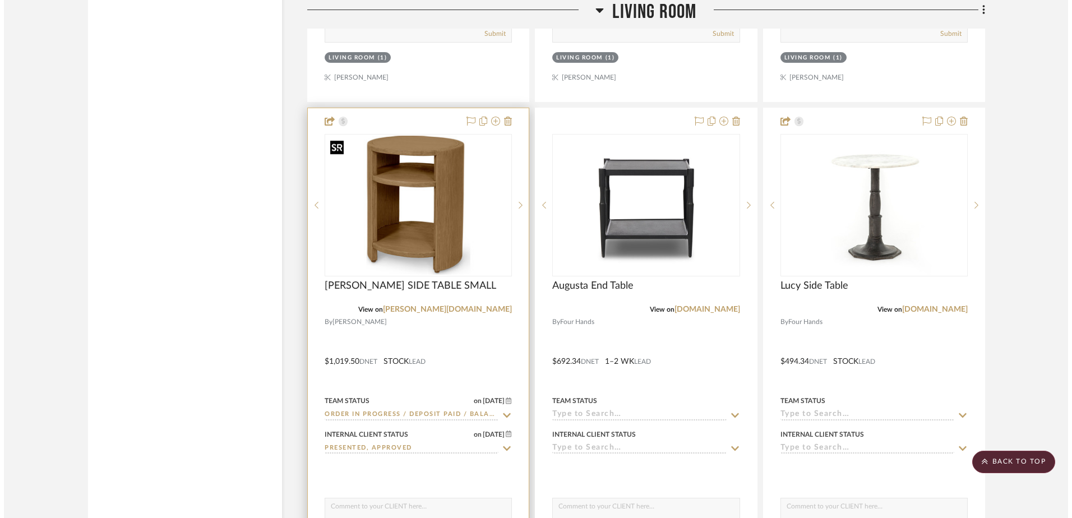
scroll to position [0, 0]
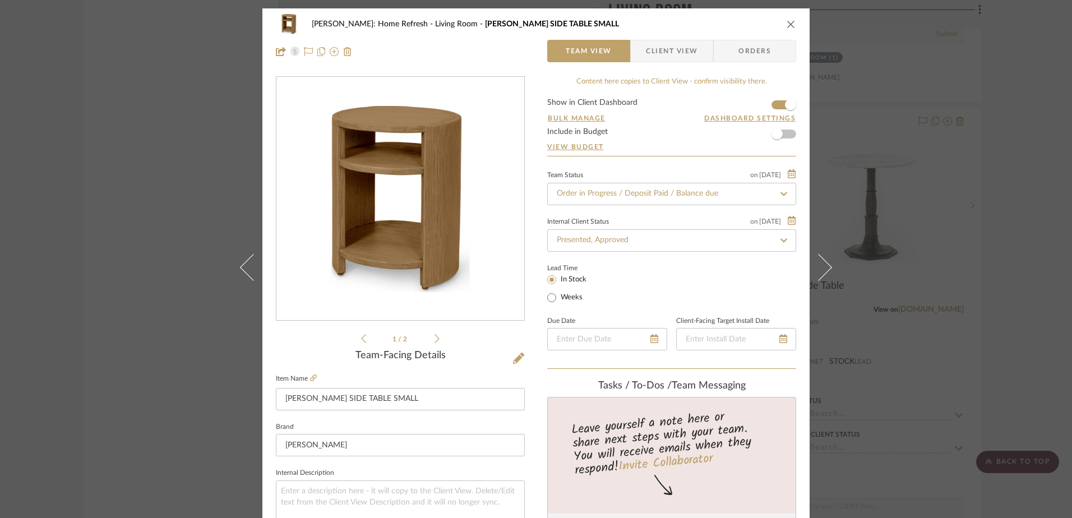
click at [668, 50] on span "Client View" at bounding box center [672, 51] width 52 height 22
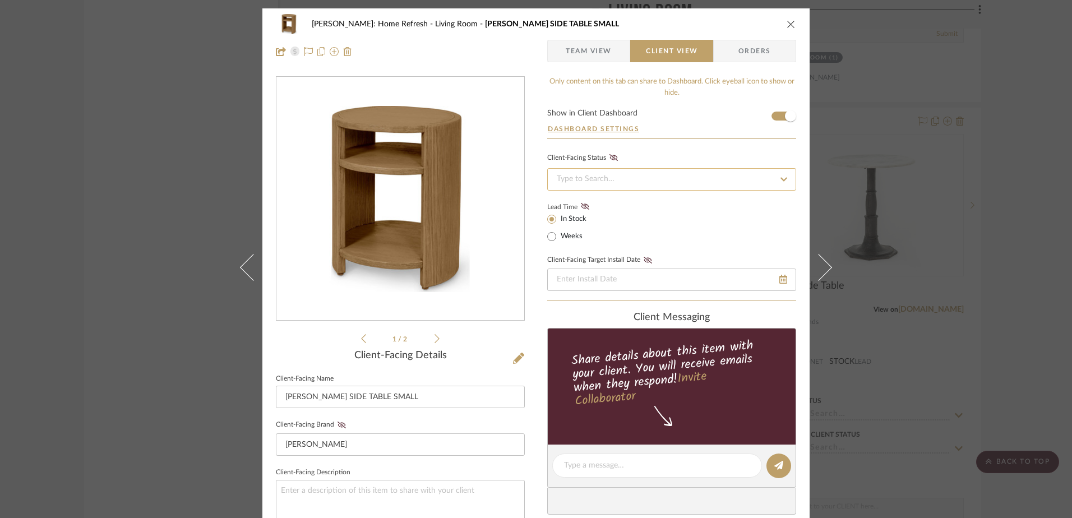
click at [636, 177] on input at bounding box center [671, 179] width 249 height 22
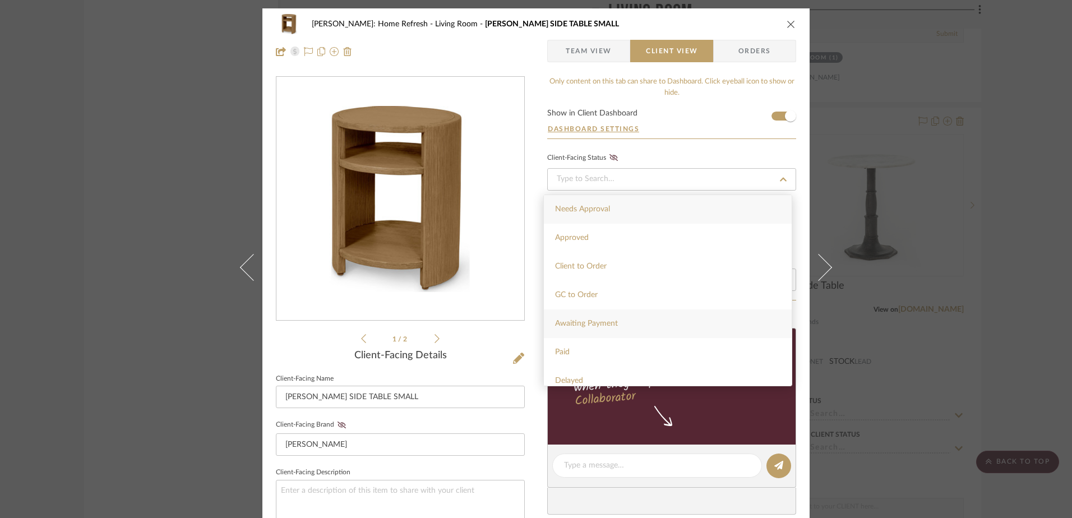
click at [625, 317] on div "Awaiting Payment" at bounding box center [668, 323] width 248 height 29
type input "8/27/2025"
type input "Awaiting Payment"
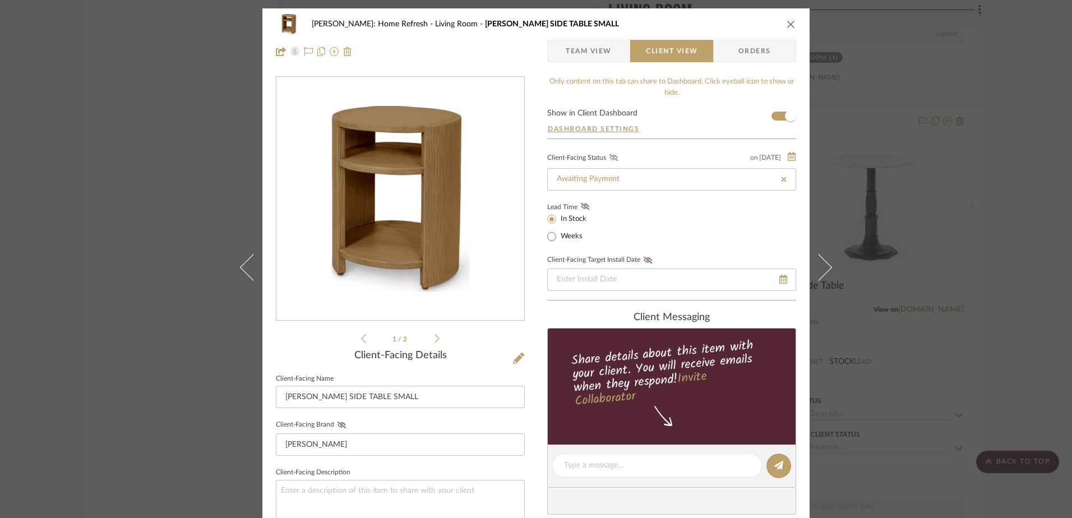
click at [612, 160] on icon at bounding box center [613, 157] width 8 height 7
click at [645, 258] on icon at bounding box center [648, 260] width 8 height 7
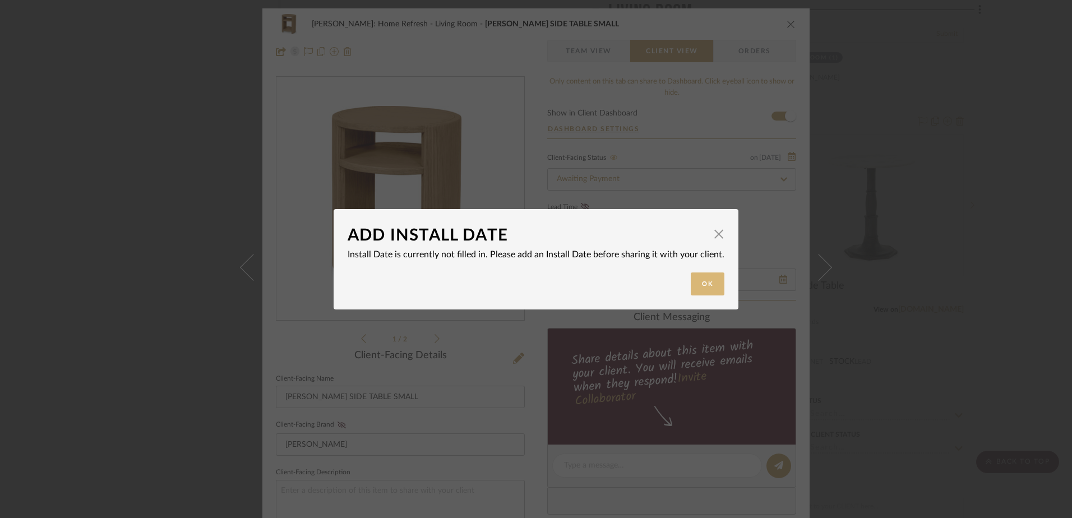
click at [713, 289] on button "Ok" at bounding box center [708, 283] width 34 height 23
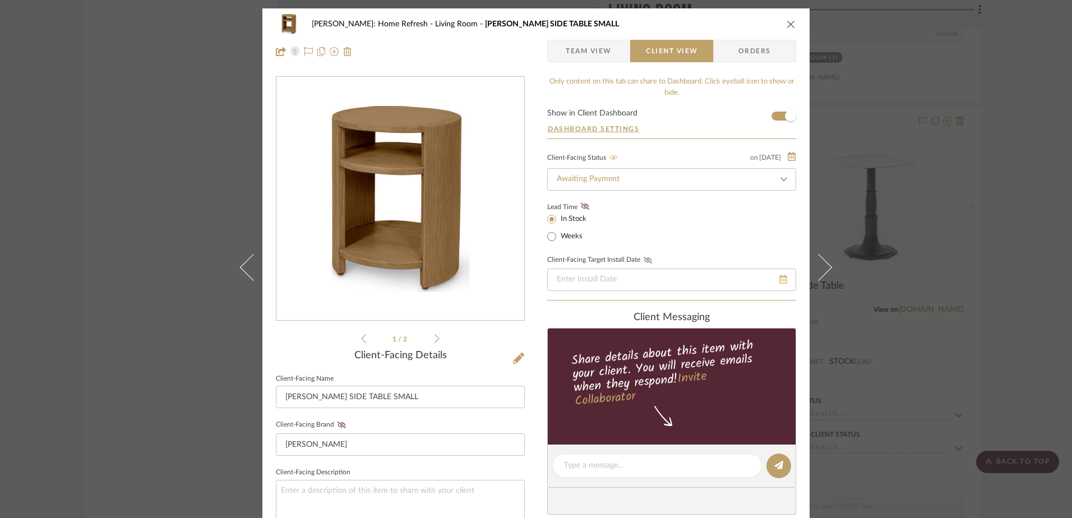
click at [779, 279] on icon at bounding box center [783, 279] width 8 height 9
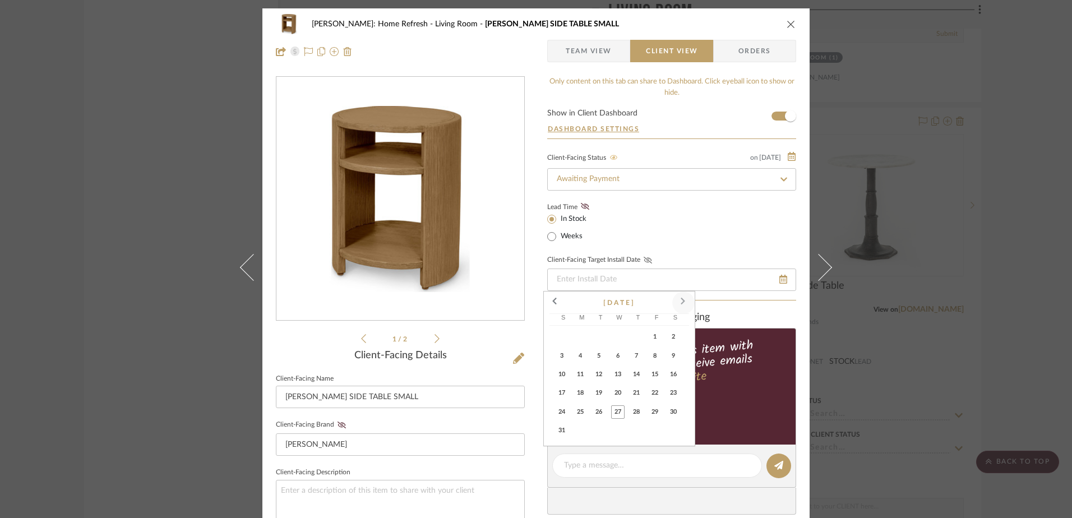
click at [678, 300] on span at bounding box center [683, 302] width 27 height 27
click at [579, 353] on span "6" at bounding box center [580, 355] width 13 height 13
type input "10/6/2025"
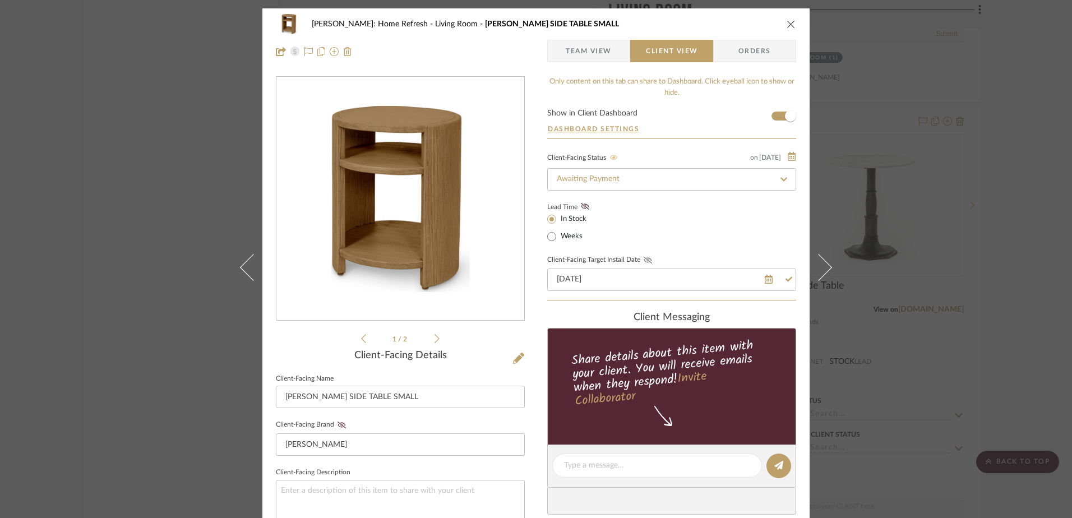
click at [649, 261] on icon at bounding box center [648, 260] width 8 height 7
click at [591, 52] on span "Team View" at bounding box center [589, 51] width 46 height 22
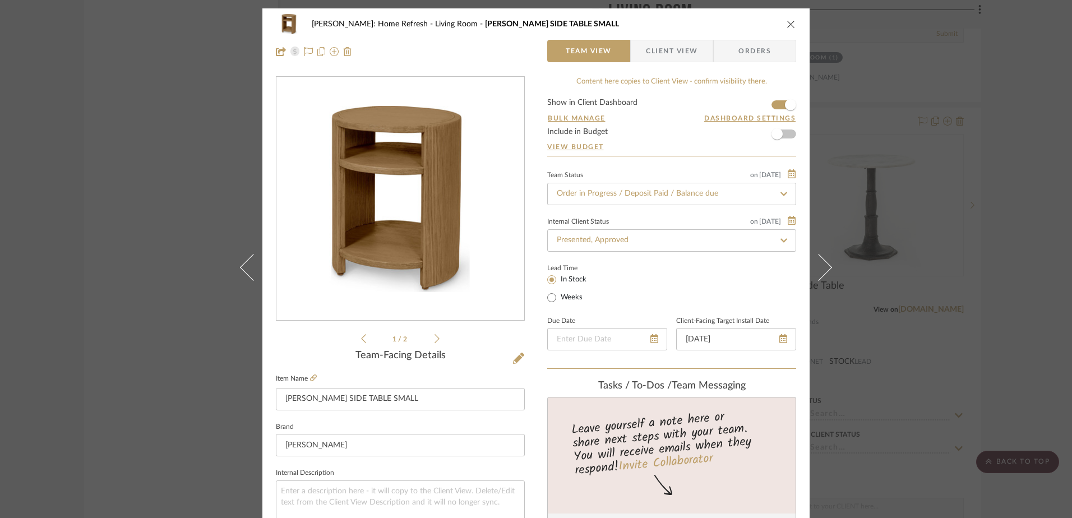
click at [787, 24] on icon "close" at bounding box center [791, 24] width 9 height 9
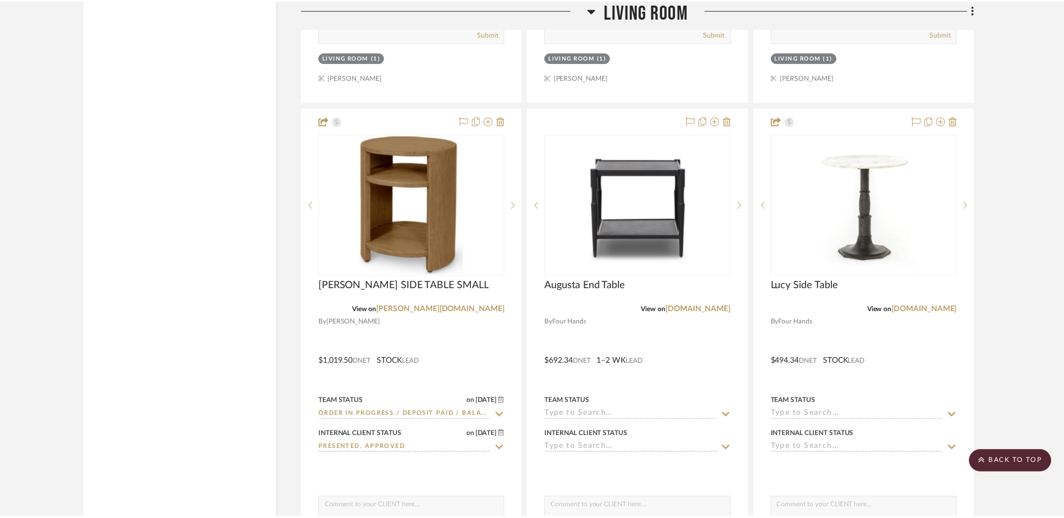
scroll to position [15803, 0]
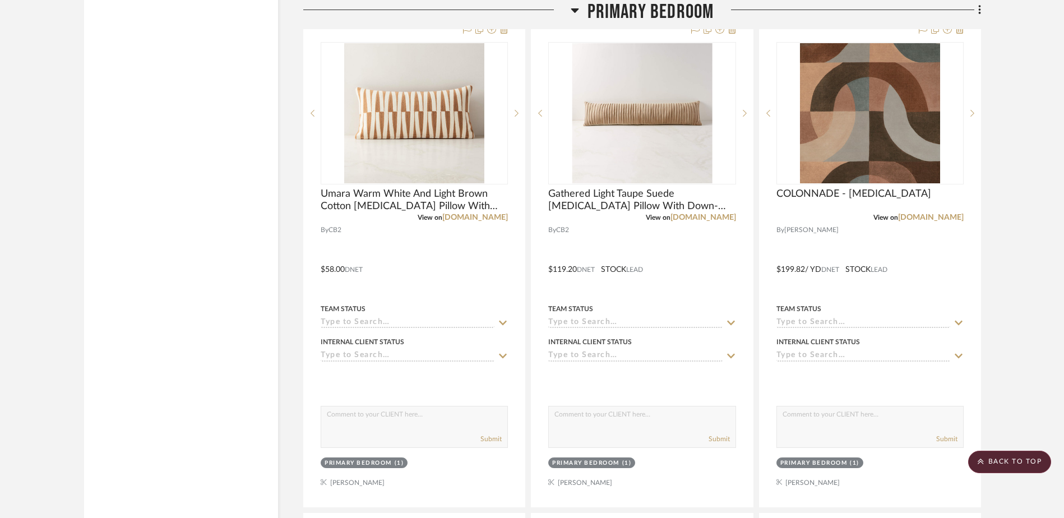
scroll to position [19970, 0]
